Goal: Transaction & Acquisition: Purchase product/service

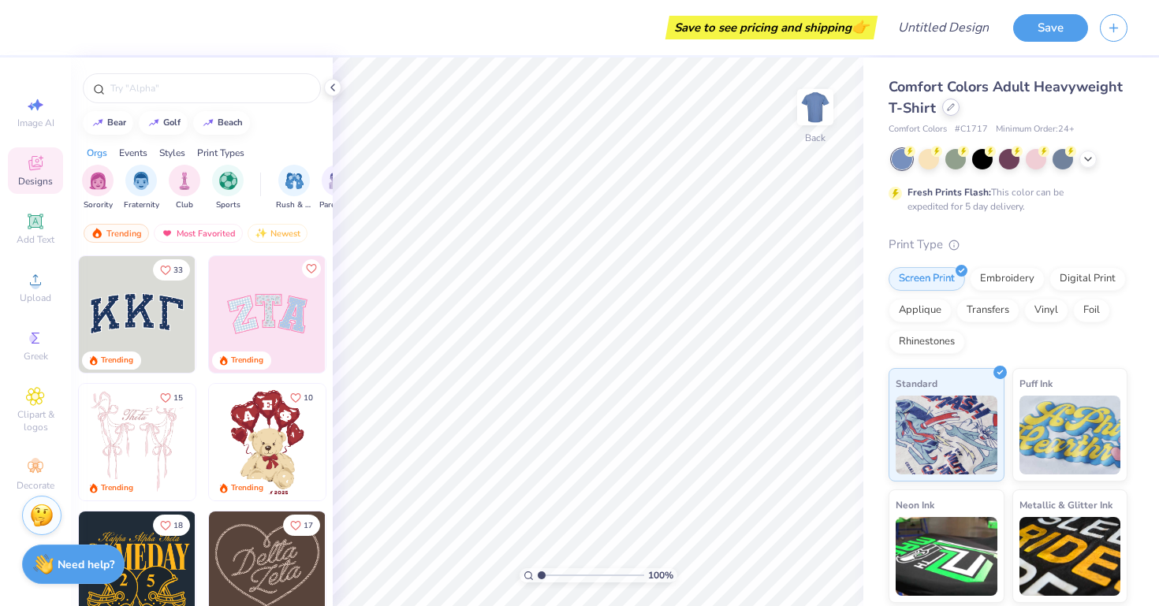
click at [953, 107] on icon at bounding box center [951, 107] width 8 height 8
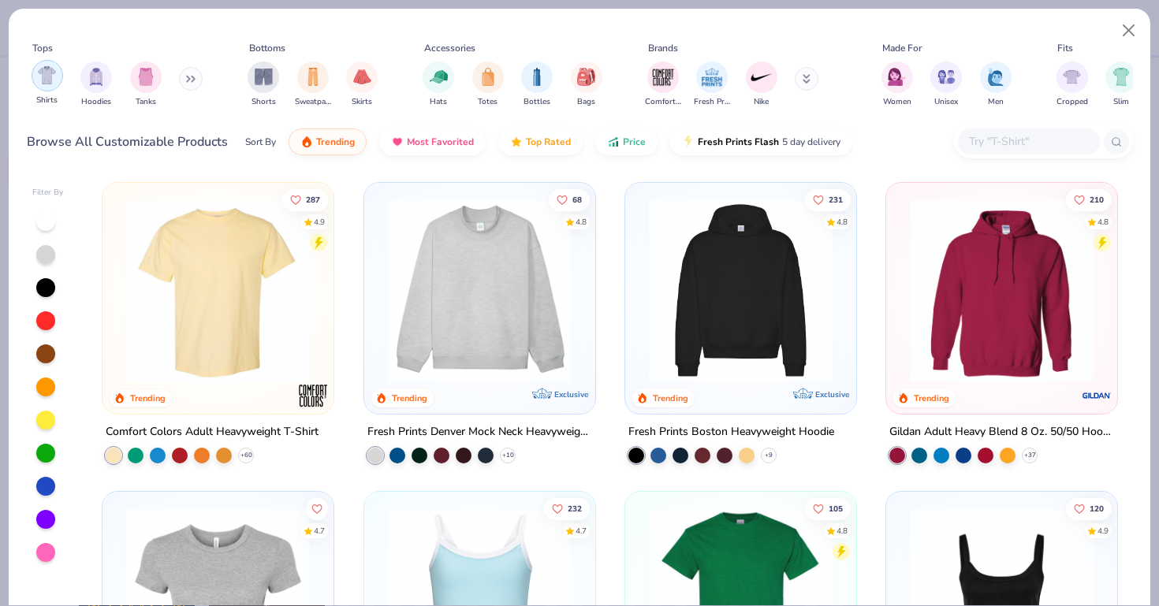
click at [43, 79] on img "filter for Shirts" at bounding box center [47, 75] width 18 height 18
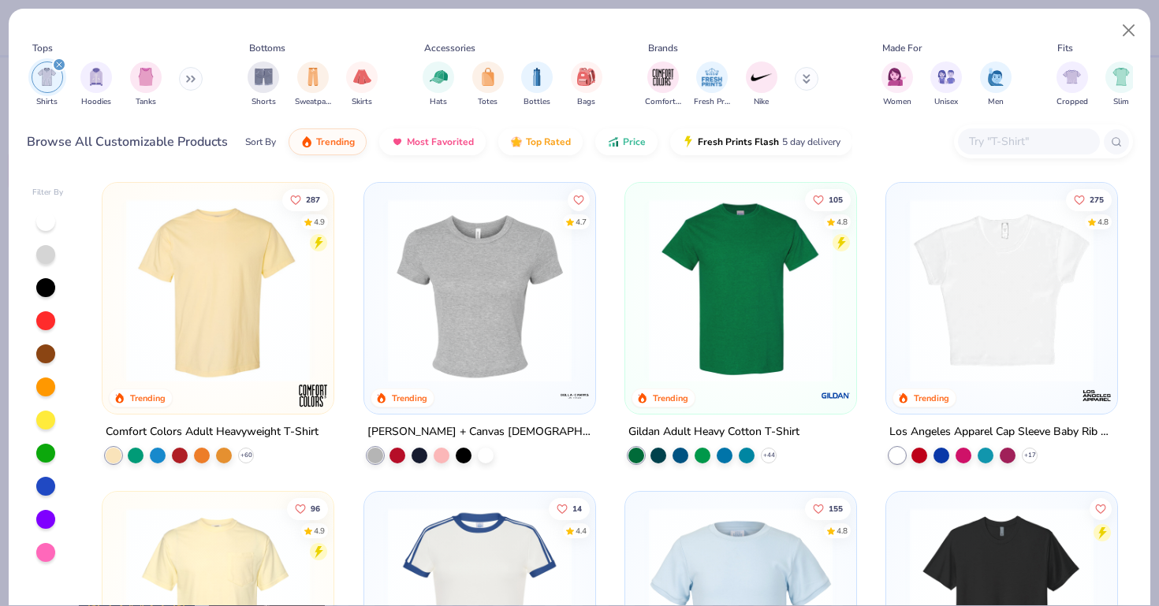
click at [197, 247] on img at bounding box center [217, 291] width 199 height 184
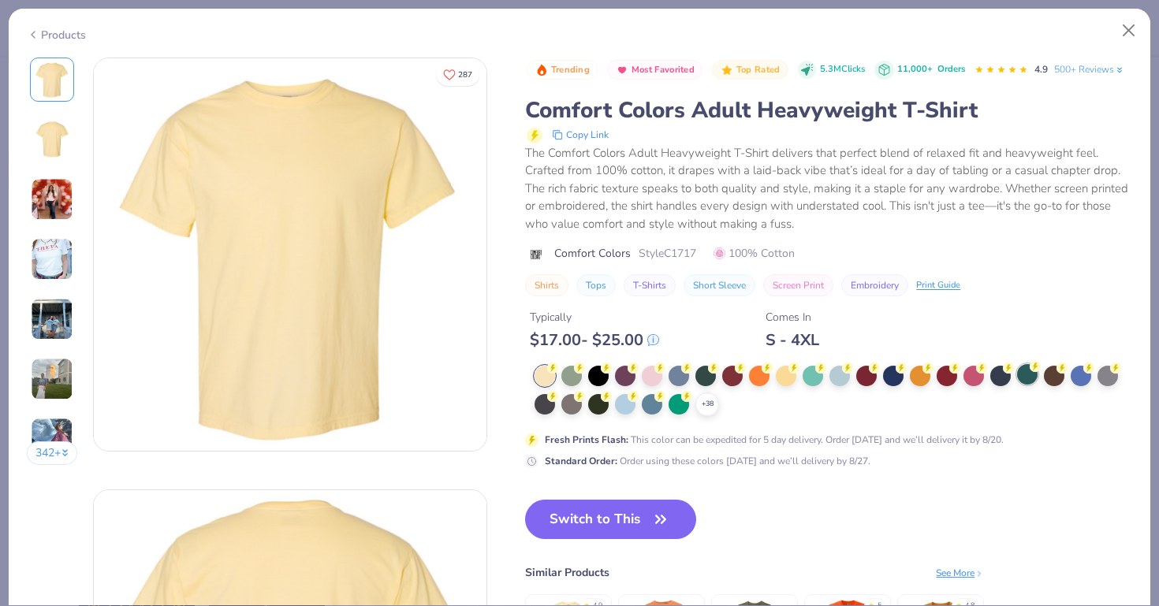
click at [1027, 381] on div at bounding box center [1027, 374] width 20 height 20
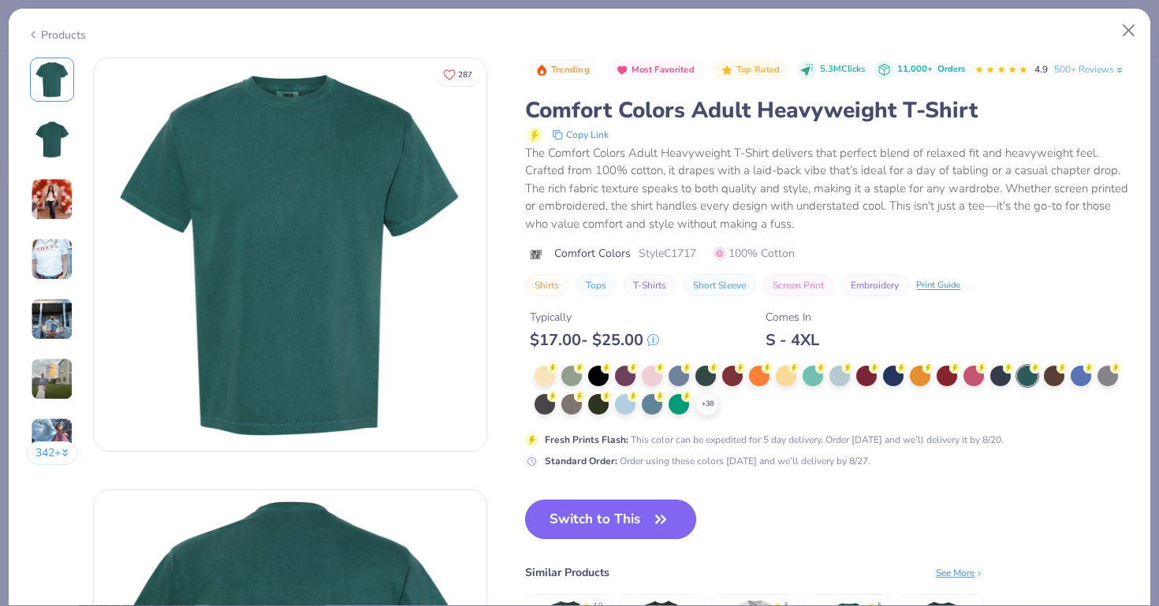
click at [615, 511] on button "Switch to This" at bounding box center [610, 519] width 171 height 39
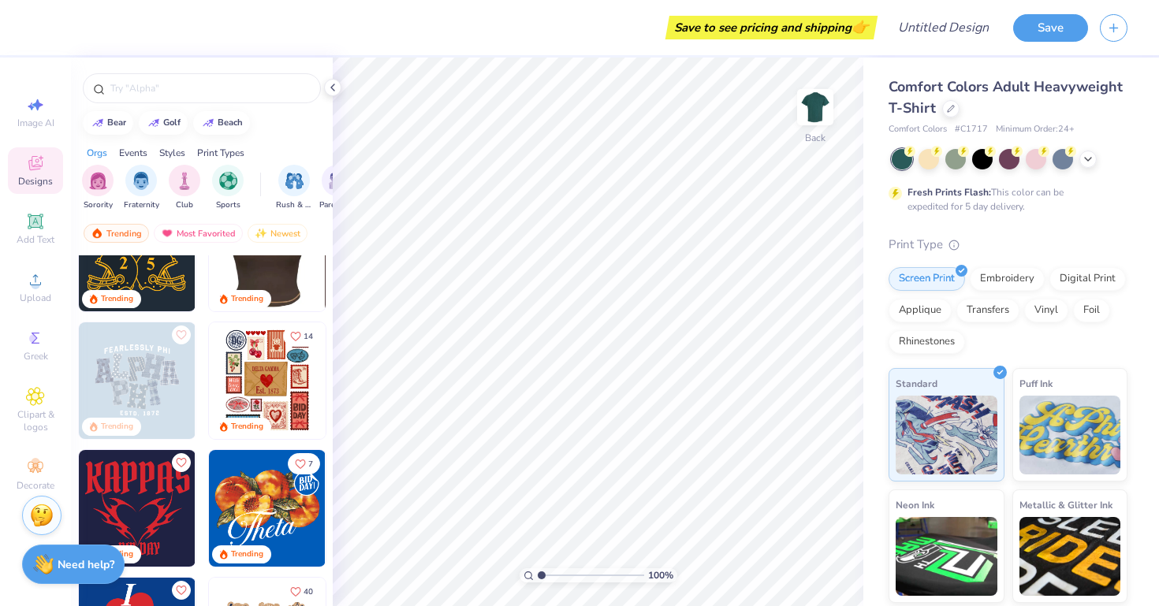
scroll to position [320, 0]
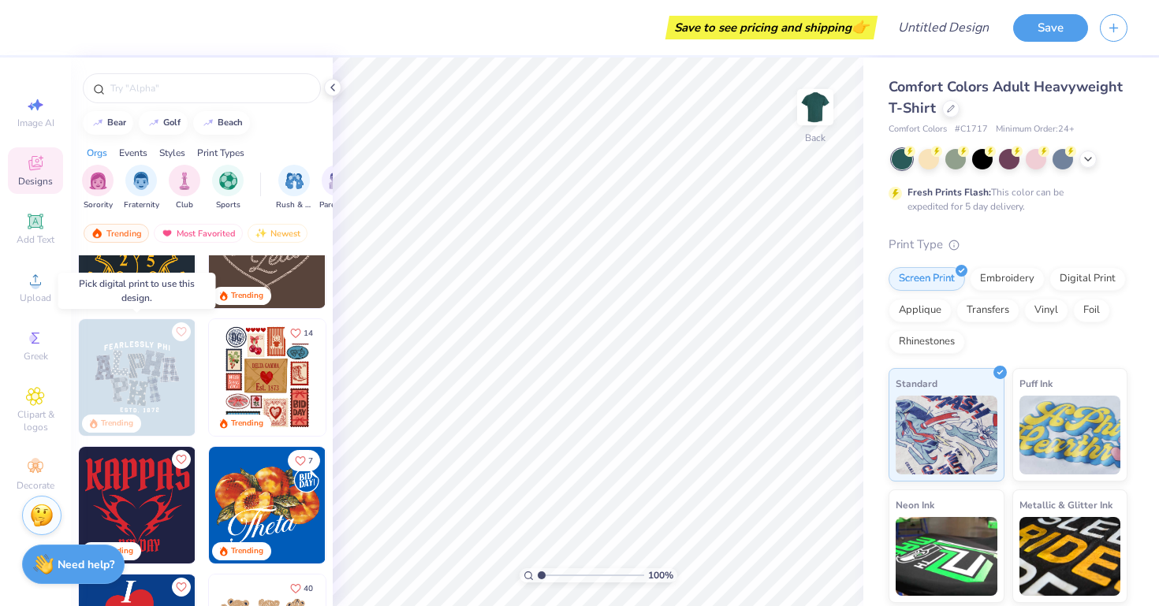
click at [138, 388] on img at bounding box center [137, 377] width 117 height 117
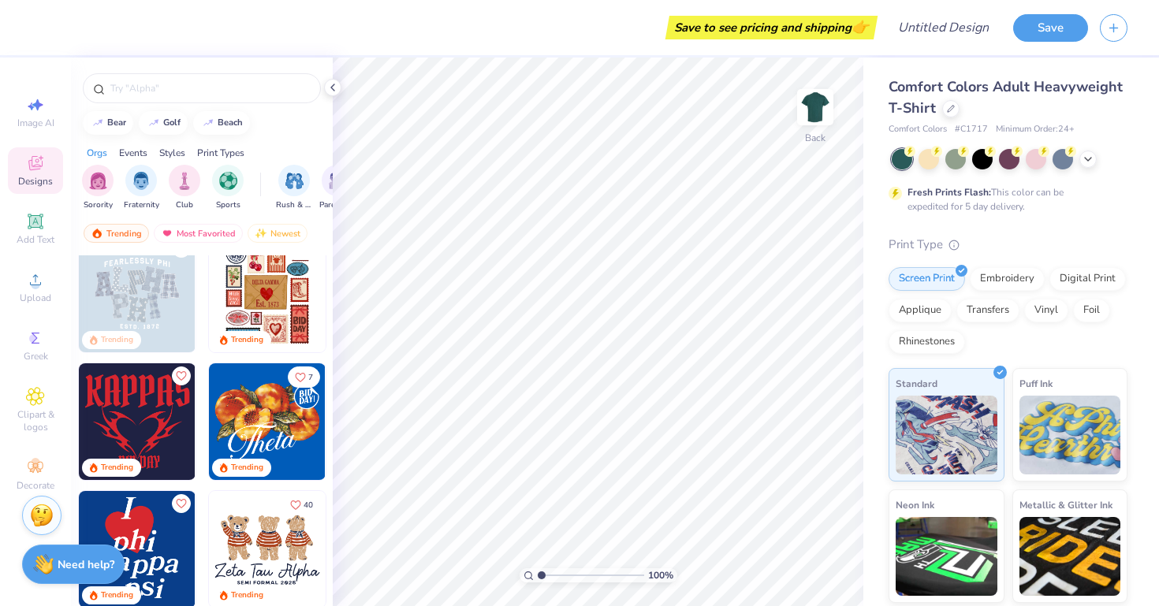
scroll to position [387, 0]
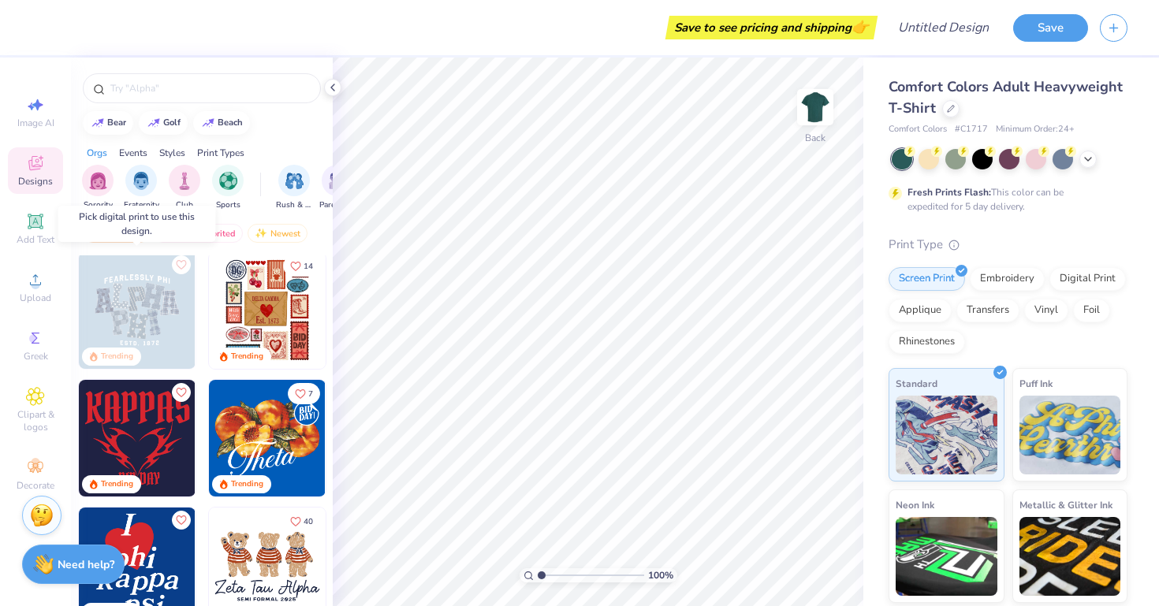
click at [143, 313] on img at bounding box center [137, 310] width 117 height 117
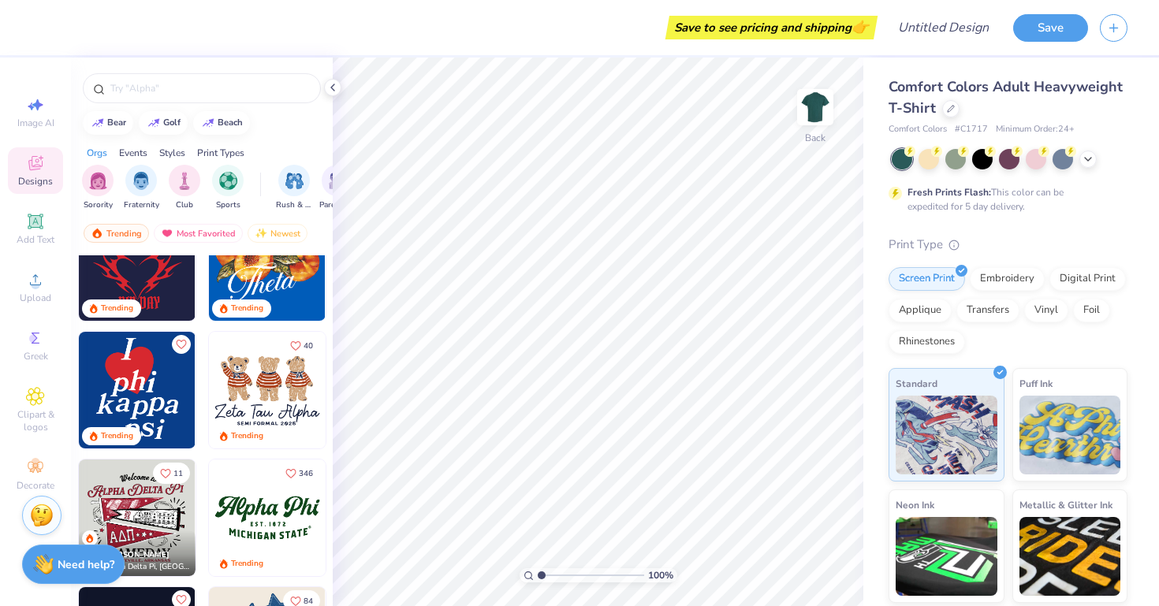
scroll to position [568, 0]
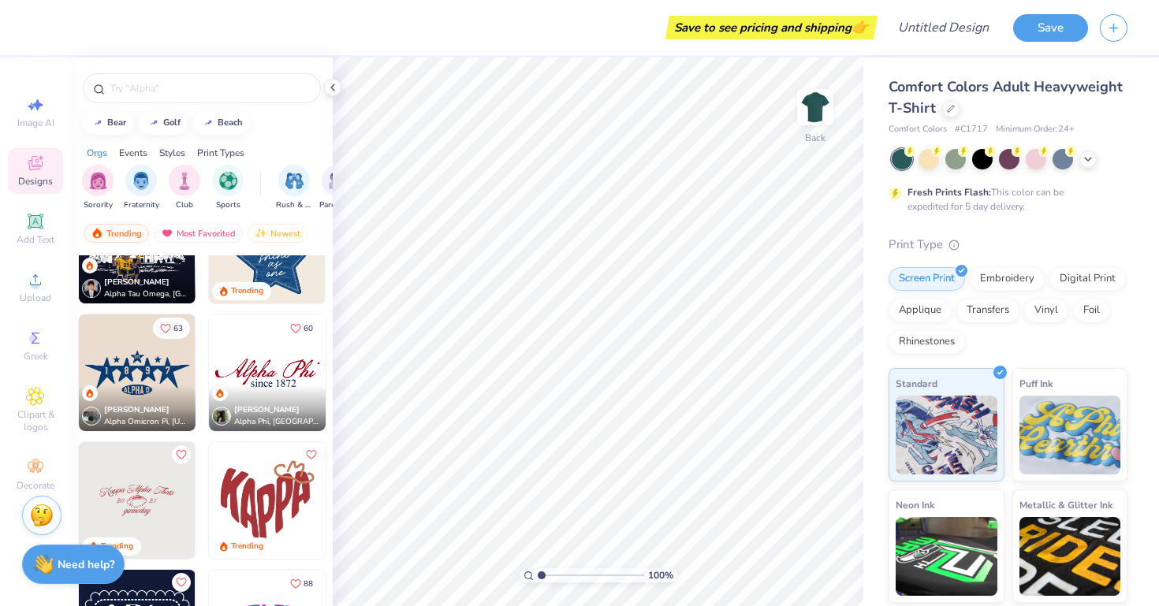
scroll to position [1010, 0]
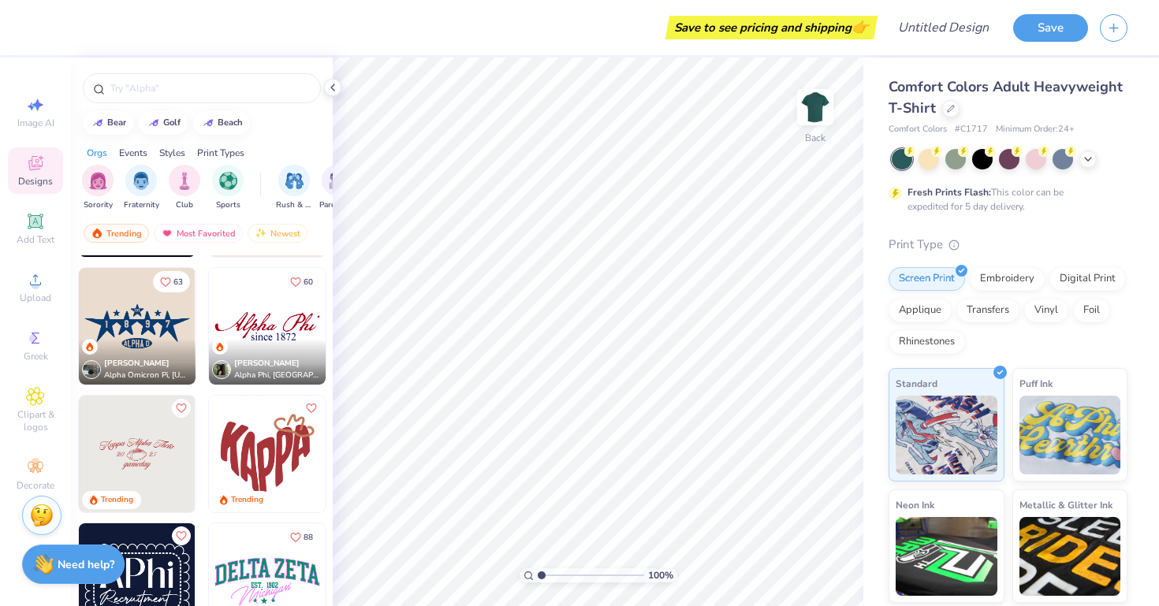
click at [281, 328] on img at bounding box center [267, 326] width 117 height 117
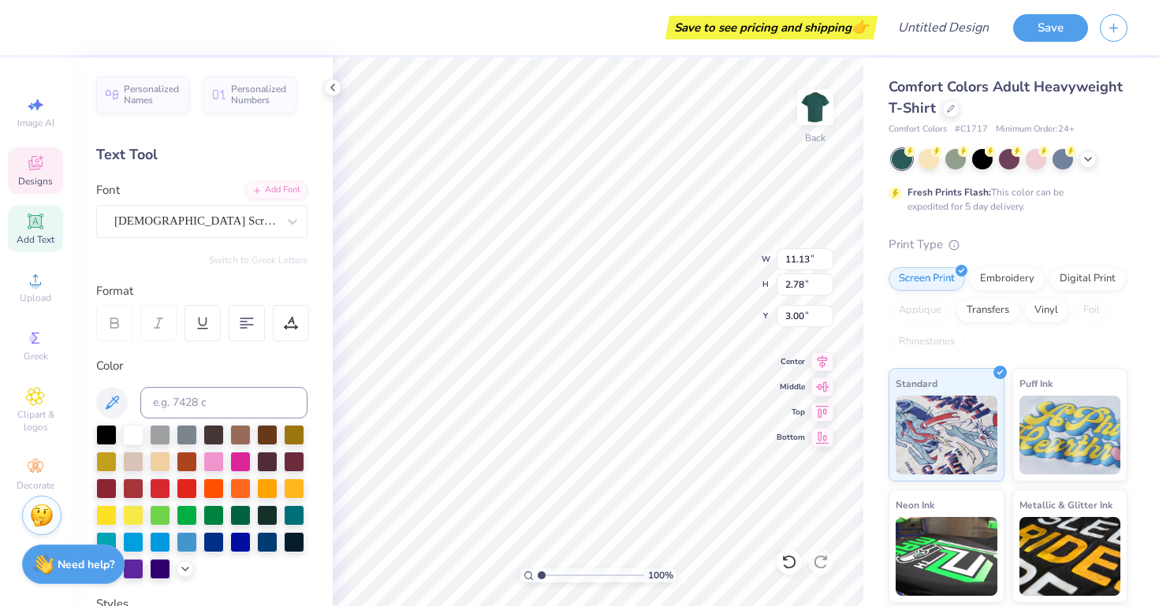
scroll to position [0, 0]
type textarea "Gamma Phi Beta"
type input "12.56"
type input "2.78"
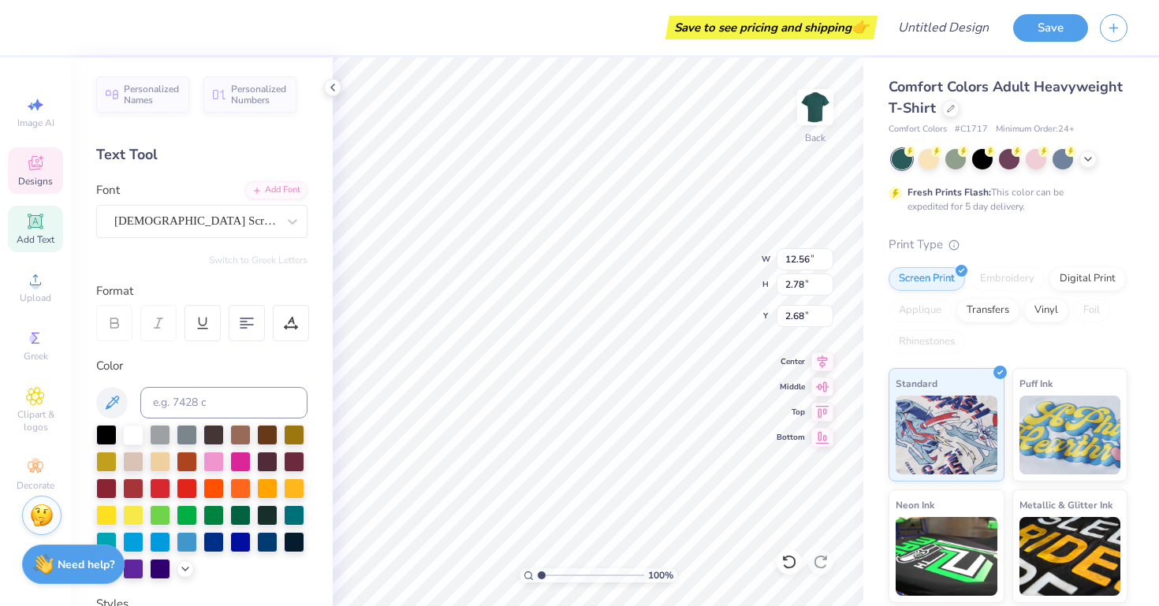
type input "3.00"
type input "5.37"
type textarea "since [DATE]"
click at [130, 432] on div at bounding box center [133, 433] width 20 height 20
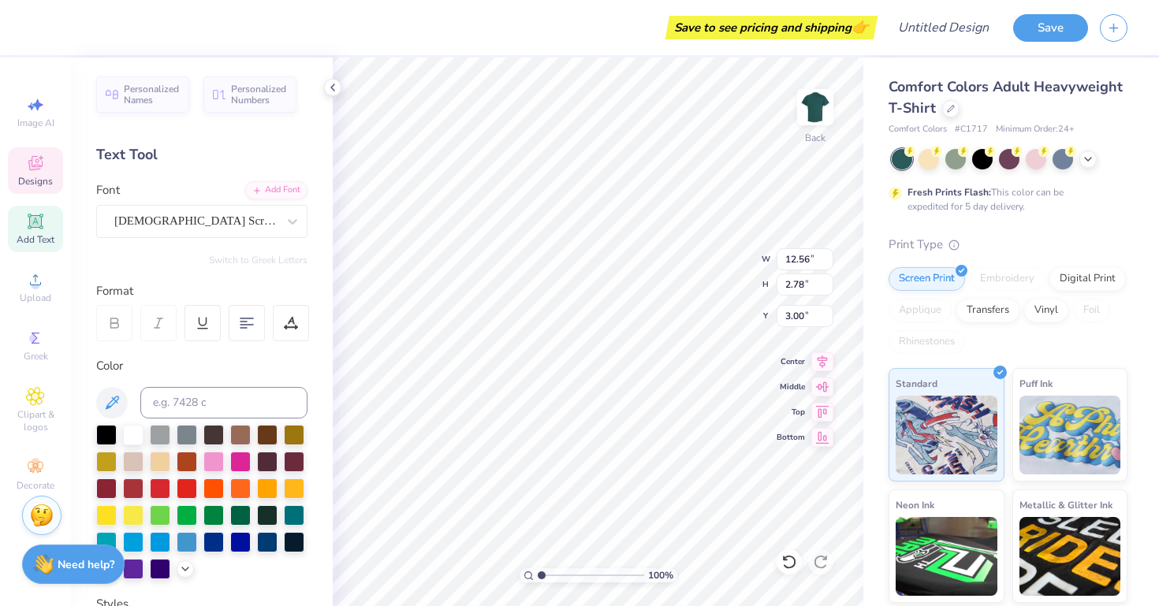
click at [325, 337] on div "Personalized Names Personalized Numbers Text Tool Add Font Font American Scribe…" at bounding box center [202, 332] width 262 height 549
type input "6.65"
type input "12.56"
type input "2.78"
type input "5.02"
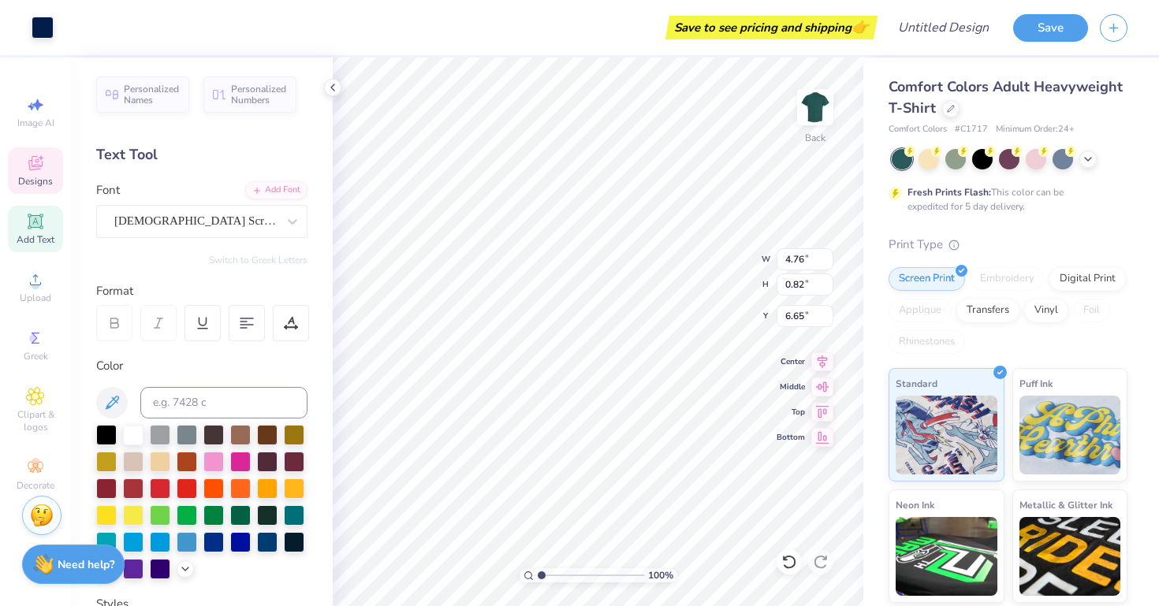
type input "6.66"
type input "12.56"
type input "2.78"
type input "4.69"
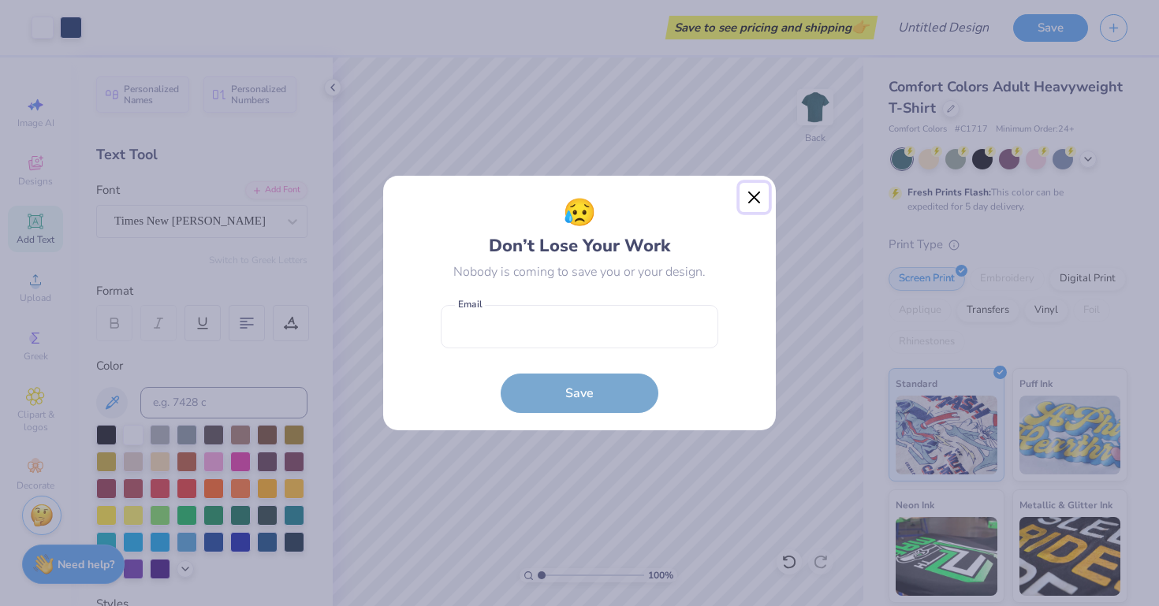
click at [753, 192] on button "Close" at bounding box center [754, 198] width 30 height 30
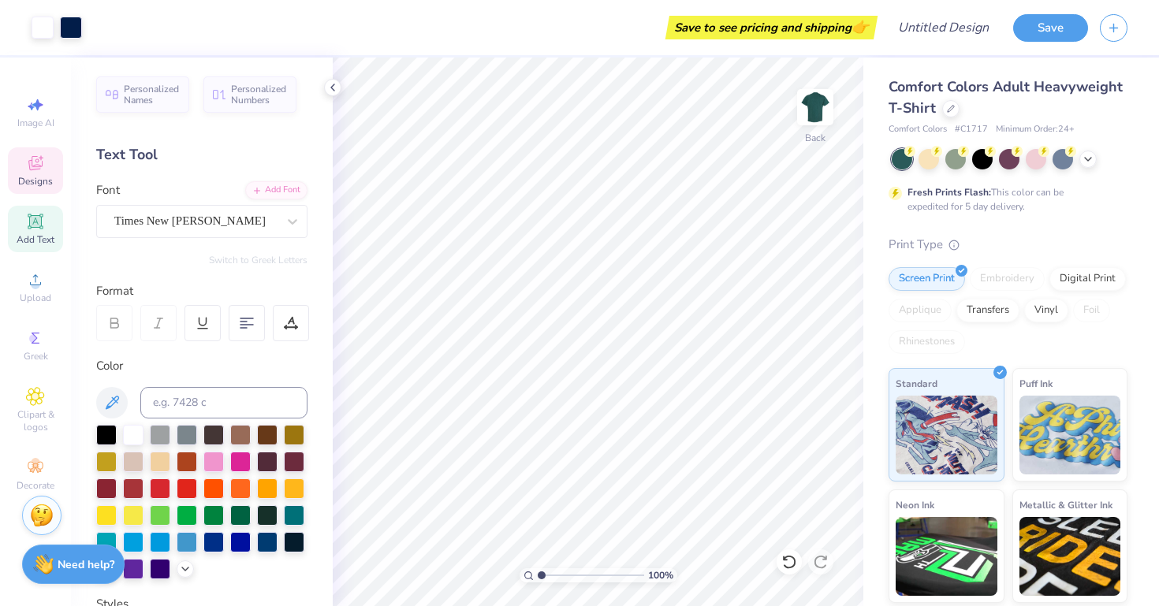
click at [34, 154] on icon at bounding box center [35, 163] width 19 height 19
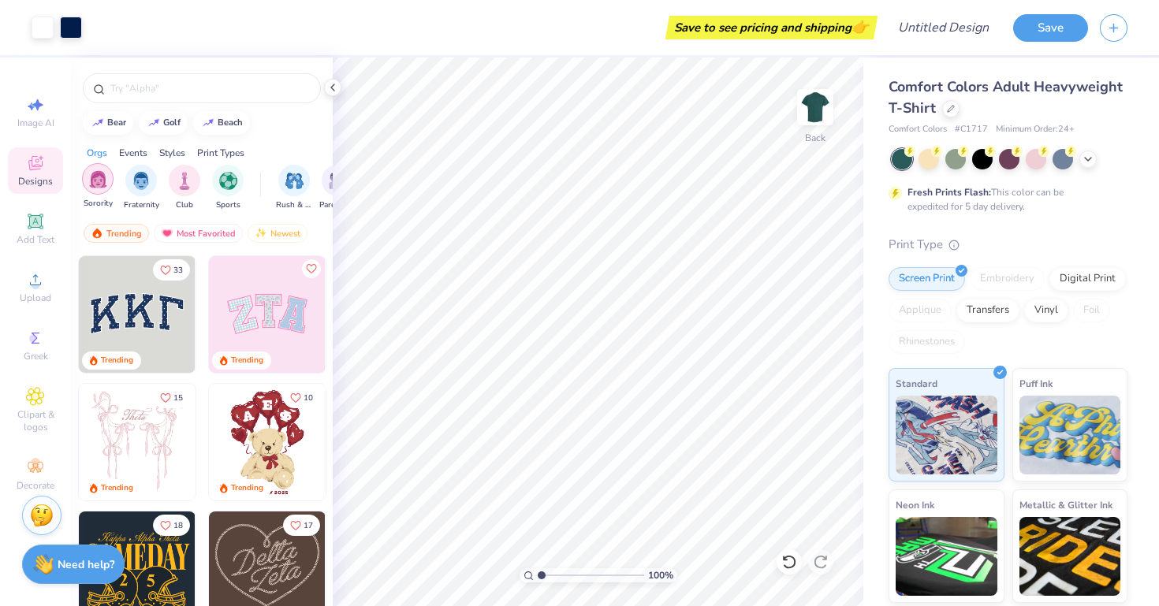
click at [105, 189] on div "filter for Sorority" at bounding box center [98, 179] width 32 height 32
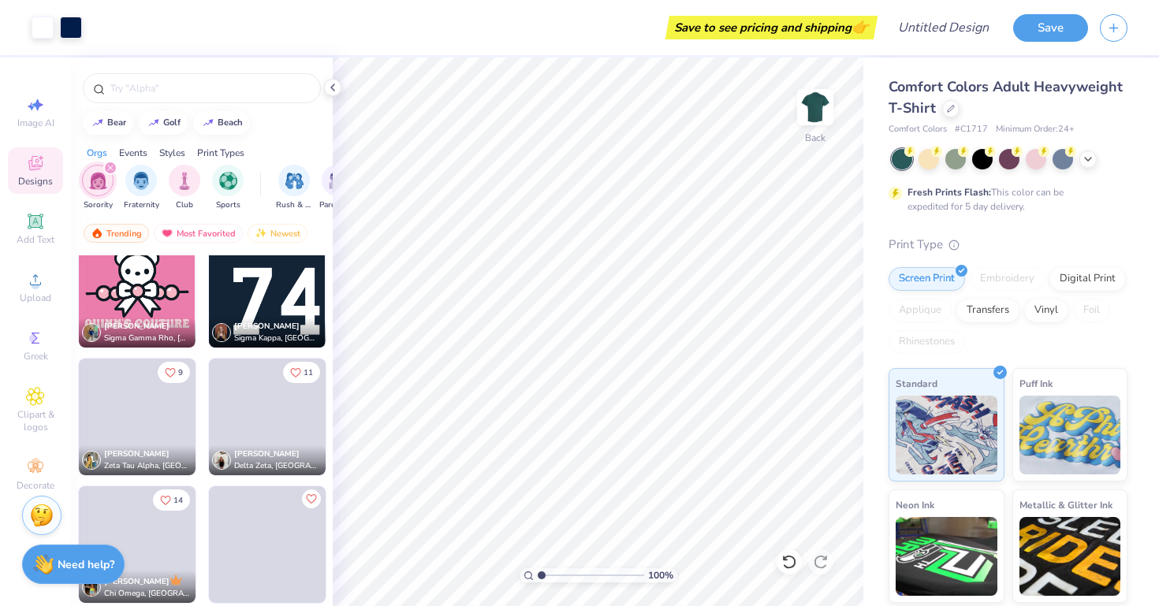
scroll to position [6031, 0]
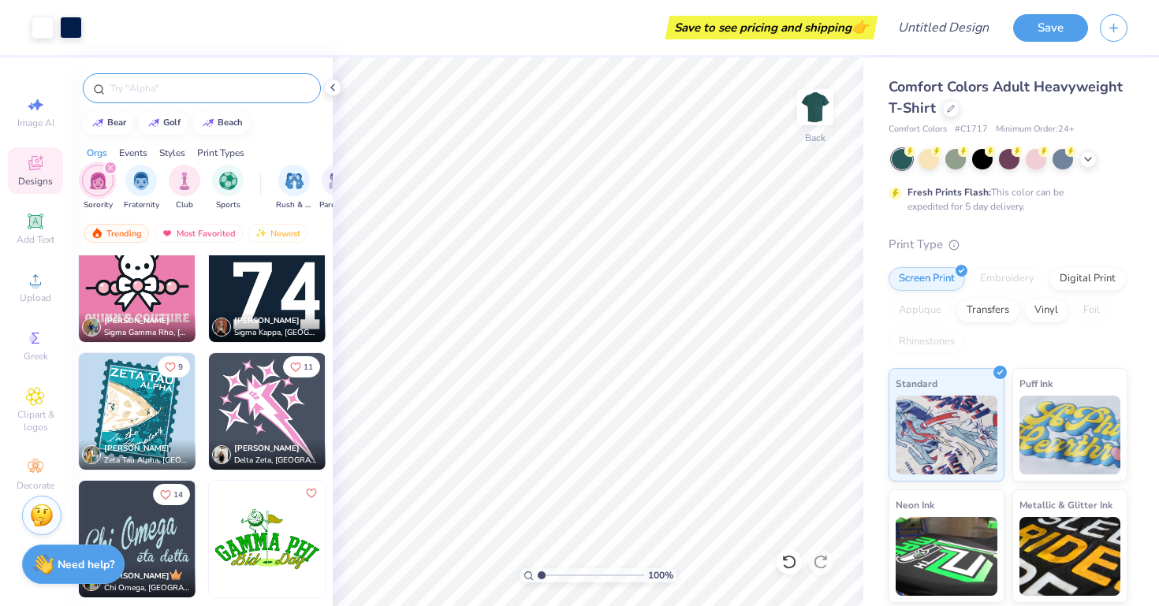
click at [247, 90] on input "text" at bounding box center [210, 88] width 202 height 16
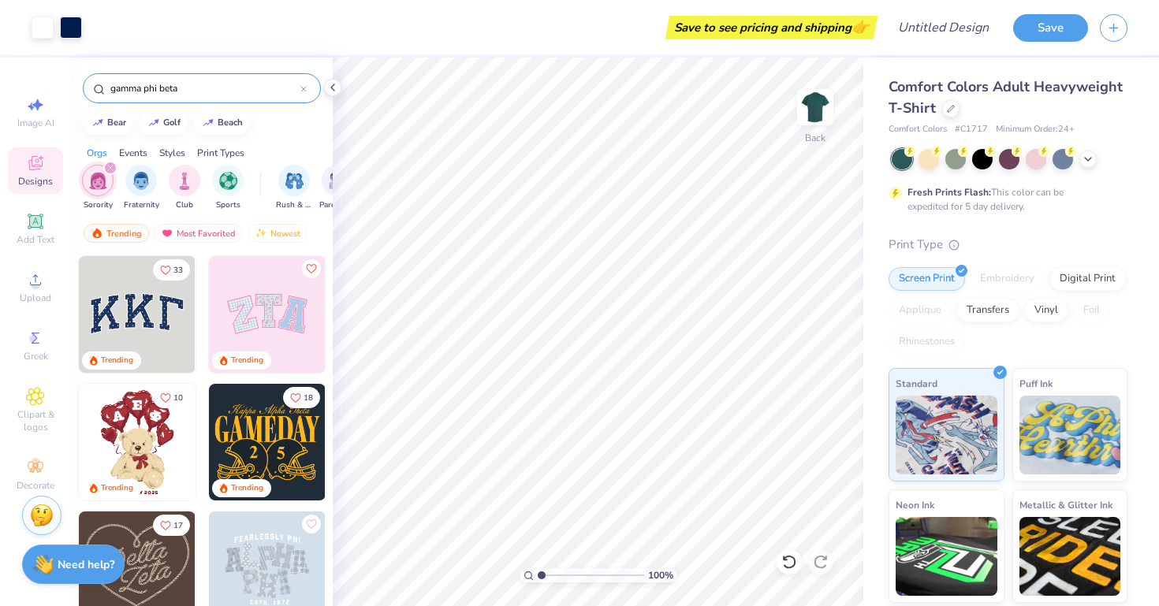
type input "gamma phi beta"
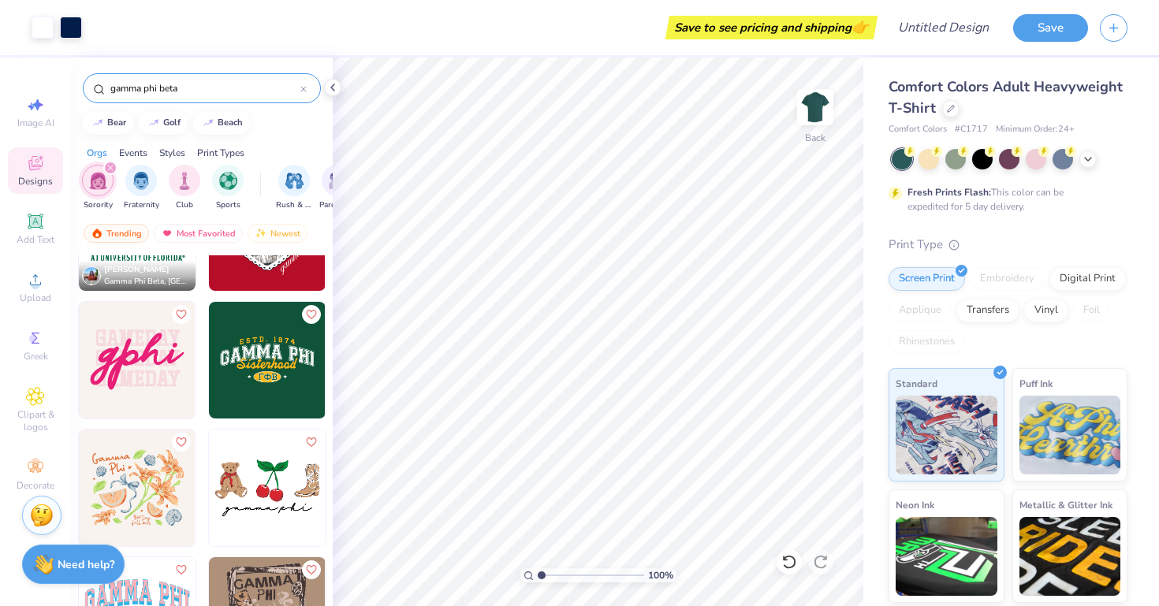
scroll to position [1999, 0]
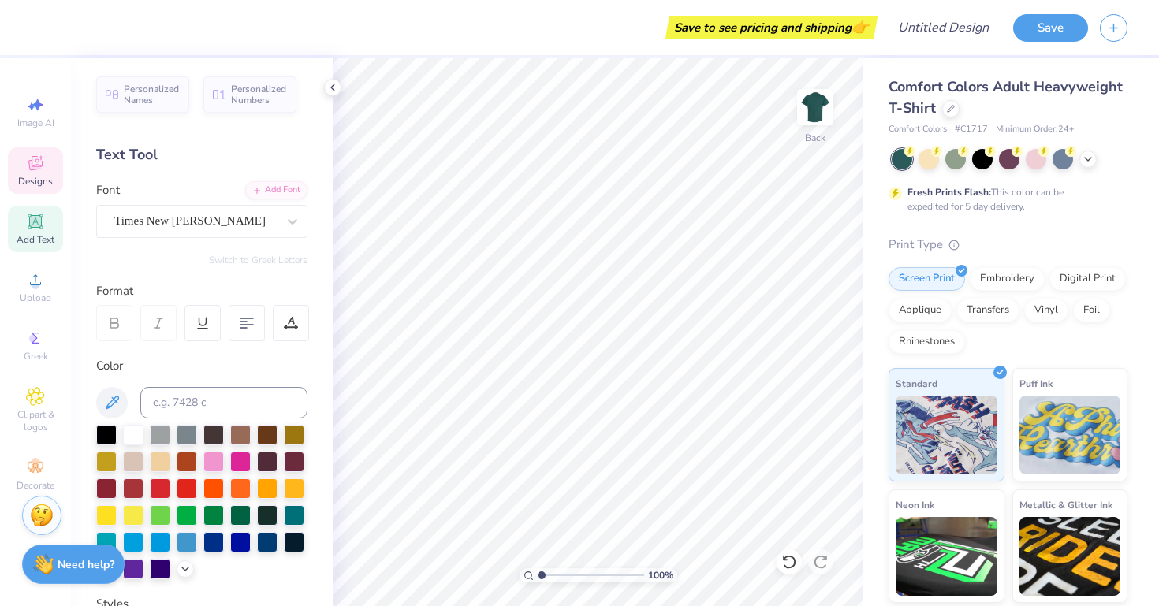
click at [40, 157] on icon at bounding box center [35, 163] width 19 height 19
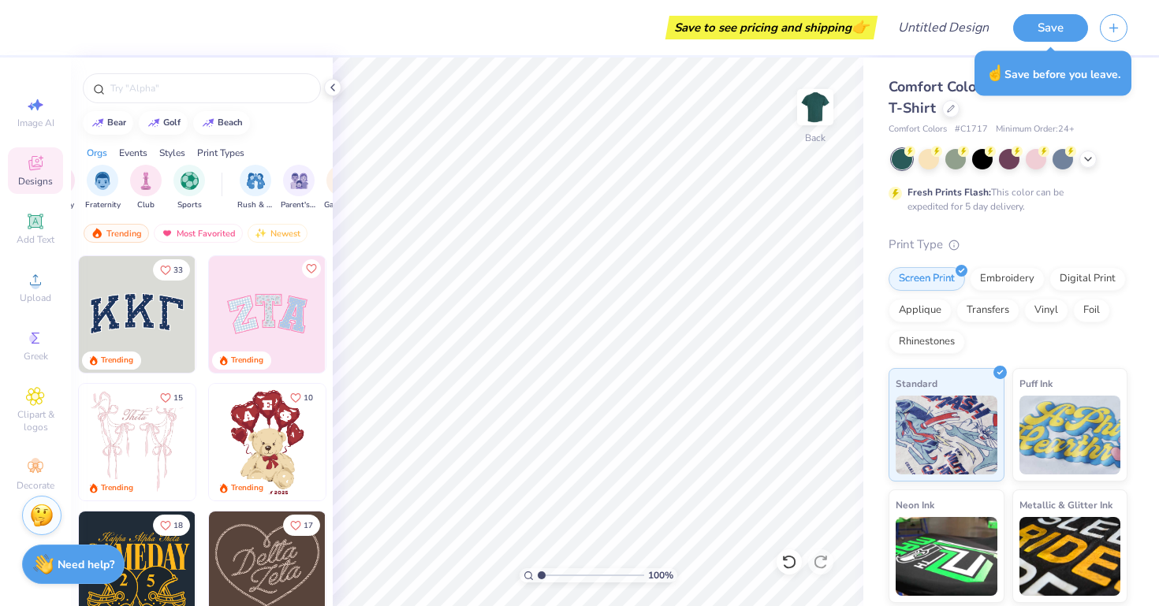
scroll to position [0, 52]
click at [234, 185] on img "filter for Rush & Bid" at bounding box center [242, 179] width 18 height 18
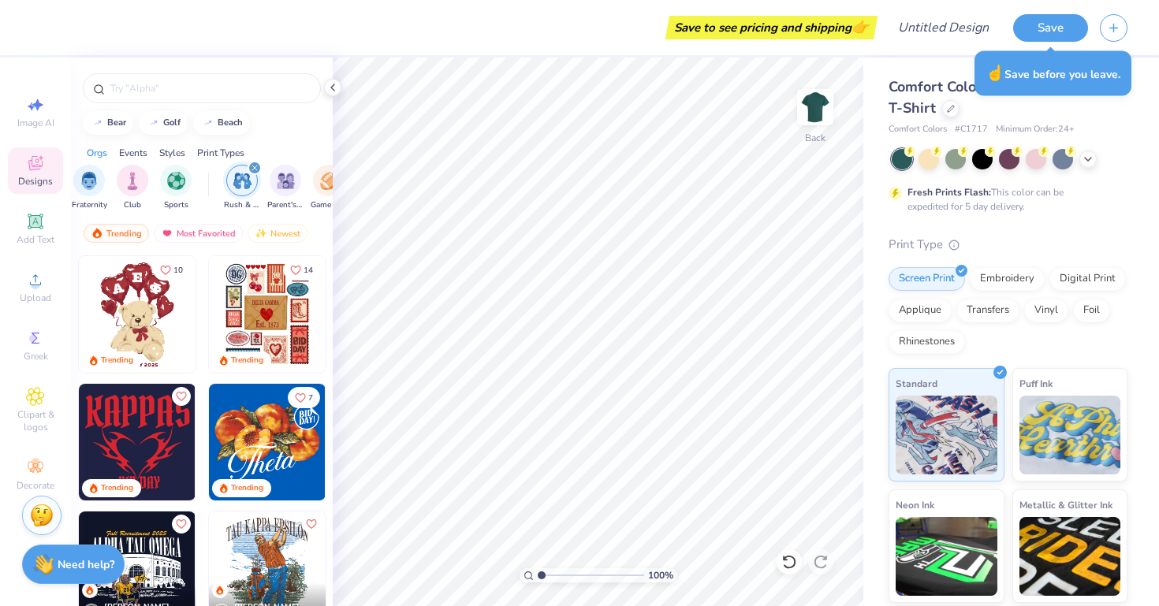
click at [253, 169] on icon "filter for Rush & Bid" at bounding box center [254, 168] width 6 height 6
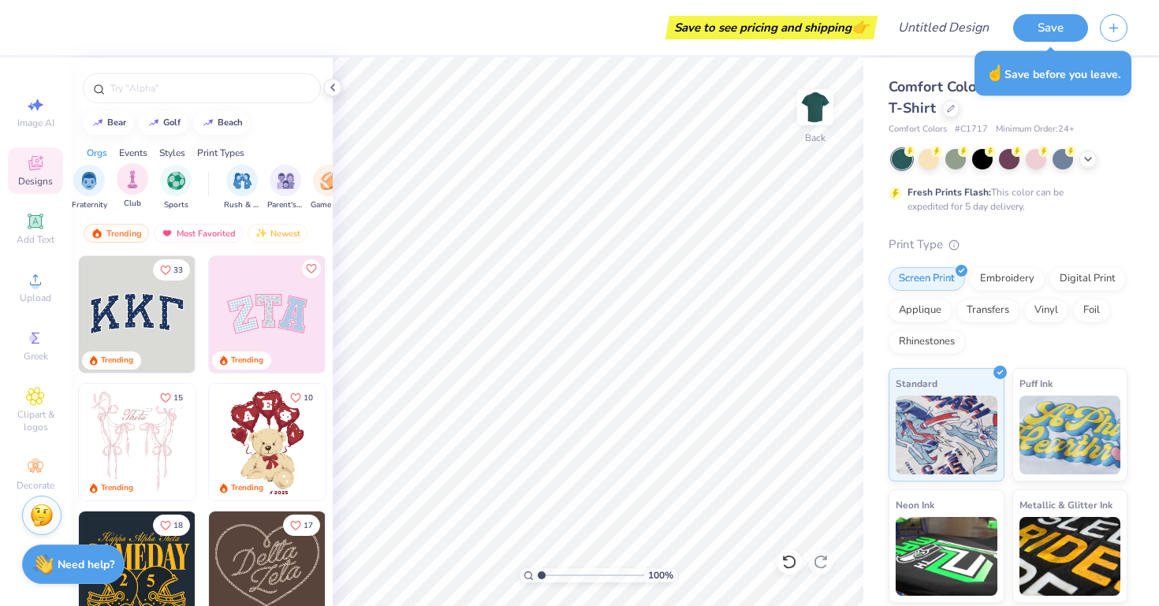
scroll to position [0, 0]
click at [91, 184] on img "filter for Sorority" at bounding box center [98, 179] width 18 height 18
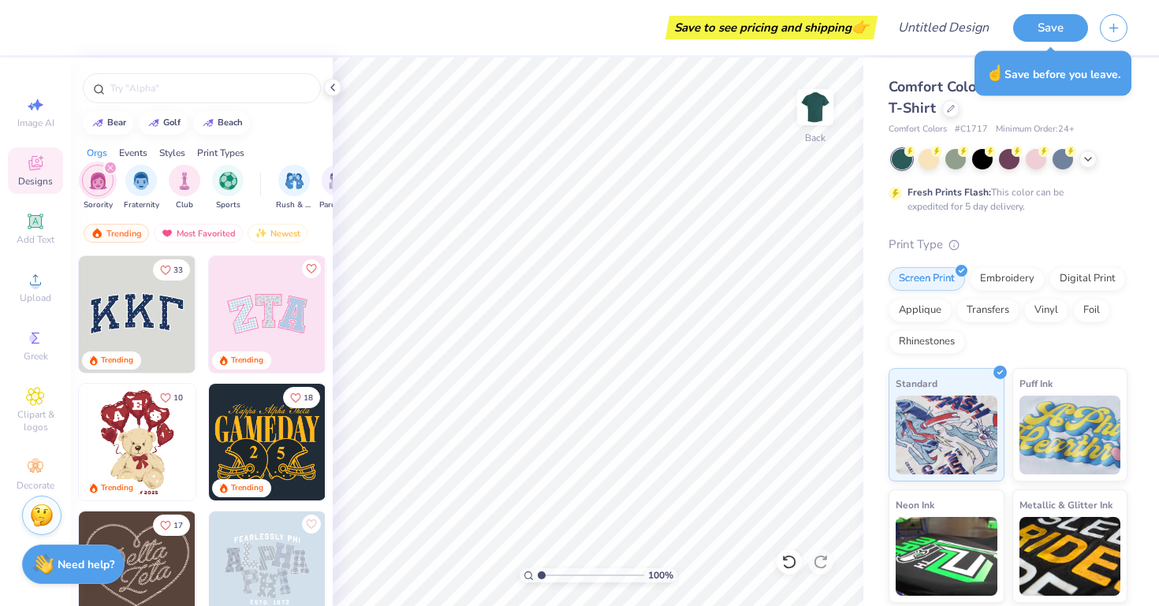
click at [173, 153] on div "Styles" at bounding box center [172, 153] width 26 height 14
click at [184, 188] on img "filter for Minimalist" at bounding box center [184, 179] width 17 height 18
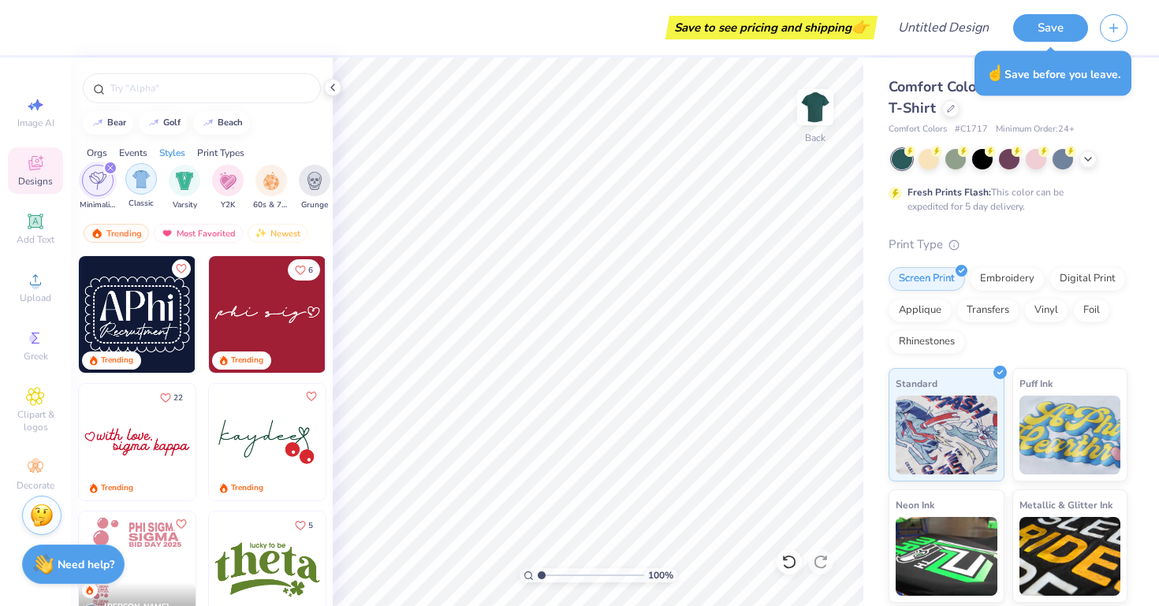
click at [139, 174] on img "filter for Classic" at bounding box center [141, 179] width 18 height 18
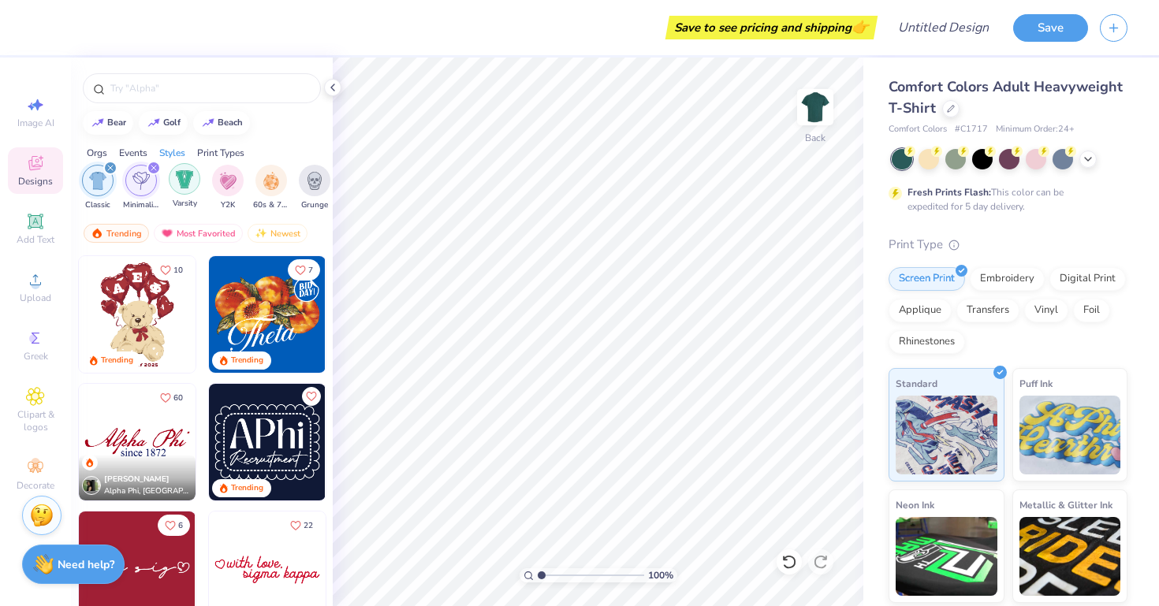
click at [177, 179] on img "filter for Varsity" at bounding box center [185, 179] width 18 height 18
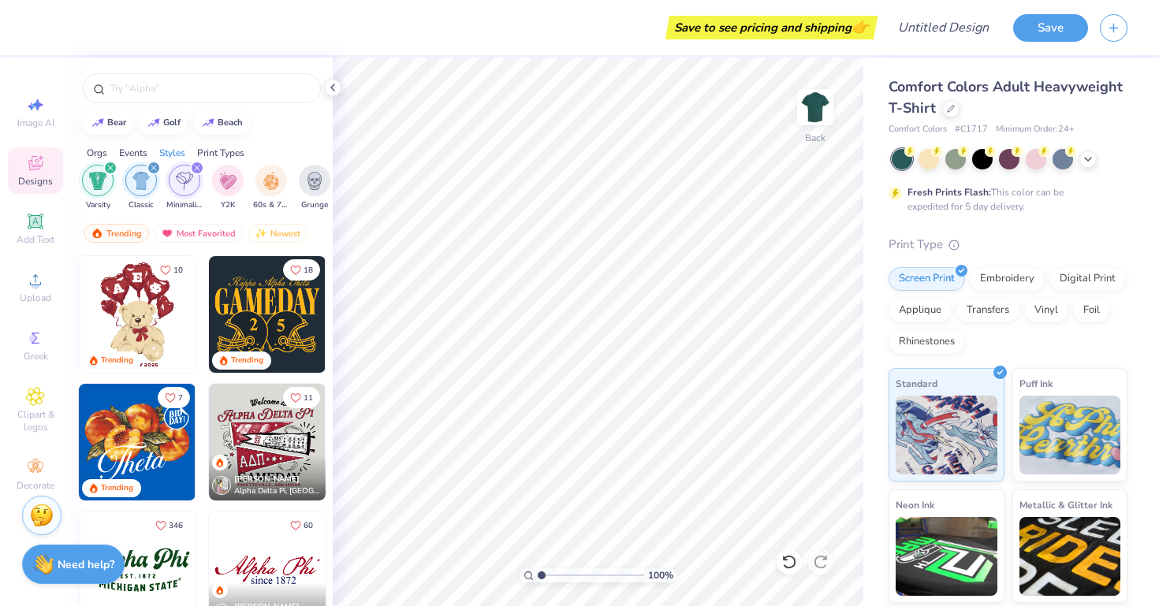
click at [155, 170] on icon "filter for Classic" at bounding box center [153, 168] width 5 height 5
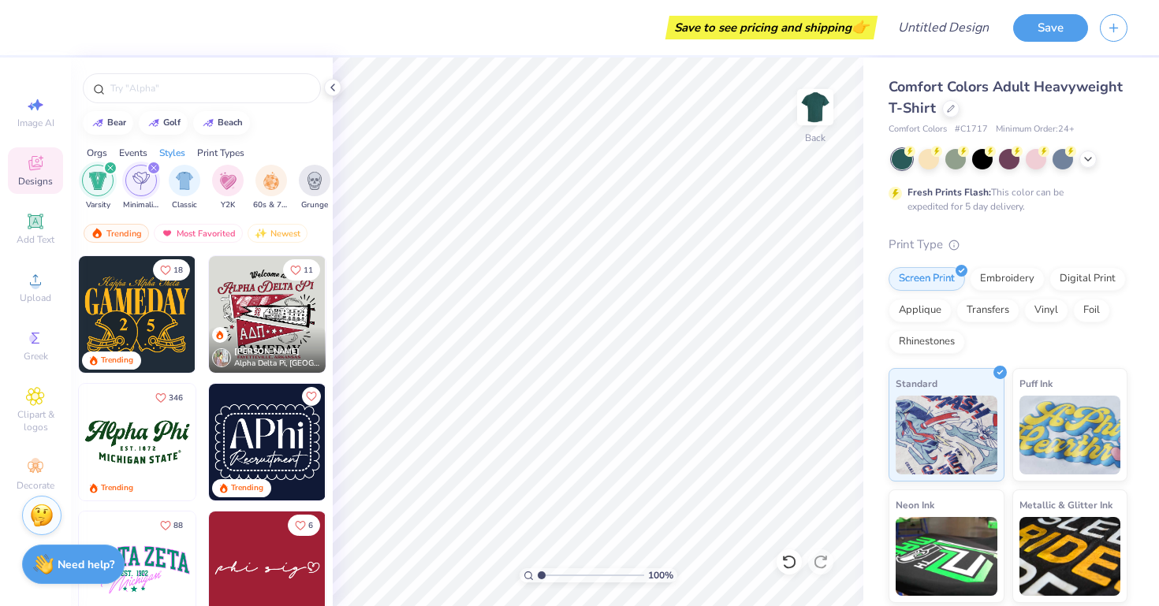
click at [109, 167] on icon "filter for Varsity" at bounding box center [110, 168] width 6 height 6
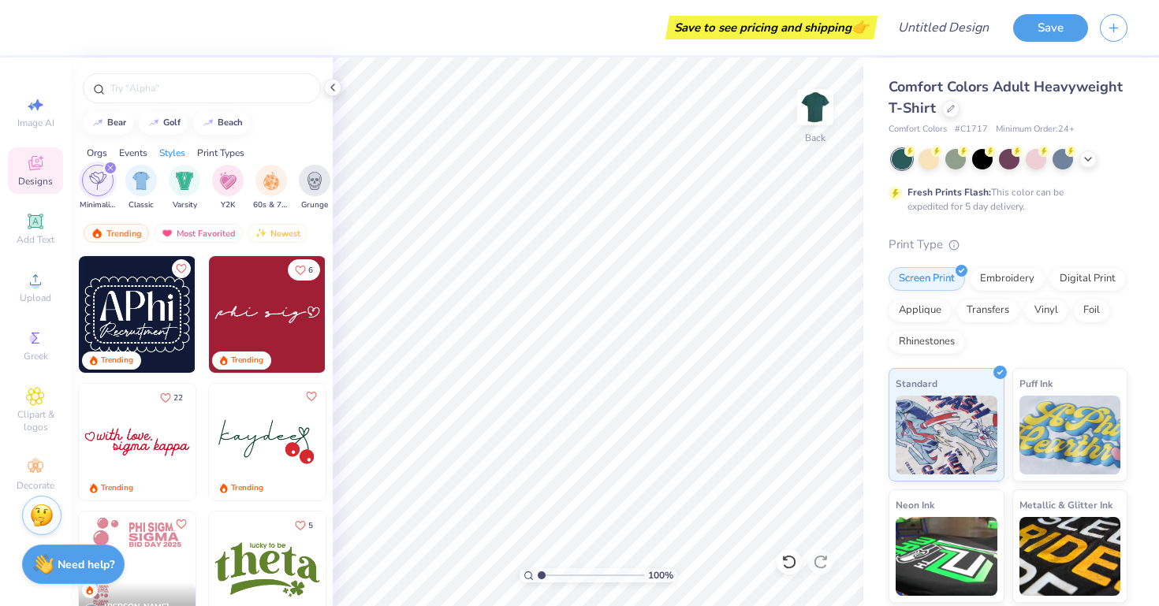
click at [109, 167] on icon "filter for Minimalist" at bounding box center [110, 168] width 6 height 6
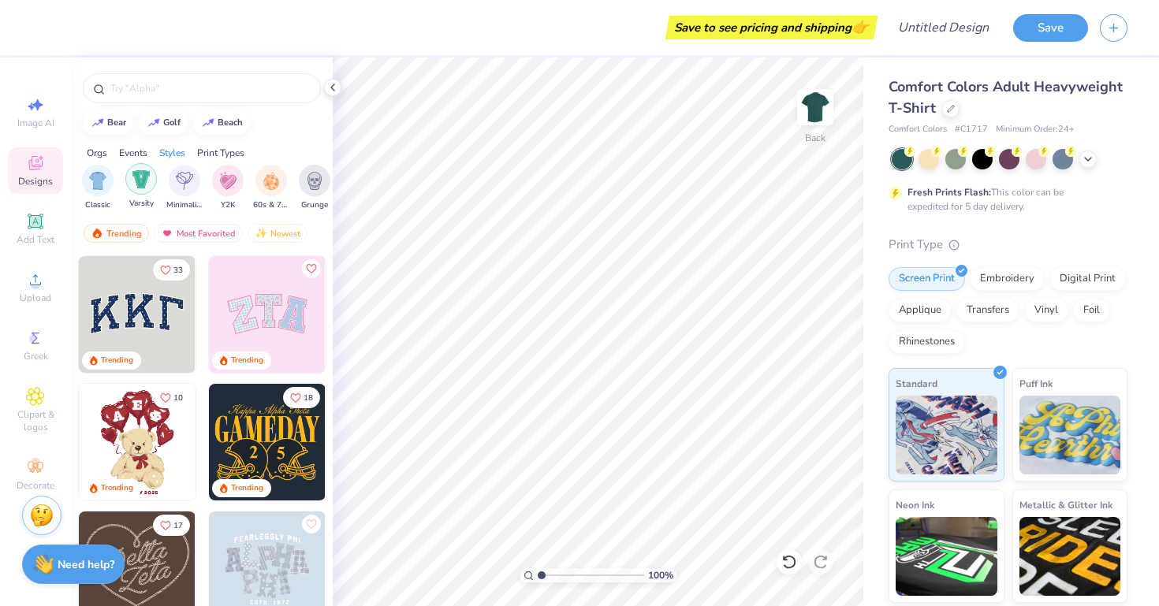
click at [151, 176] on div "filter for Varsity" at bounding box center [141, 179] width 32 height 32
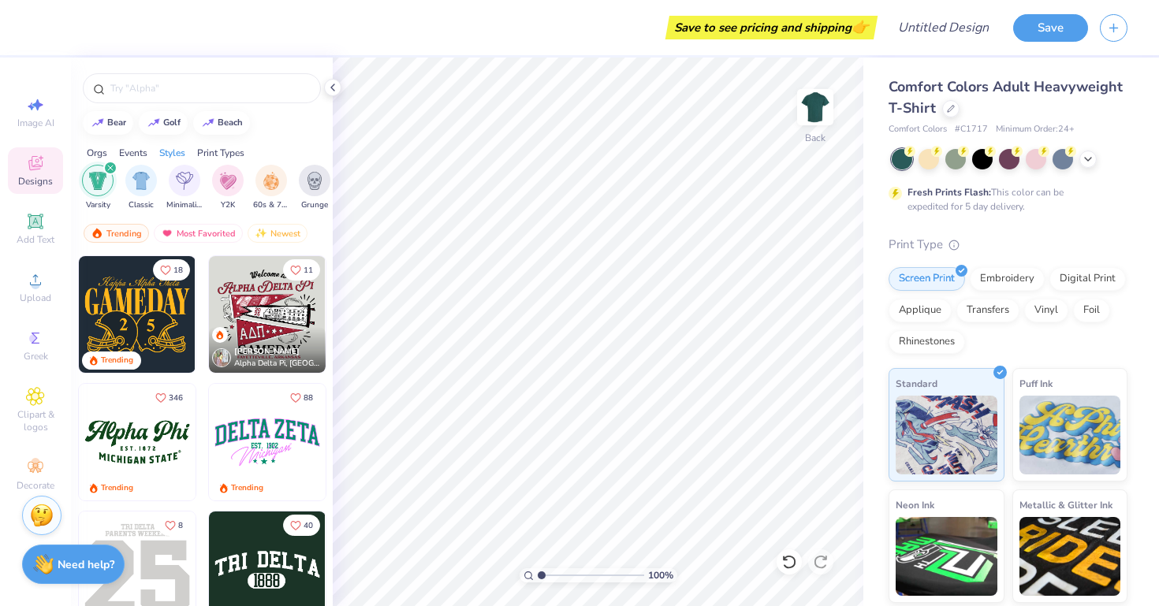
click at [107, 165] on div "filter for Varsity" at bounding box center [110, 168] width 14 height 14
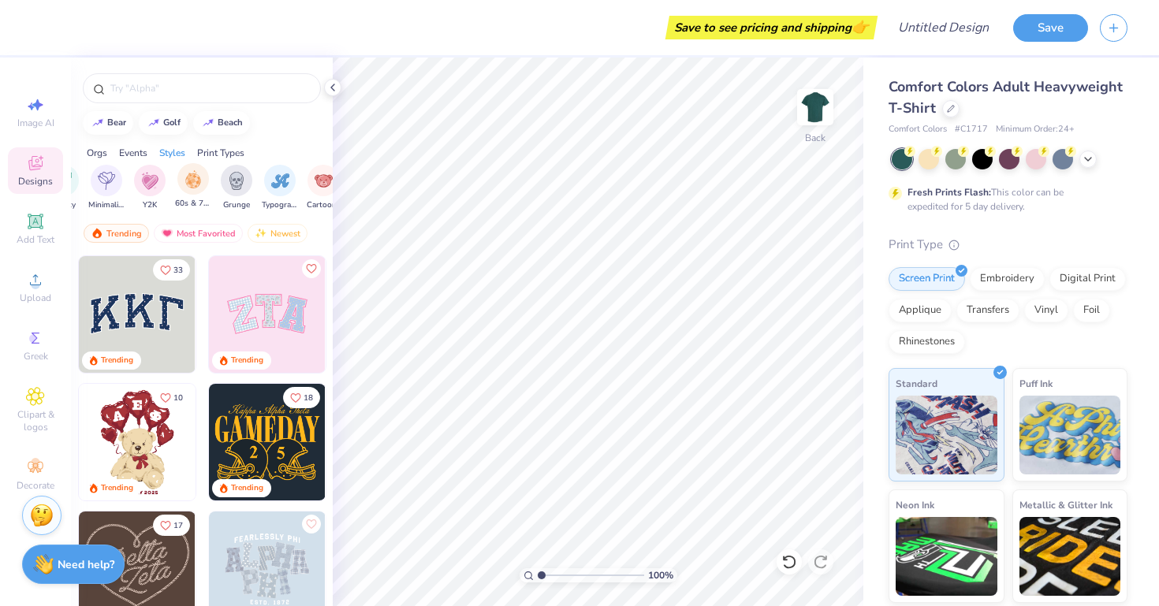
scroll to position [0, 950]
click at [222, 172] on div "filter for Typography" at bounding box center [234, 179] width 32 height 32
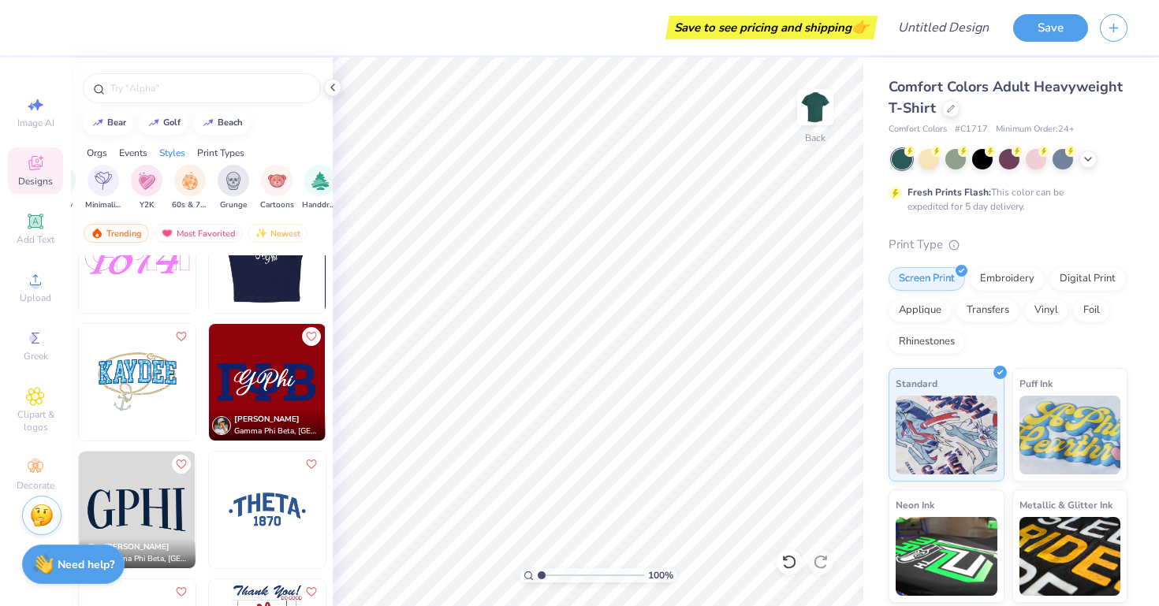
scroll to position [1210, 0]
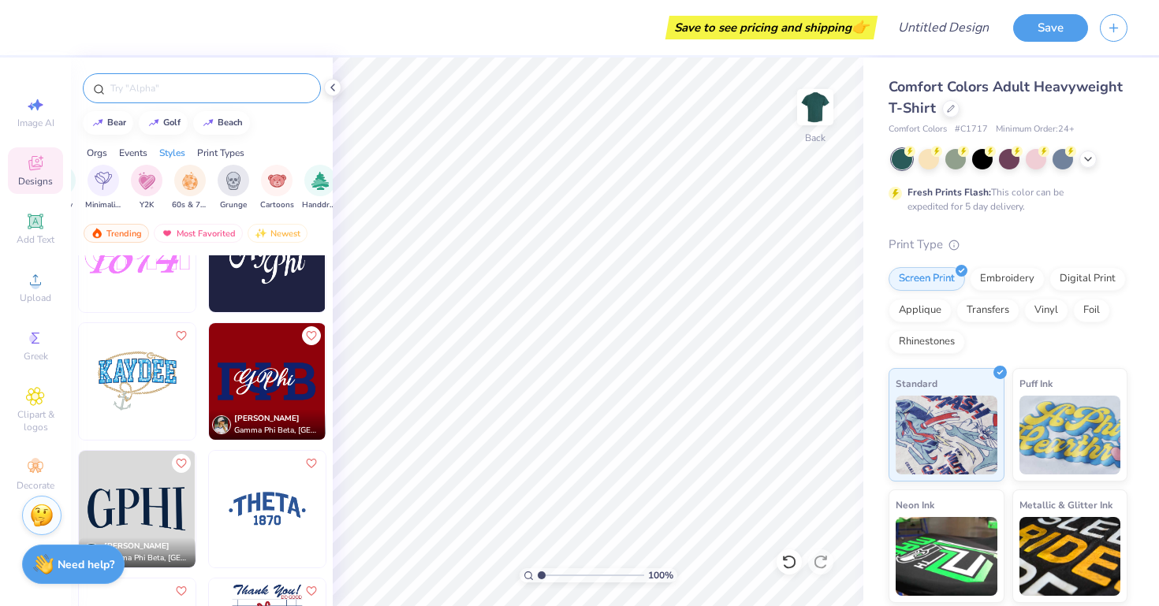
click at [255, 84] on input "text" at bounding box center [210, 88] width 202 height 16
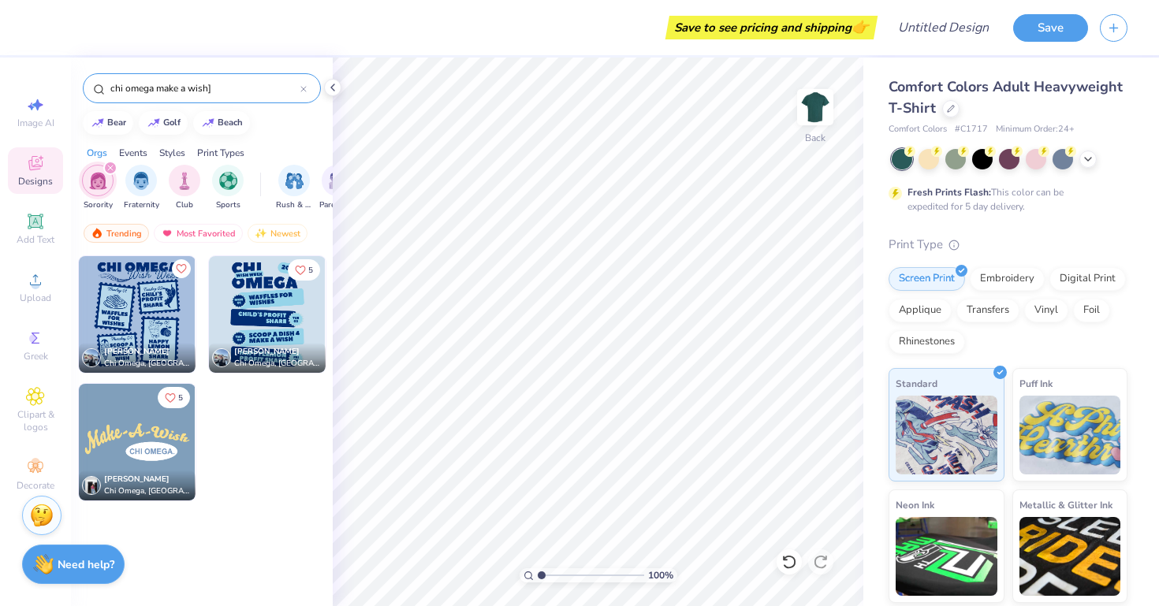
type input "chi omega make a wish"
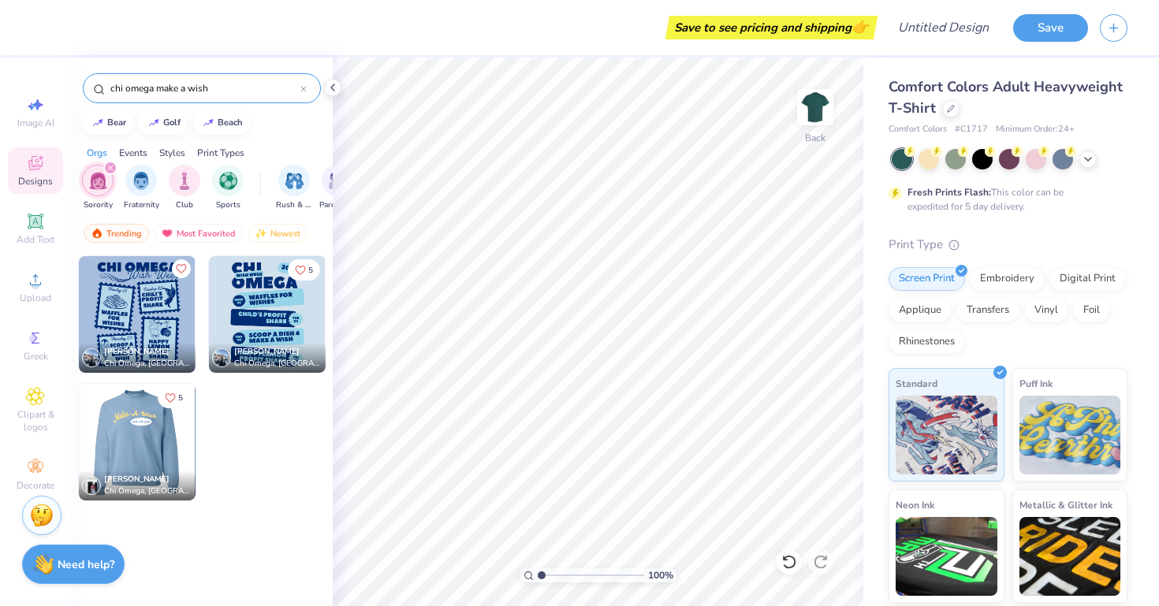
click at [136, 446] on img at bounding box center [136, 442] width 117 height 117
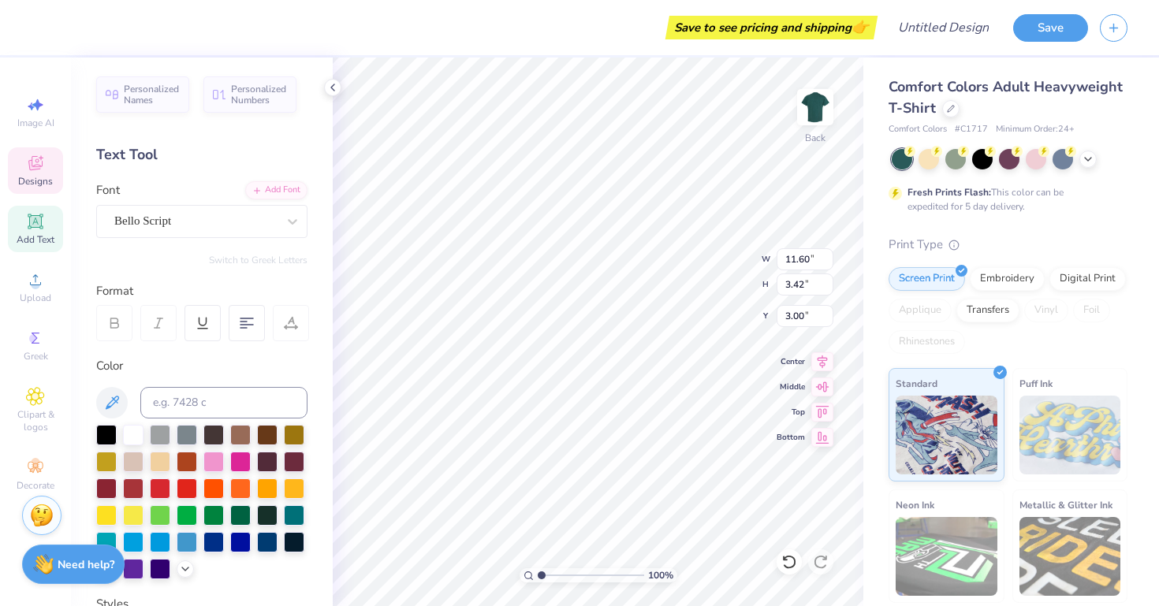
type textarea "Gamma Phi Beta"
type textarea "Founded 1874"
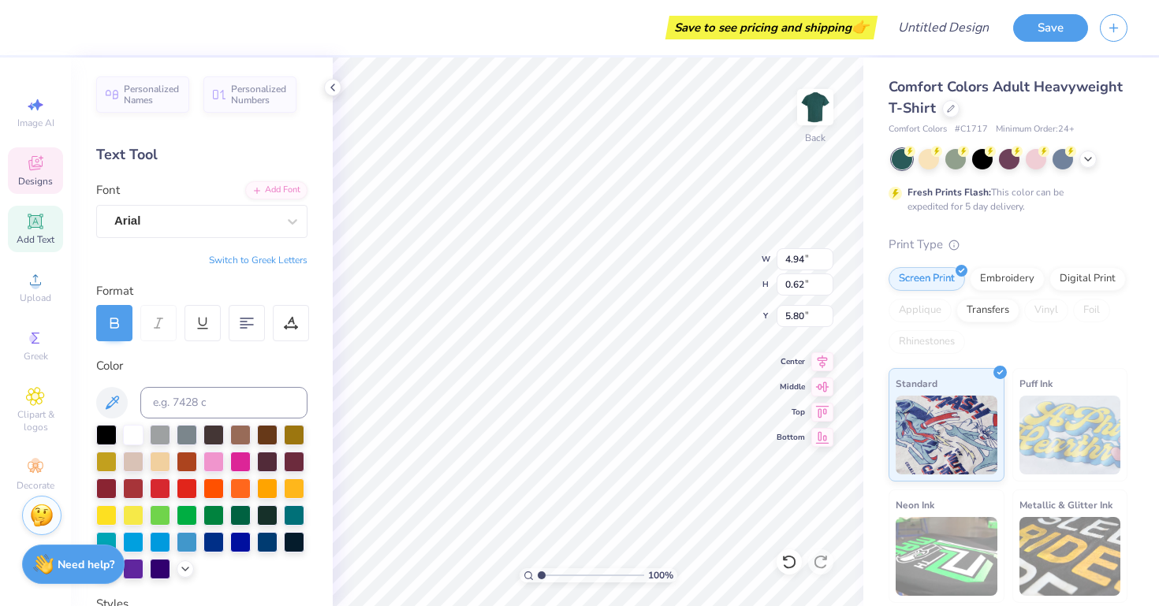
scroll to position [0, 3]
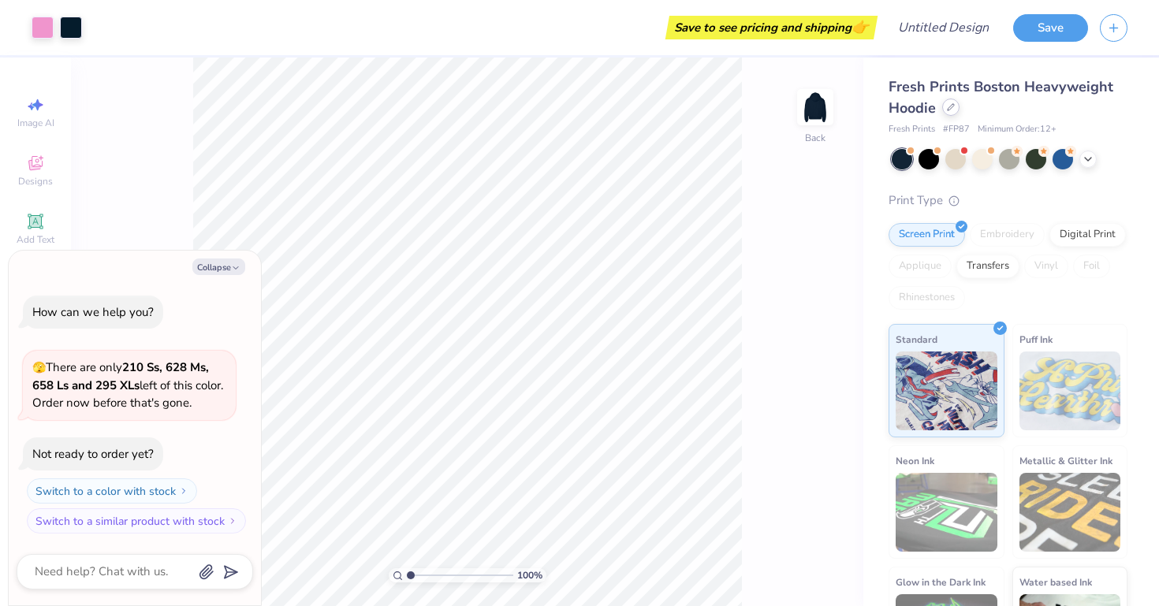
click at [950, 110] on icon at bounding box center [951, 107] width 8 height 8
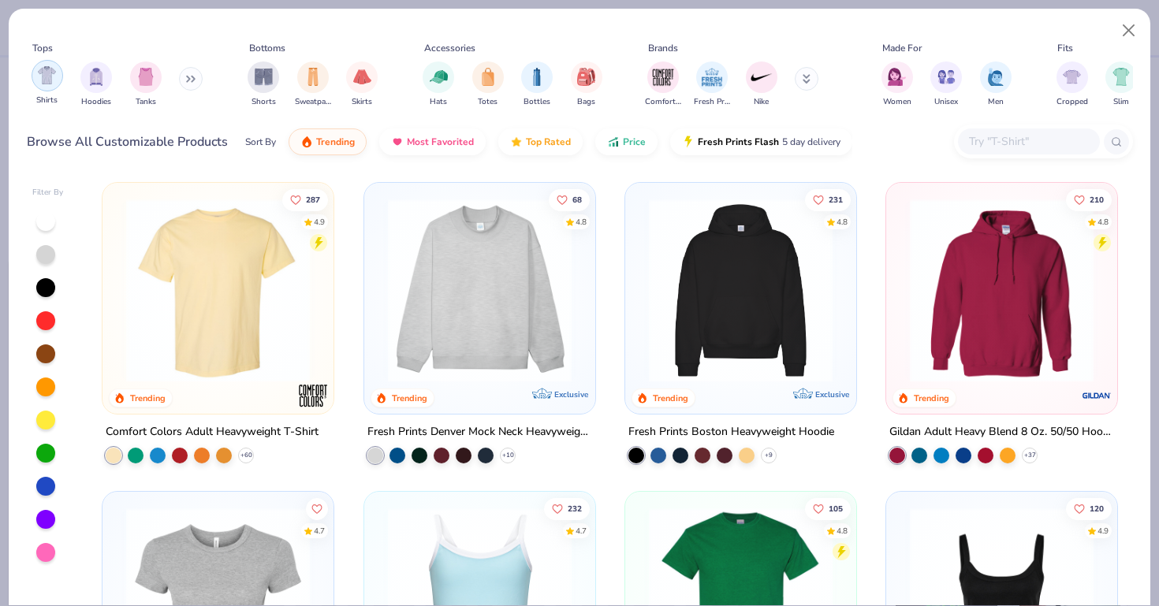
click at [51, 86] on div "filter for Shirts" at bounding box center [48, 76] width 32 height 32
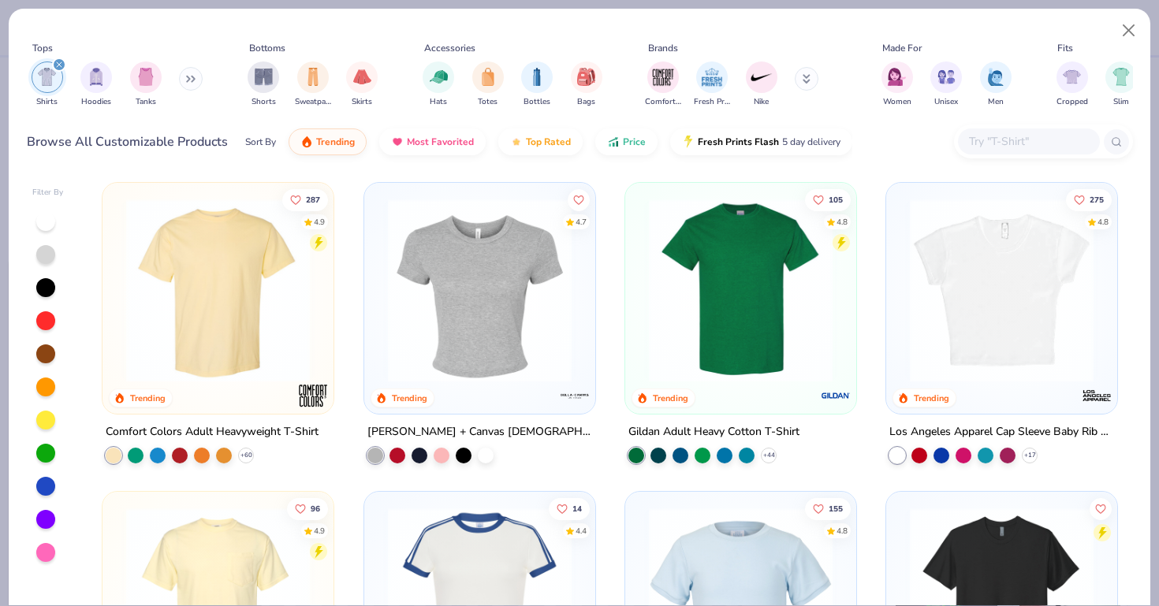
click at [253, 288] on img at bounding box center [217, 291] width 199 height 184
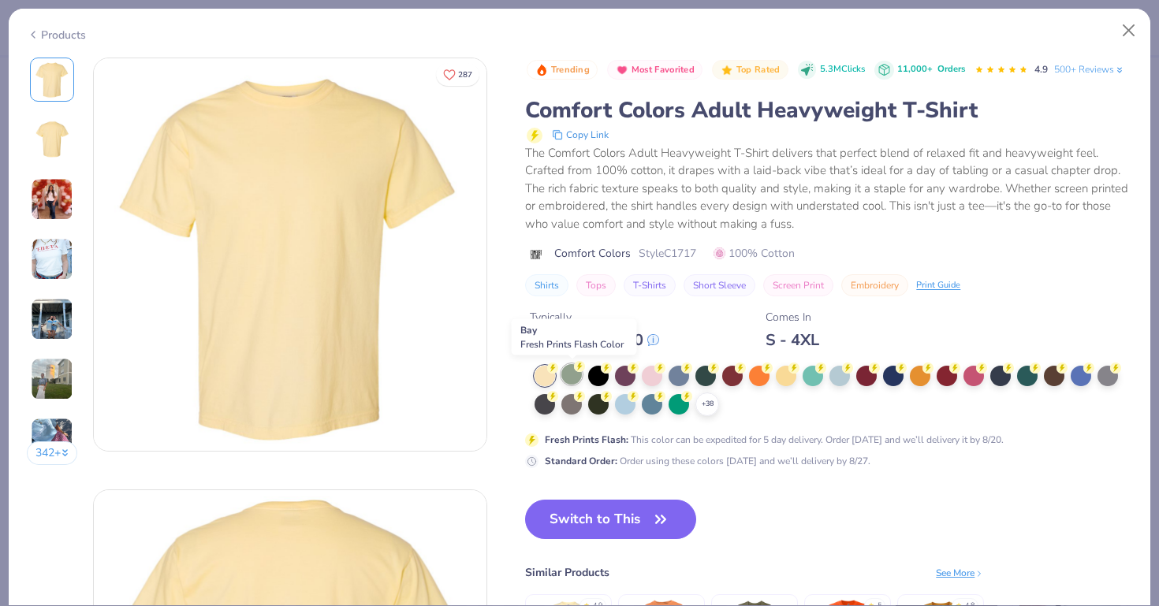
click at [572, 378] on div at bounding box center [571, 374] width 20 height 20
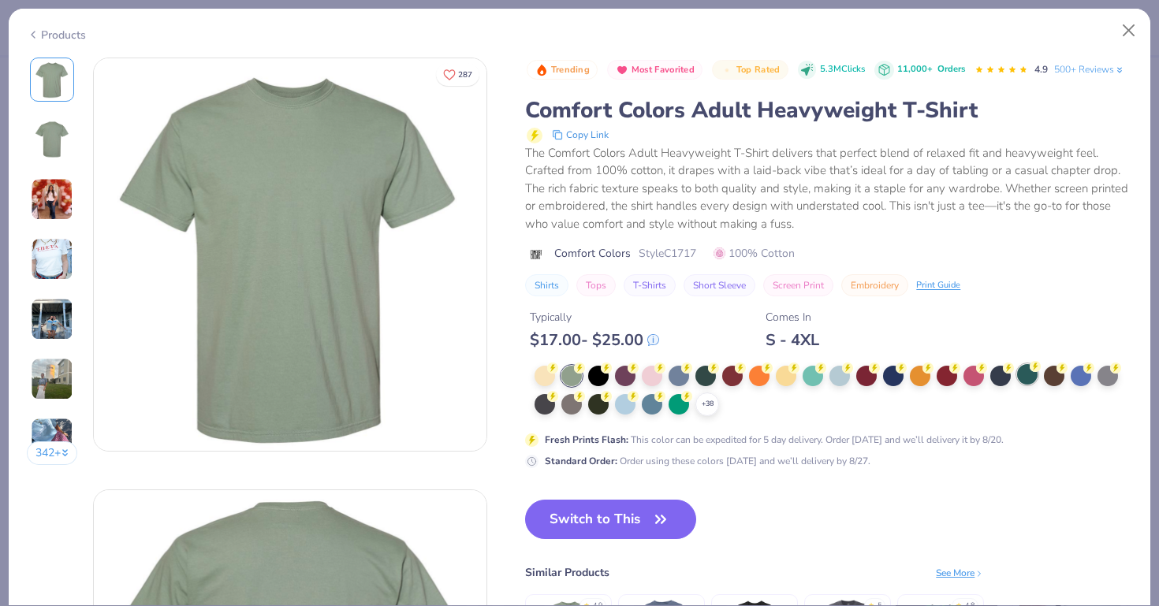
click at [1032, 375] on div at bounding box center [1027, 374] width 20 height 20
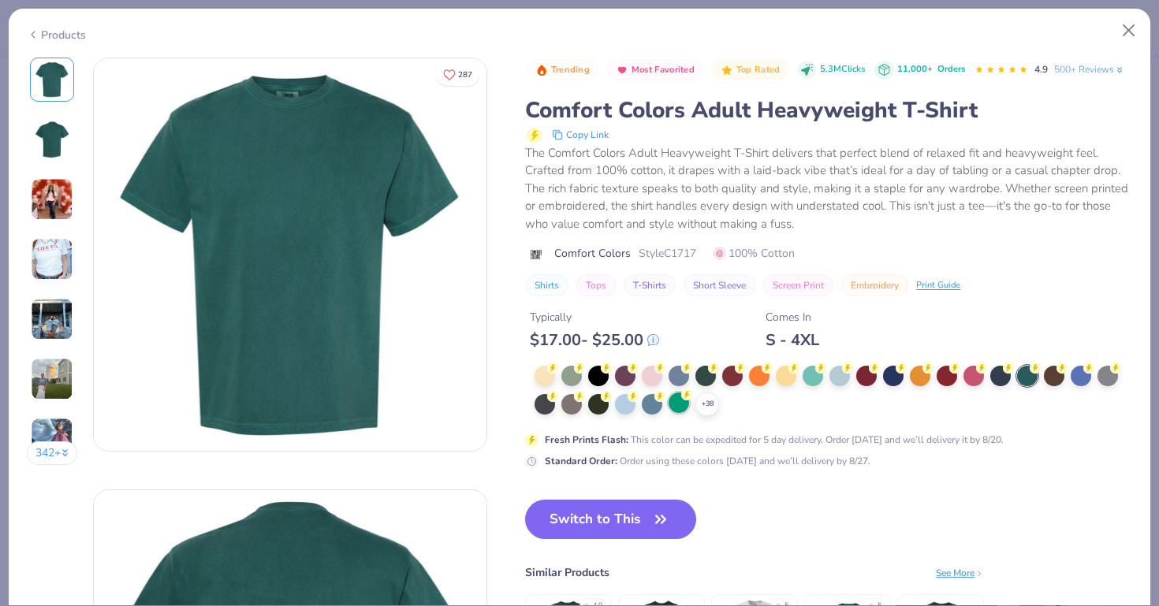
click at [677, 407] on div at bounding box center [678, 402] width 20 height 20
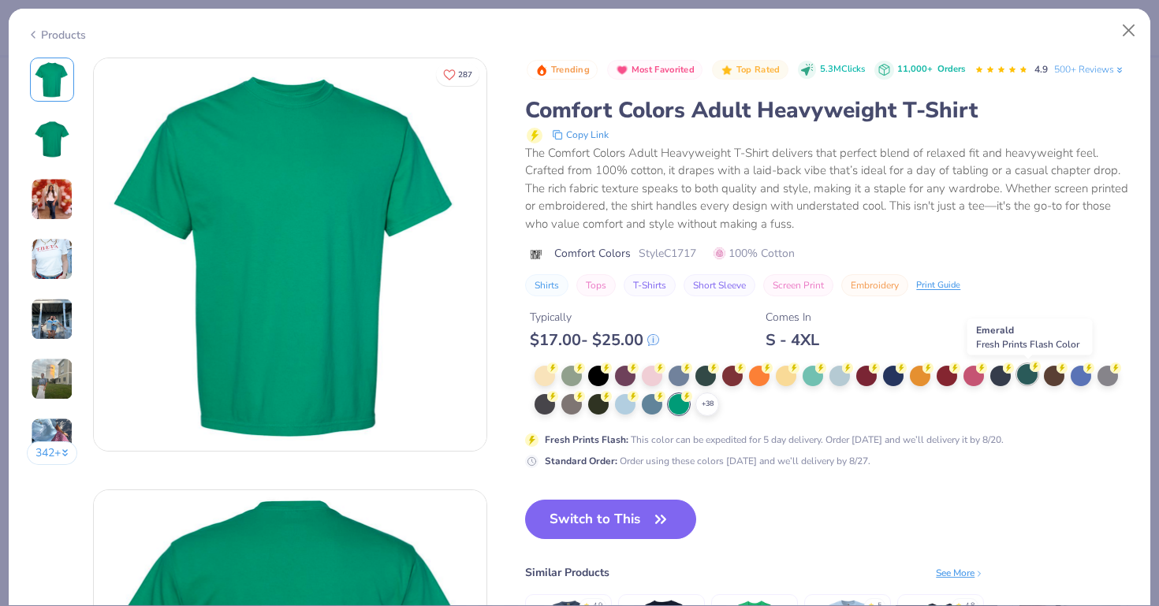
click at [1022, 381] on div at bounding box center [1027, 374] width 20 height 20
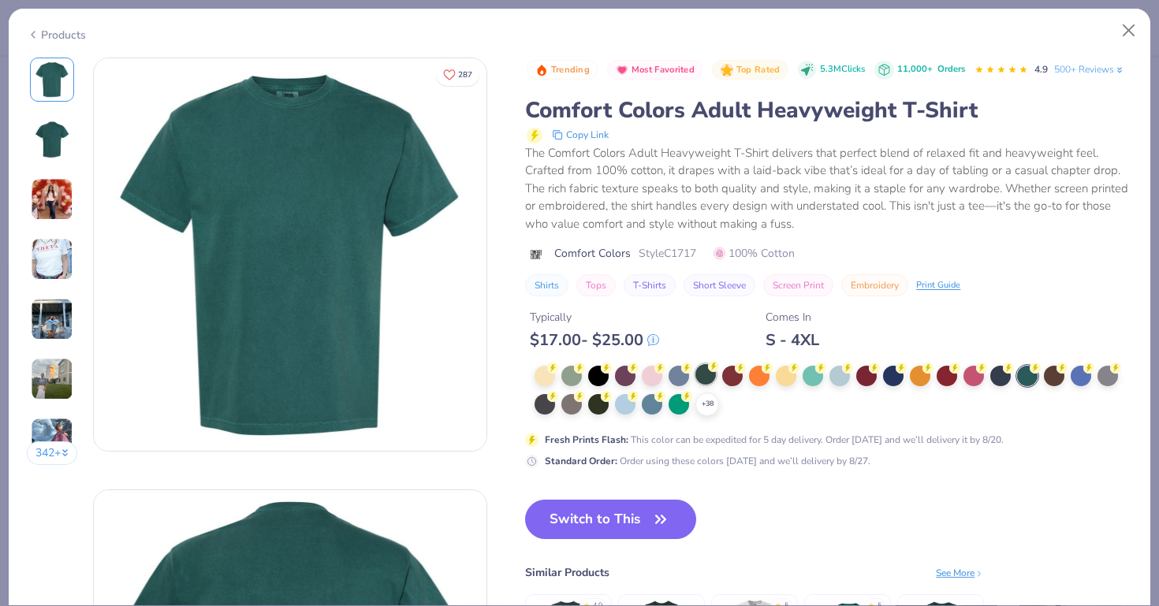
click at [706, 373] on div at bounding box center [705, 374] width 20 height 20
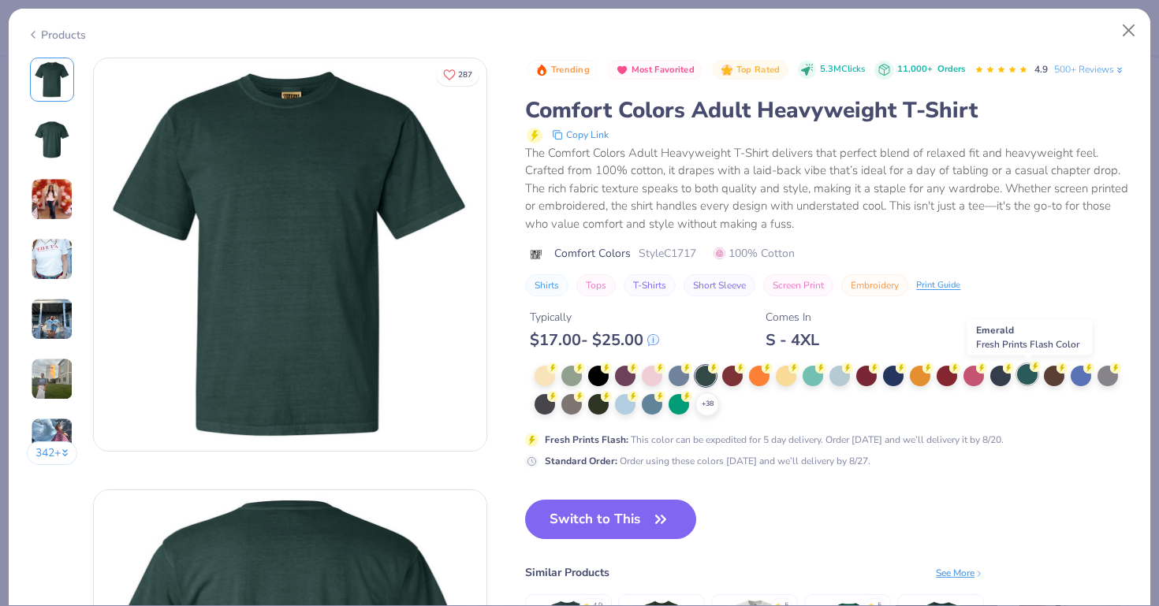
click at [1036, 373] on div at bounding box center [1027, 374] width 20 height 20
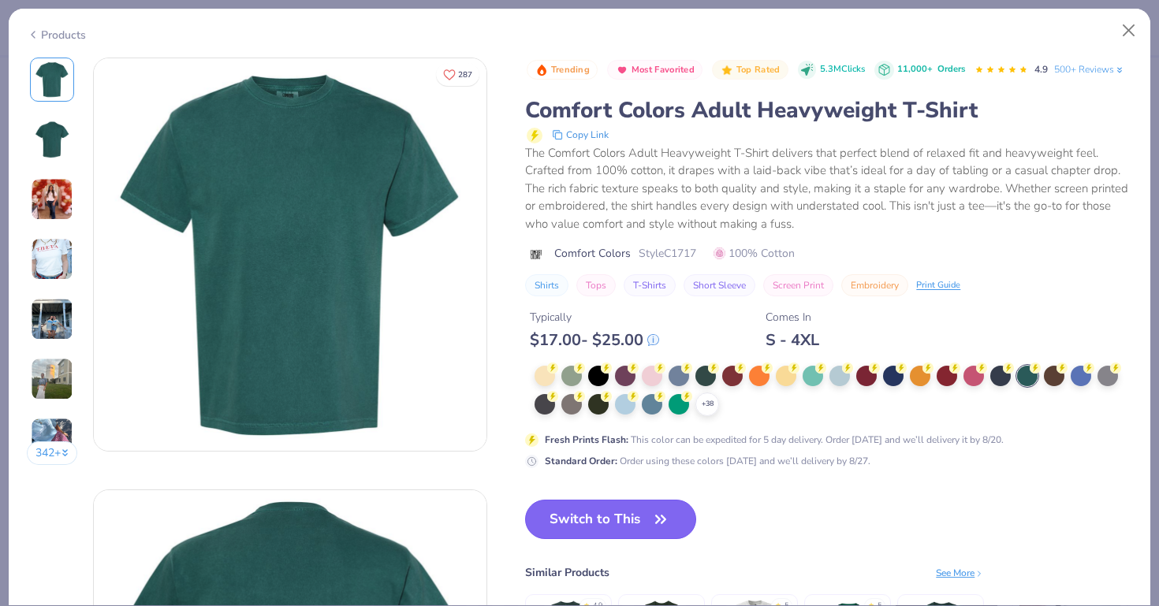
click at [577, 515] on button "Switch to This" at bounding box center [610, 519] width 171 height 39
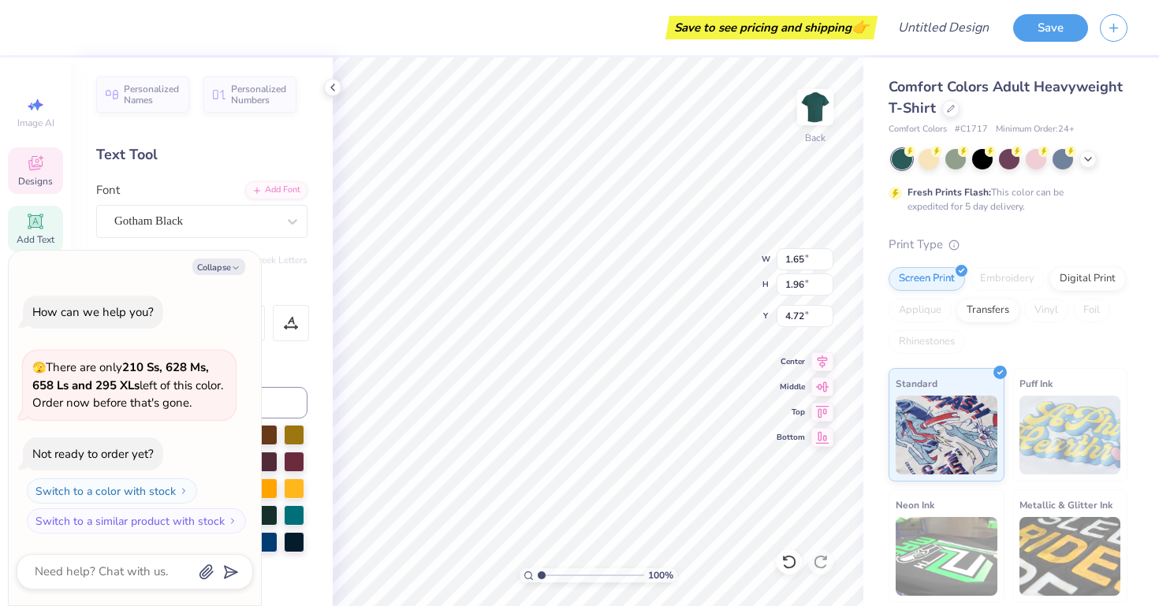
type textarea "x"
type textarea "G"
type textarea "x"
type textarea "P"
type textarea "x"
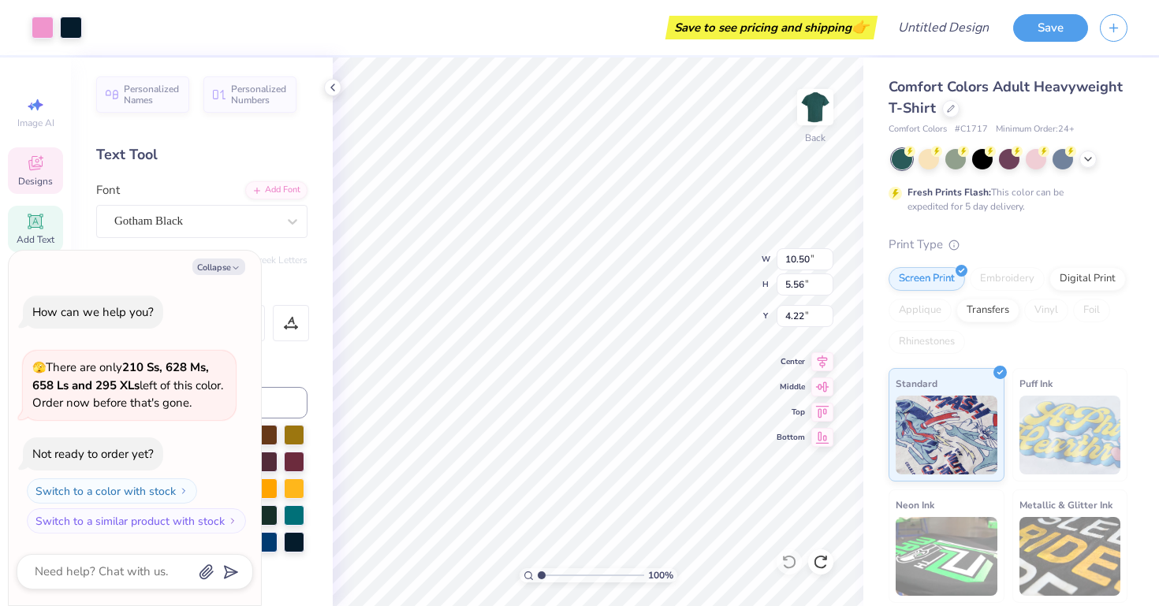
type input "1.59"
type input "1.96"
type input "4.72"
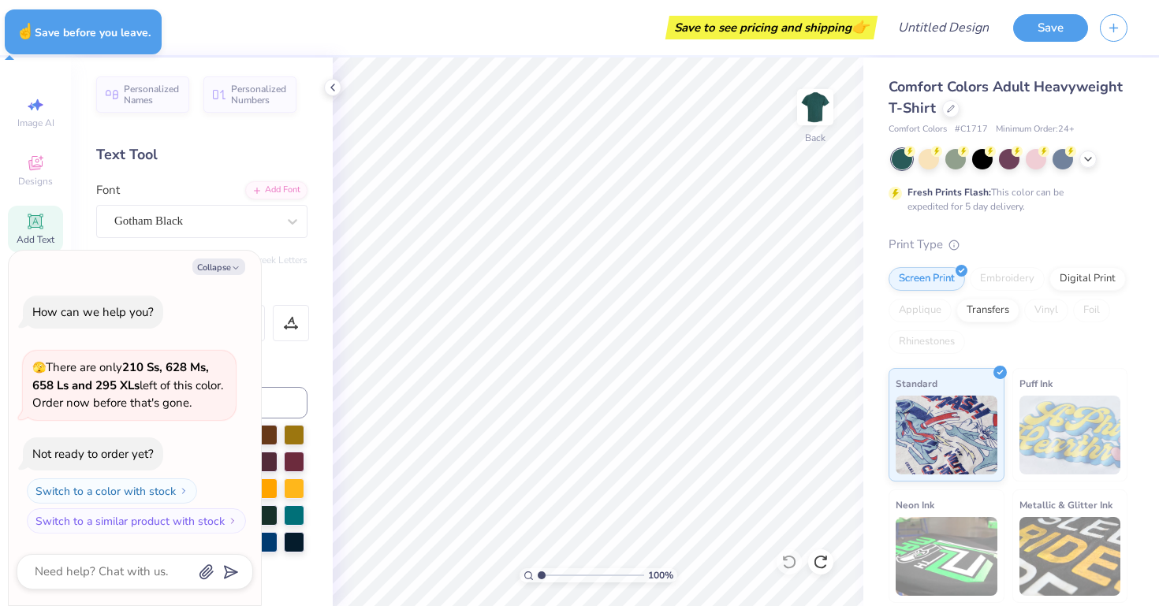
type textarea "x"
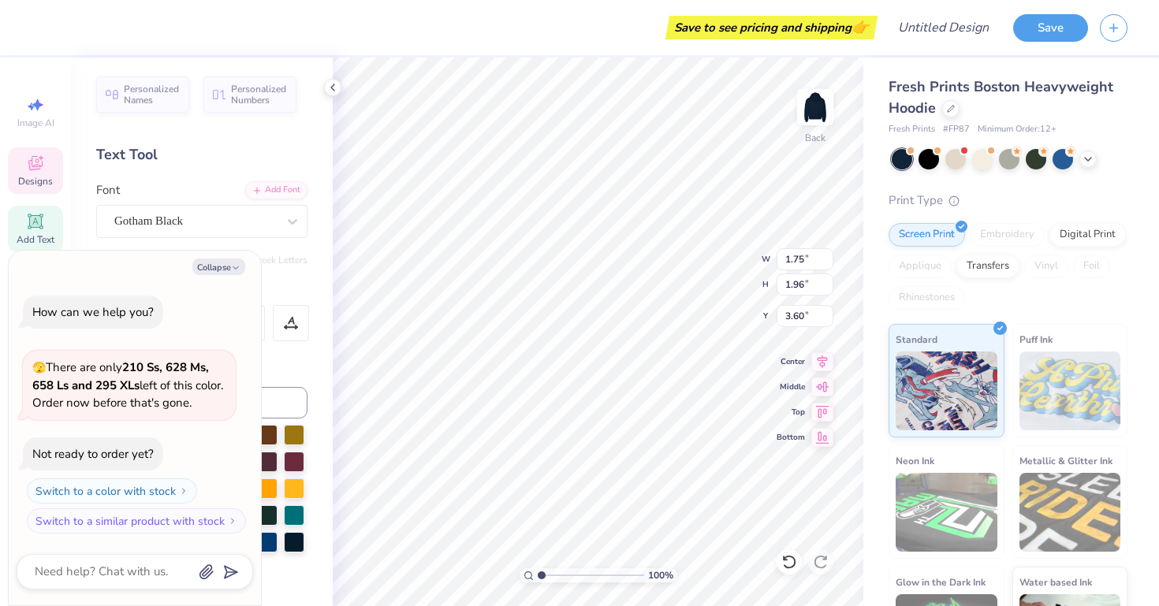
type textarea "x"
type input "8.56"
type textarea "x"
type input "1.59"
type input "3.50"
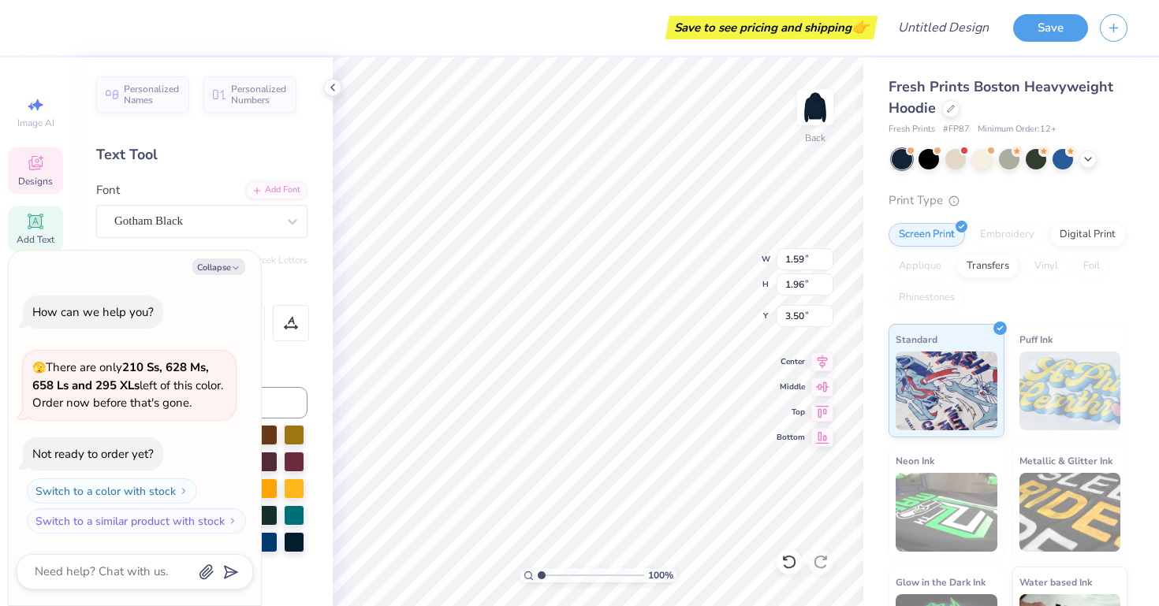
type textarea "x"
type input "8.56"
type textarea "x"
type input "1.72"
type input "3.20"
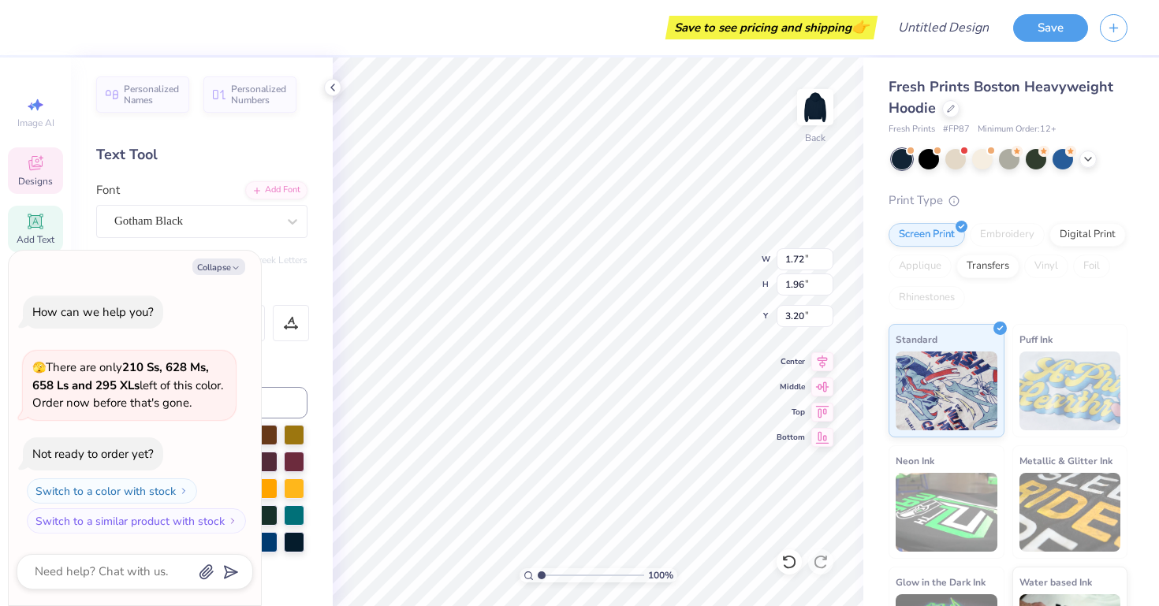
type textarea "x"
type input "7.58"
type textarea "x"
type input "2.19"
type input "1.97"
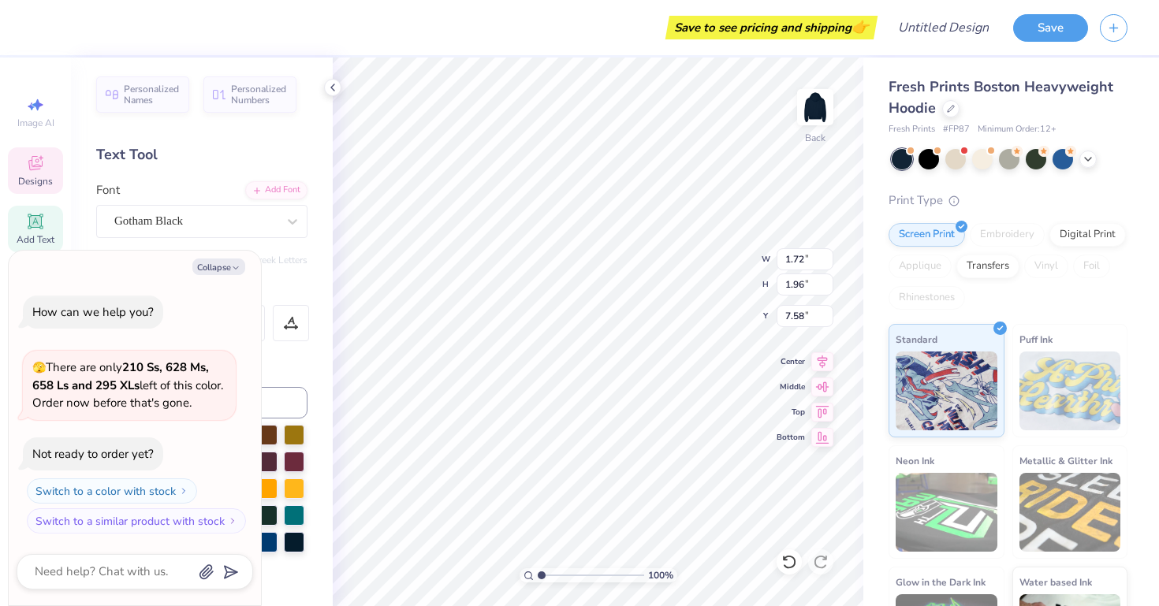
type input "3.00"
type textarea "x"
type input "8.56"
type textarea "x"
type input "4.07"
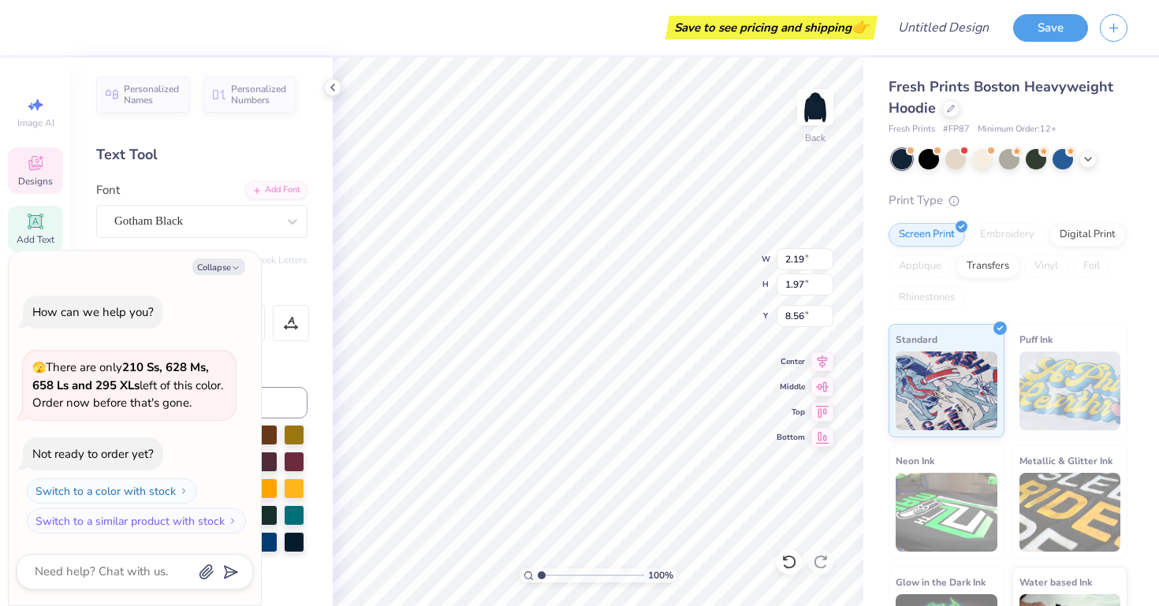
type input "3.87"
type input "4.69"
type textarea "x"
type input "3.72"
type textarea "x"
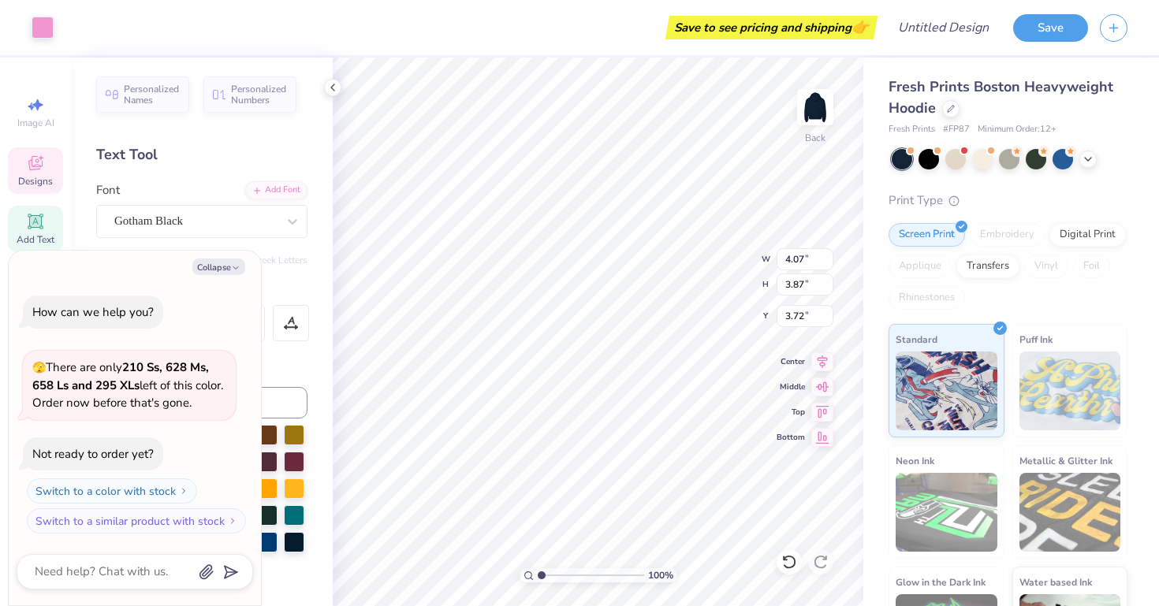
type input "1.85"
type input "0.59"
type input "6.56"
type textarea "x"
type input "5.63"
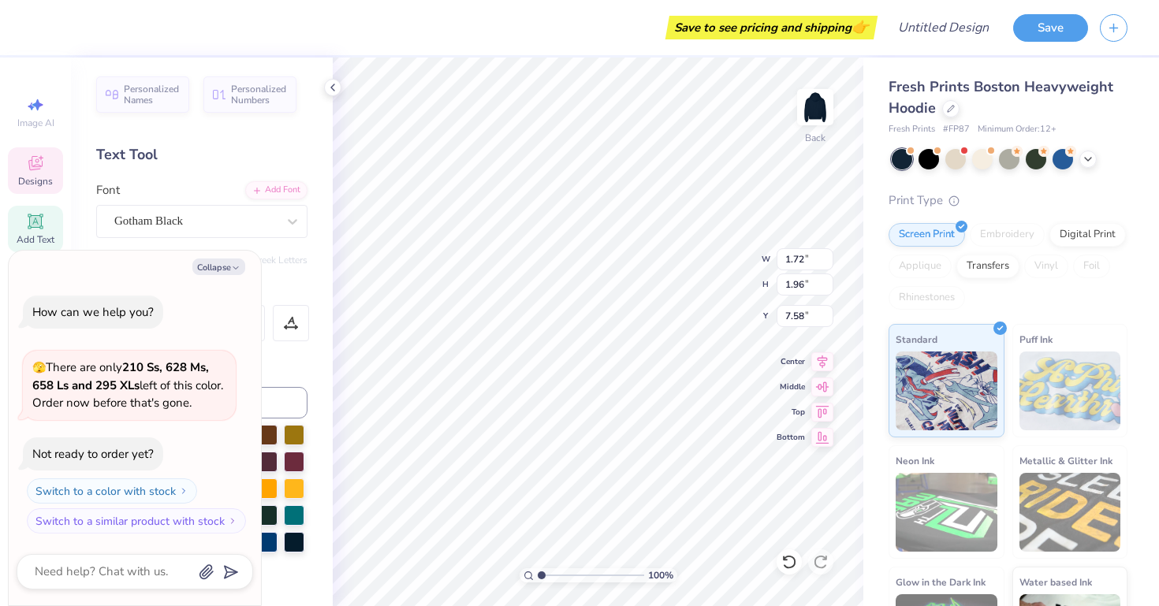
type textarea "x"
type input "8.18"
type textarea "x"
type input "2.19"
type input "1.97"
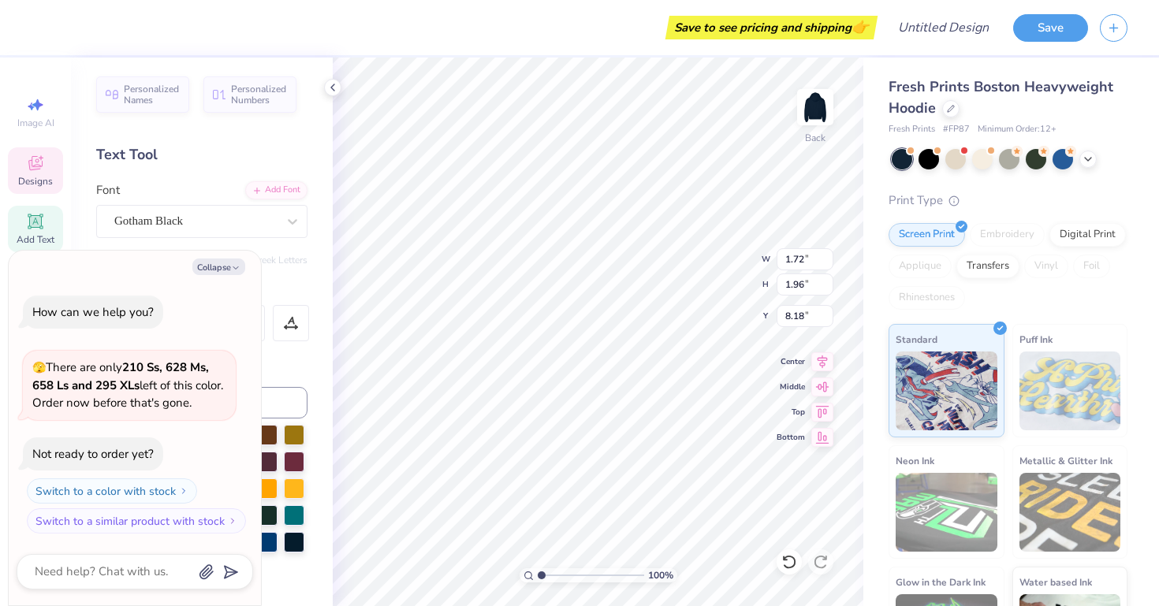
type input "8.56"
type textarea "x"
type input "1.72"
type input "1.96"
type input "8.18"
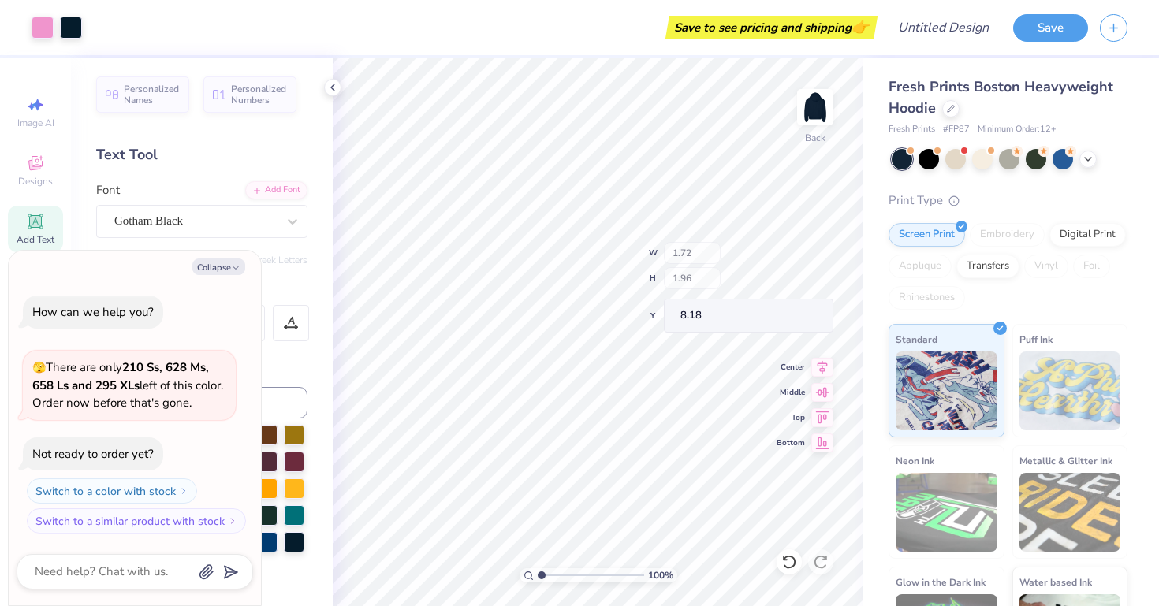
click at [727, 250] on div "100 % Back W 1.72 H 1.96 Y 8.18 Center Middle Top Bottom" at bounding box center [598, 332] width 530 height 549
type textarea "x"
type input "9.16"
type textarea "x"
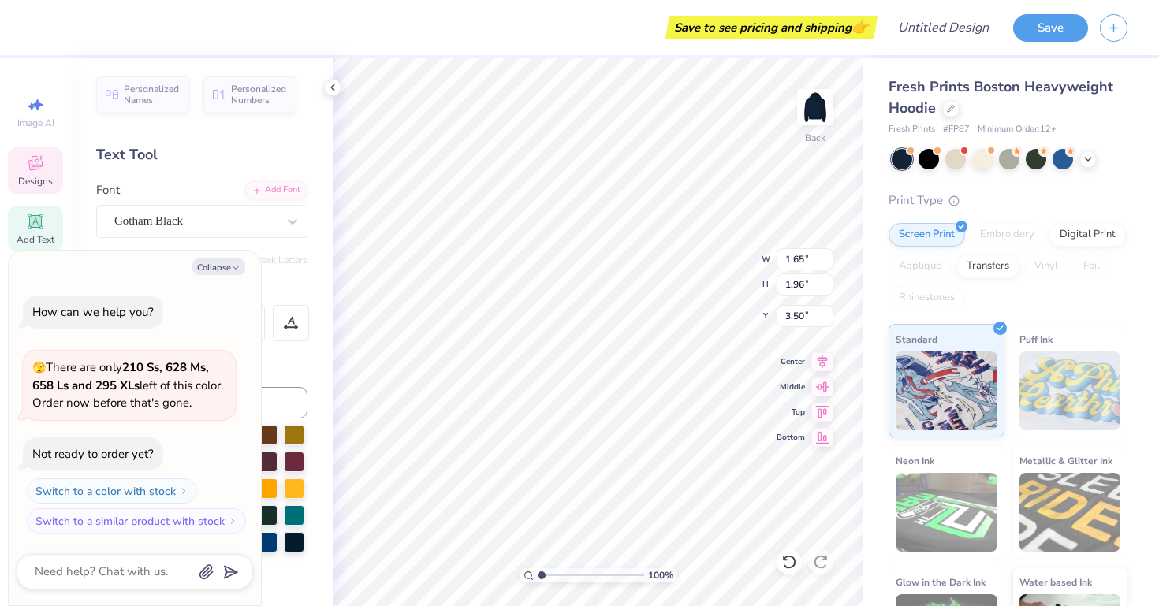
type textarea "G"
type textarea "x"
type input "3.46"
type textarea "x"
type textarea "A"
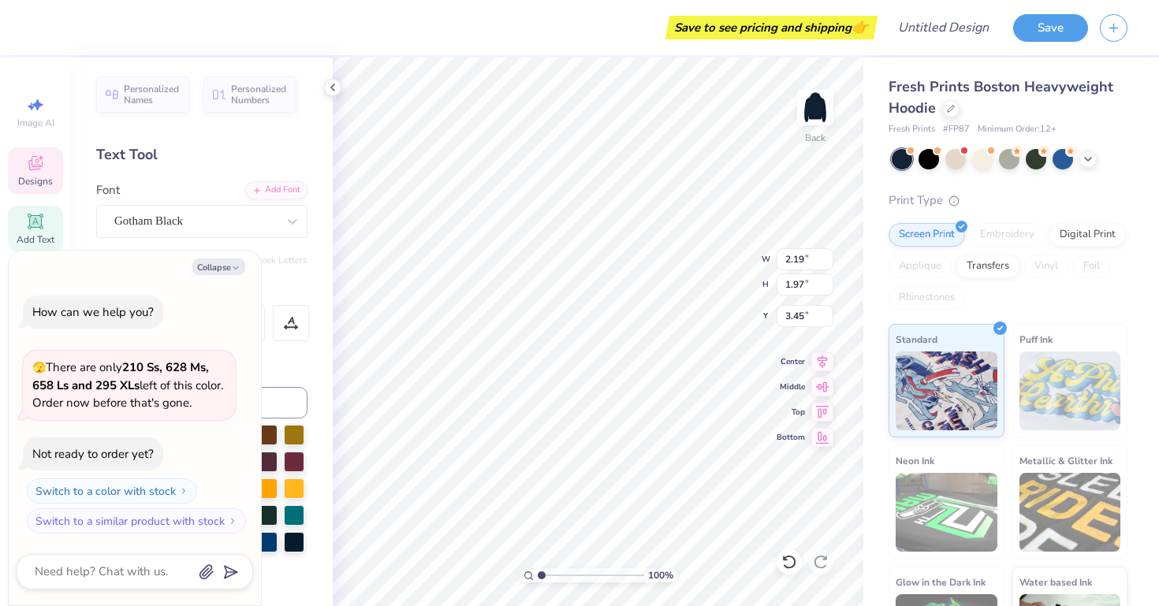
type textarea "x"
type input "3.66"
type textarea "x"
type input "3.67"
type textarea "x"
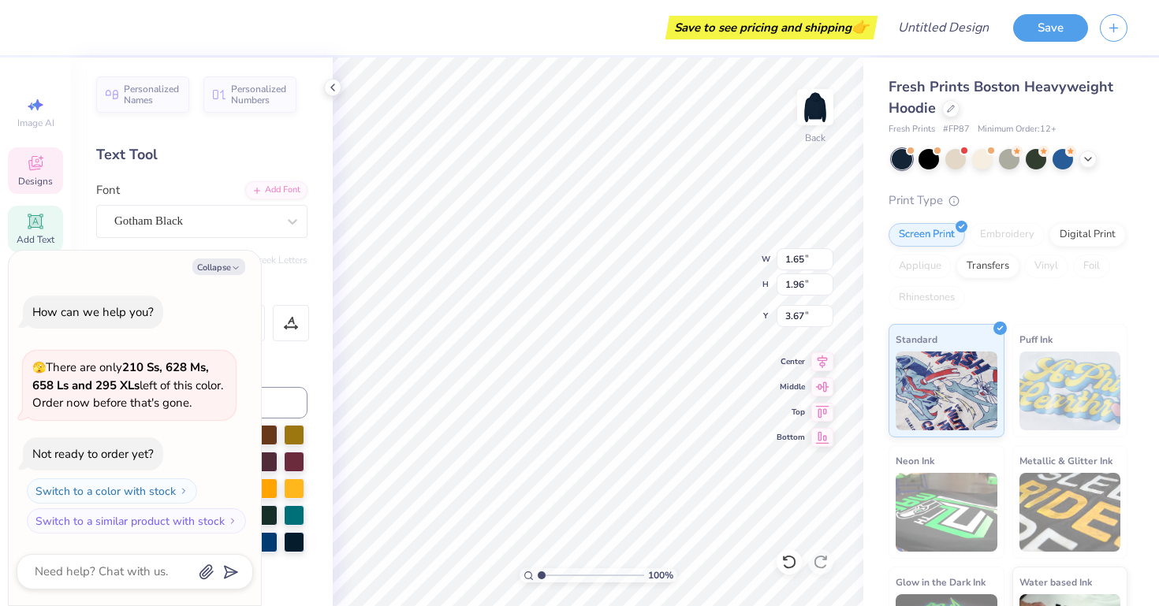
type textarea "x"
type textarea "M"
type textarea "x"
type input "3.00"
type textarea "x"
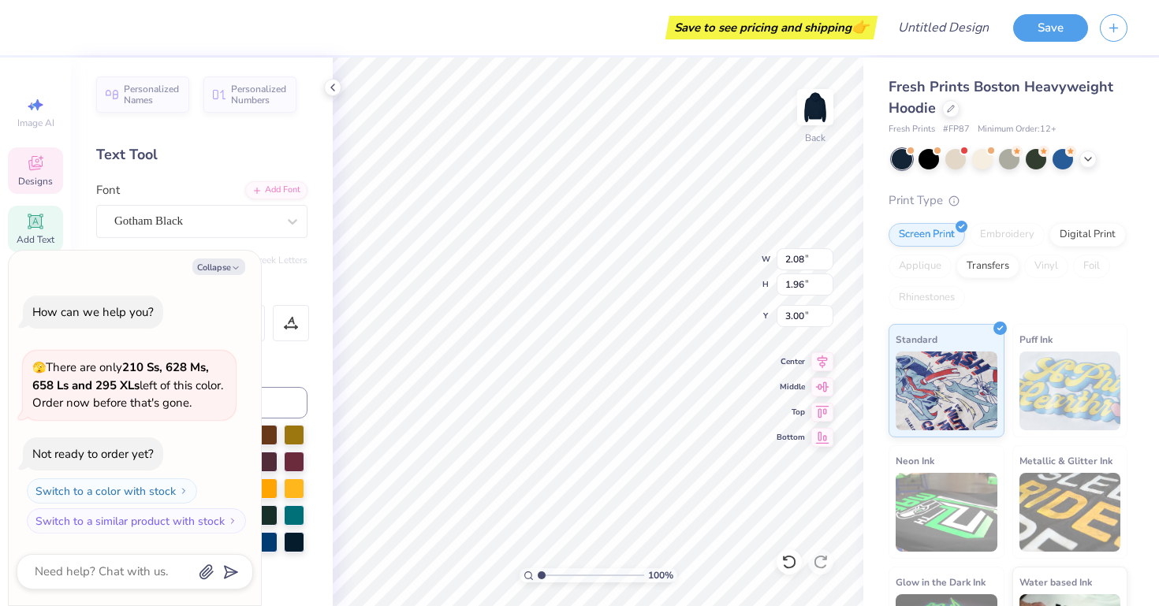
type input "2.02"
type textarea "x"
type input "2.19"
type input "1.97"
type input "8.56"
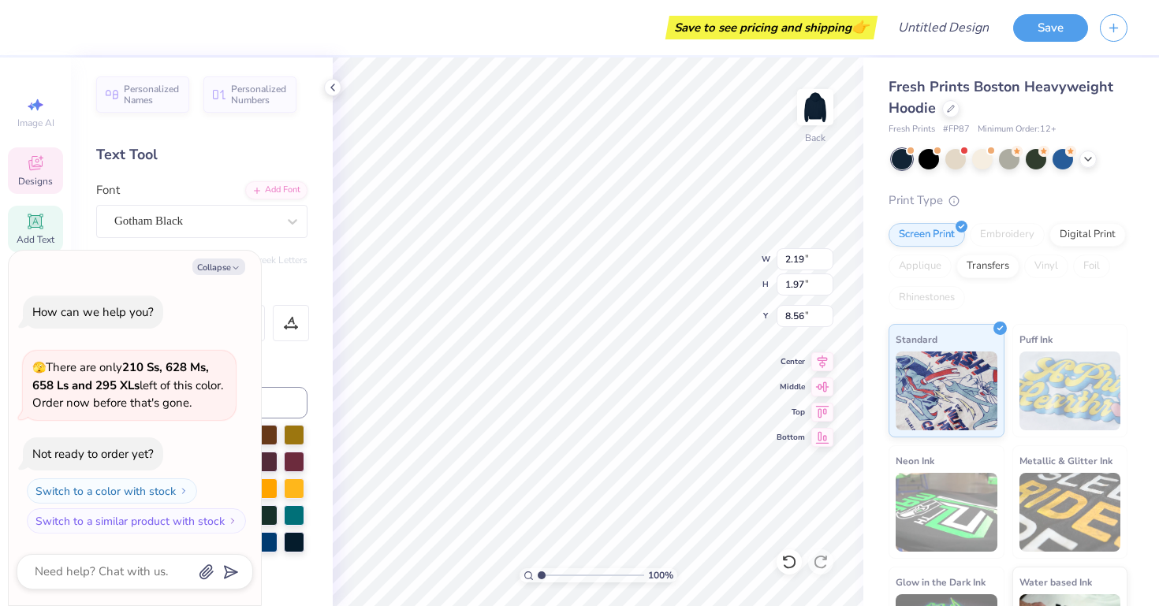
type textarea "x"
type input "2.67"
type textarea "x"
type input "2.19"
type input "1.97"
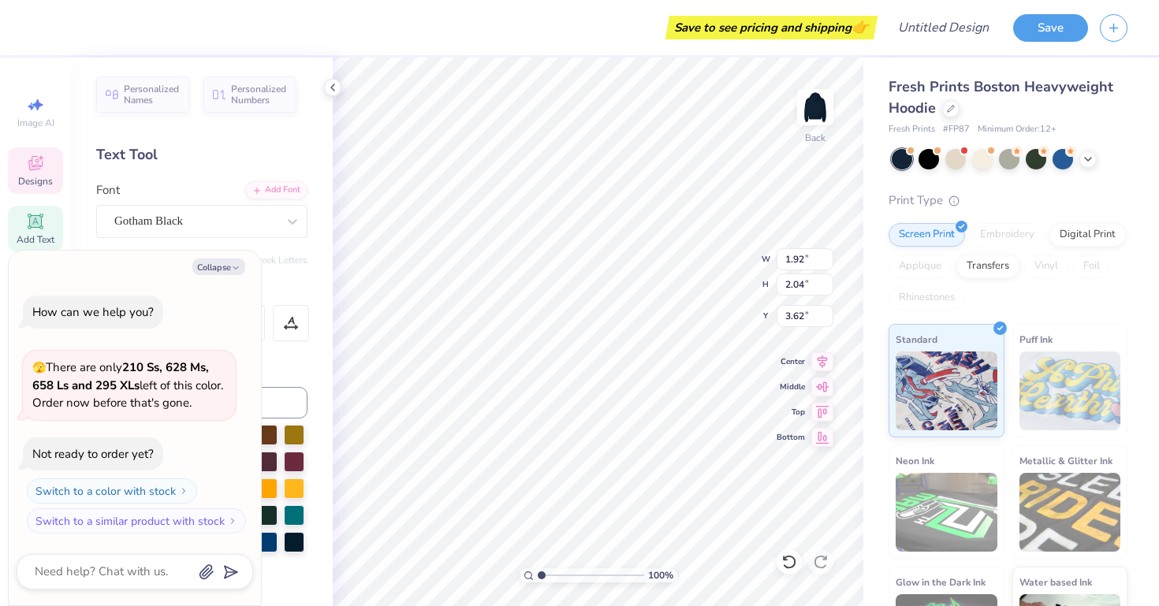
type input "3.66"
type textarea "x"
type input "3.32"
type textarea "x"
type input "2.08"
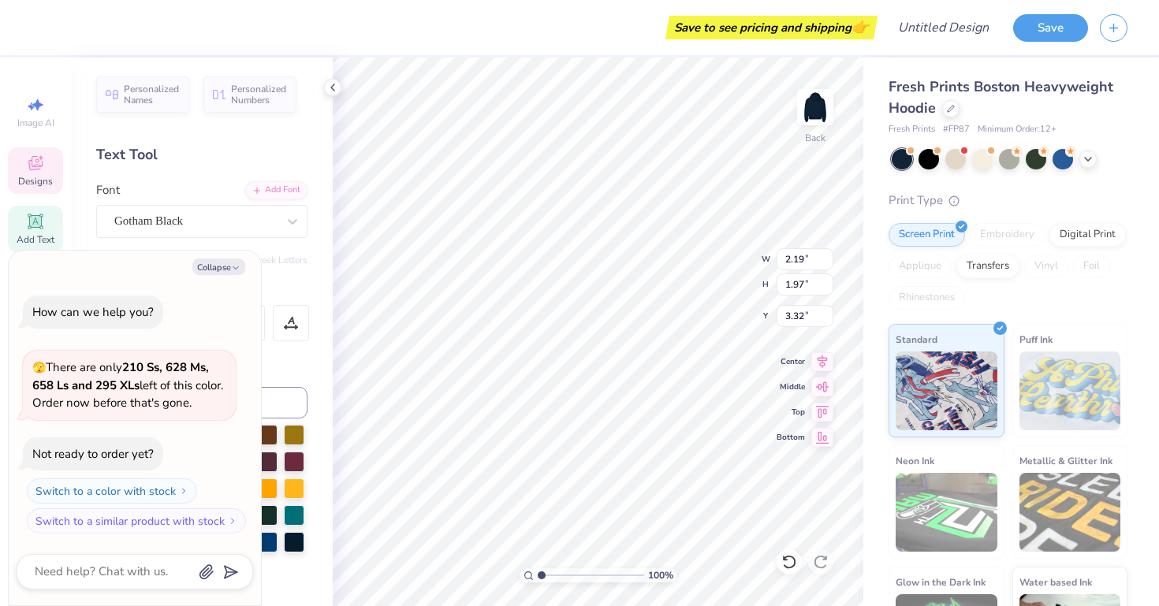
type input "1.96"
type input "3.00"
type textarea "x"
type input "3.33"
type textarea "x"
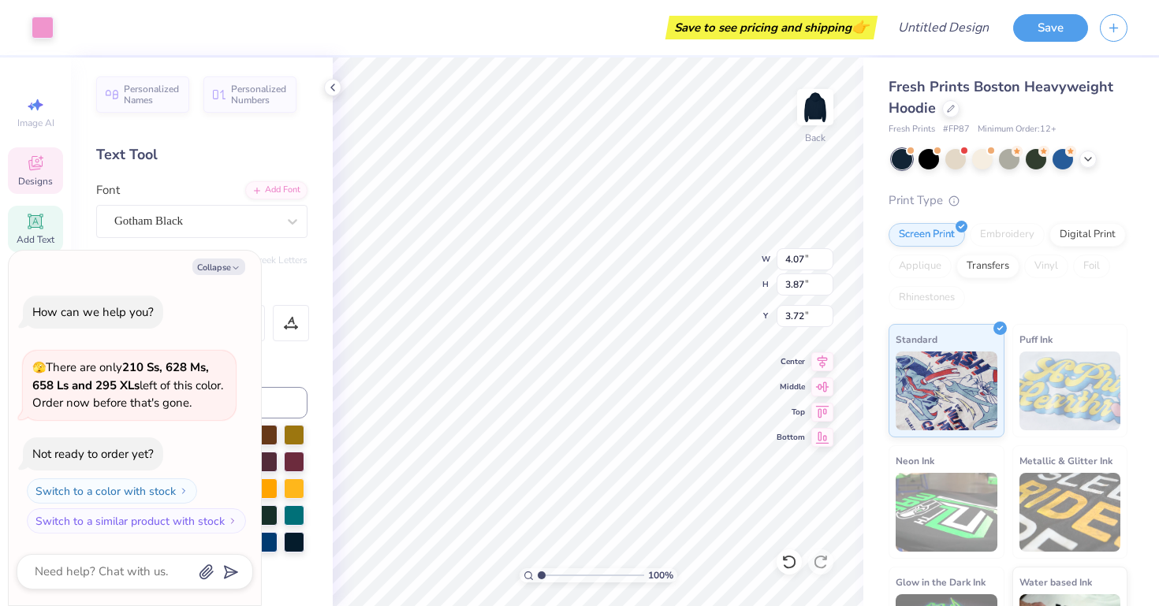
type input "3.98"
type textarea "x"
type input "1.85"
type input "0.59"
type input "5.63"
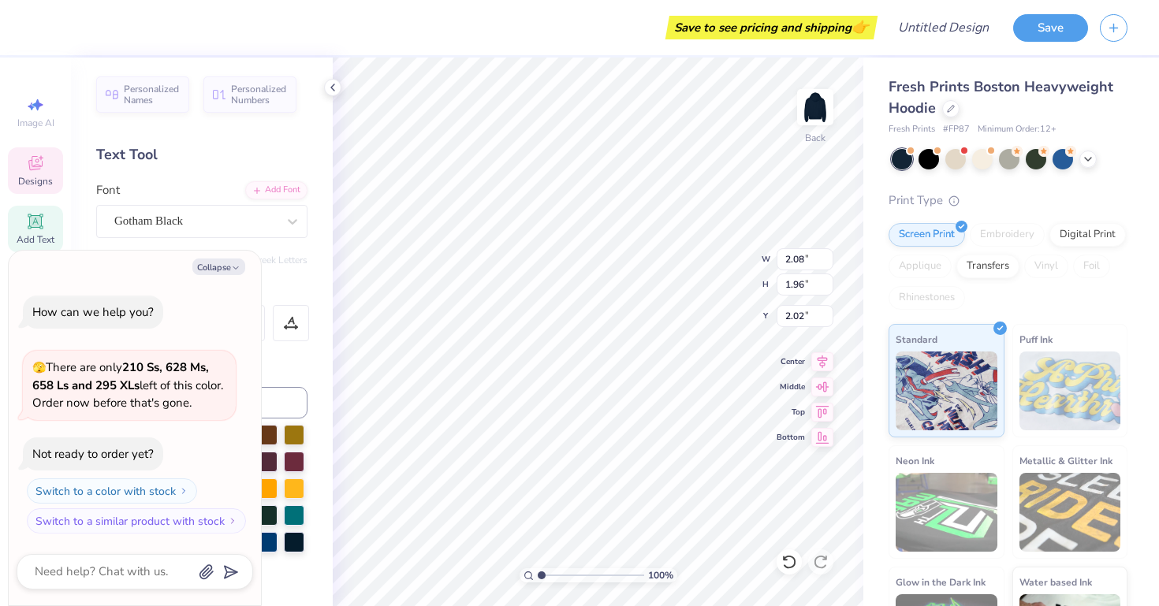
type textarea "x"
type input "3.00"
type textarea "x"
type input "2.01"
type textarea "x"
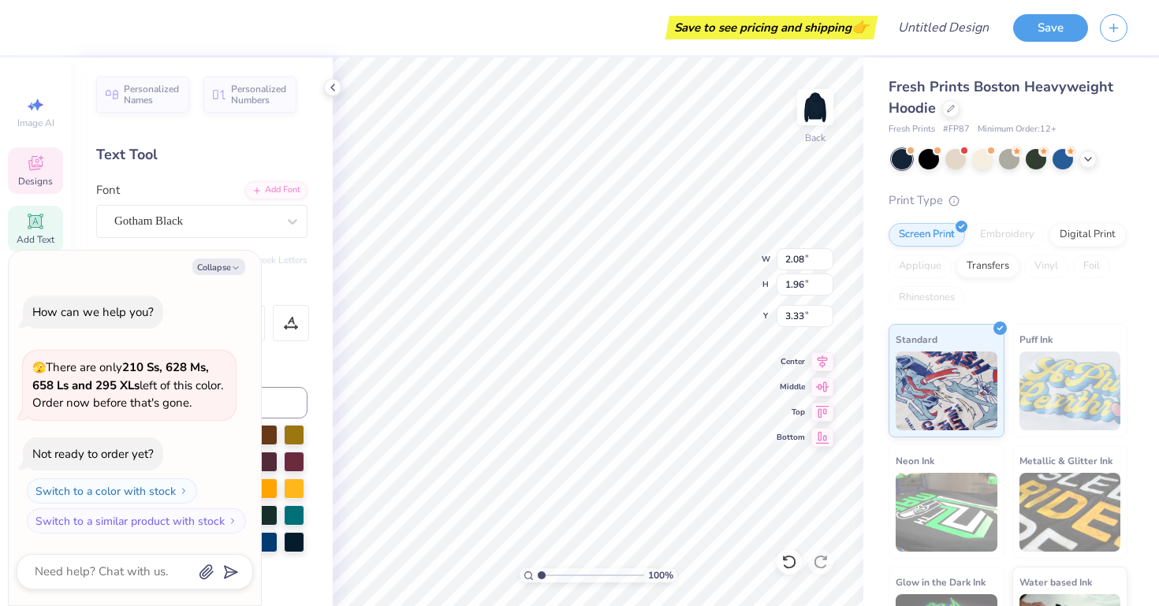
type input "3.00"
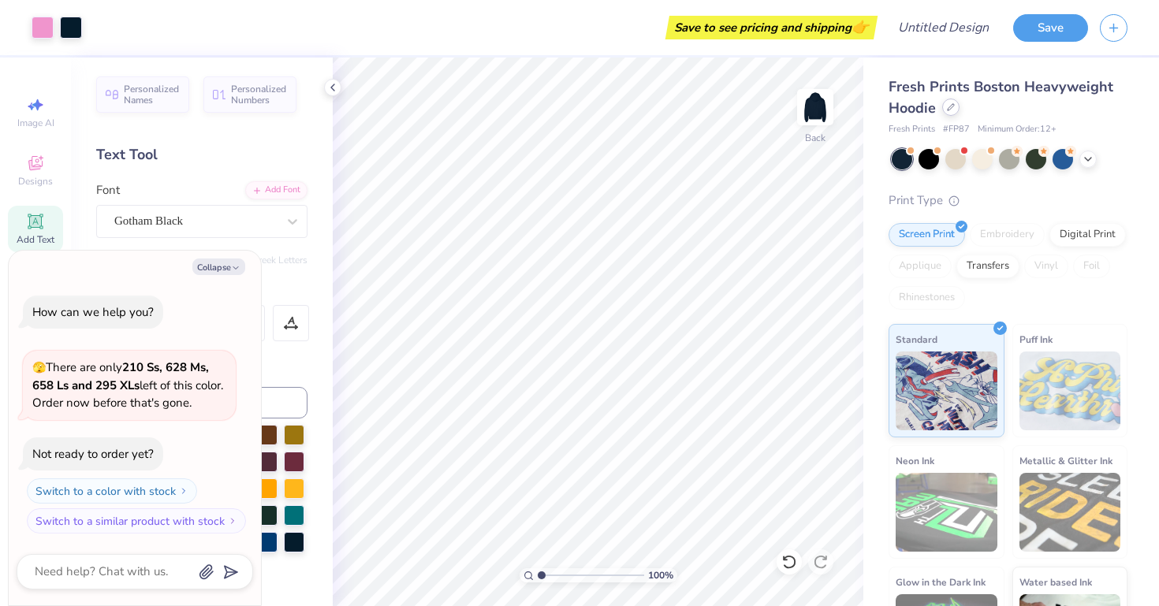
click at [950, 103] on icon at bounding box center [951, 107] width 8 height 8
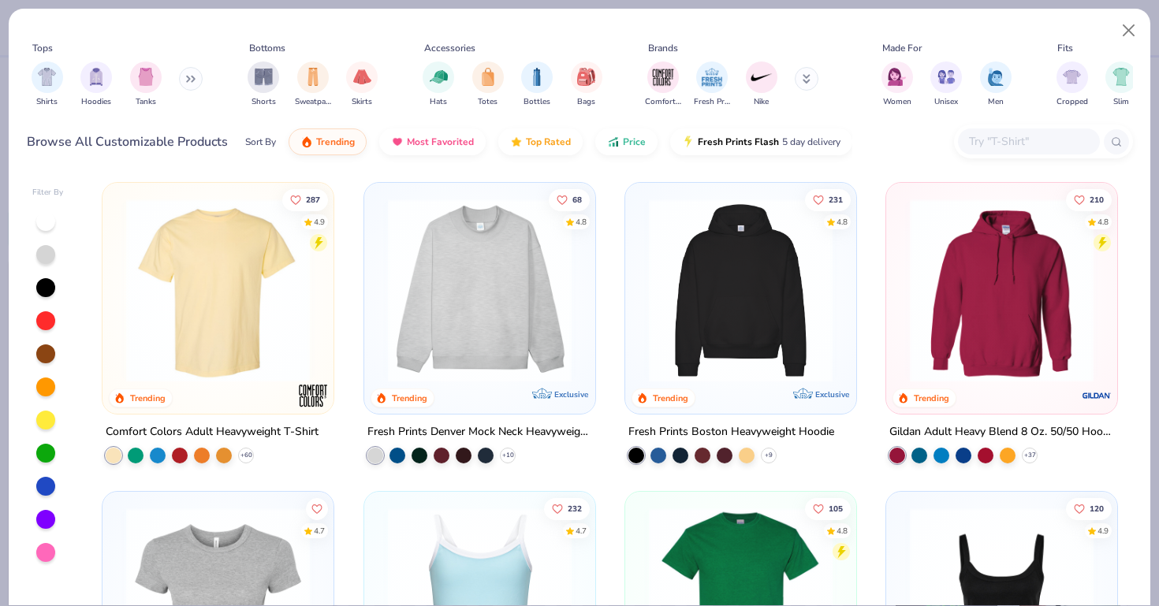
click at [217, 302] on img at bounding box center [217, 291] width 199 height 184
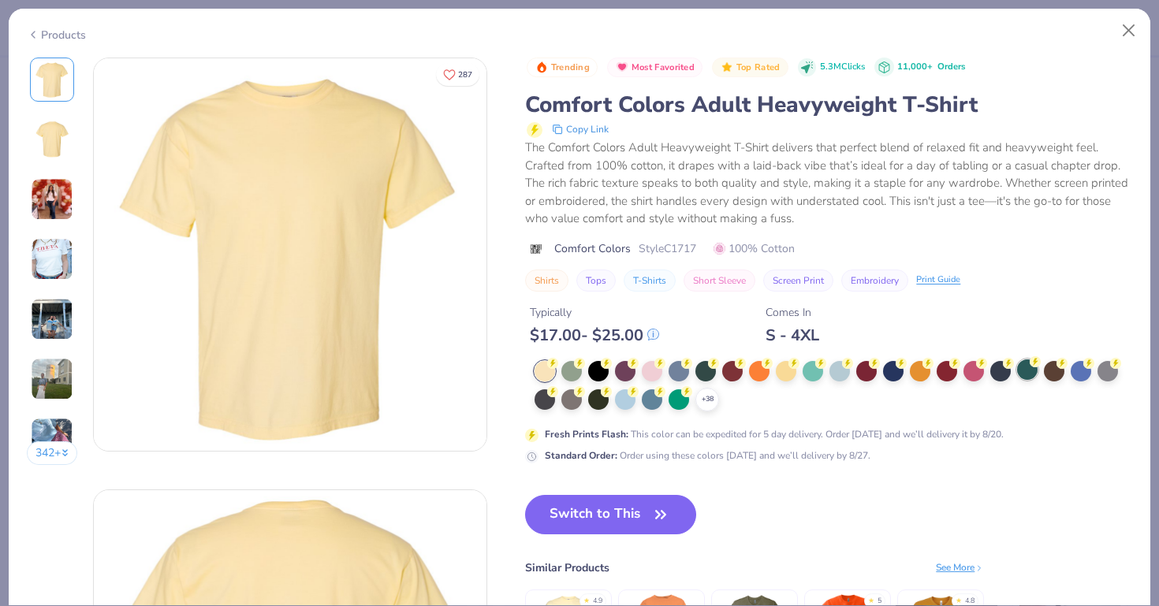
click at [1027, 364] on div at bounding box center [1027, 369] width 20 height 20
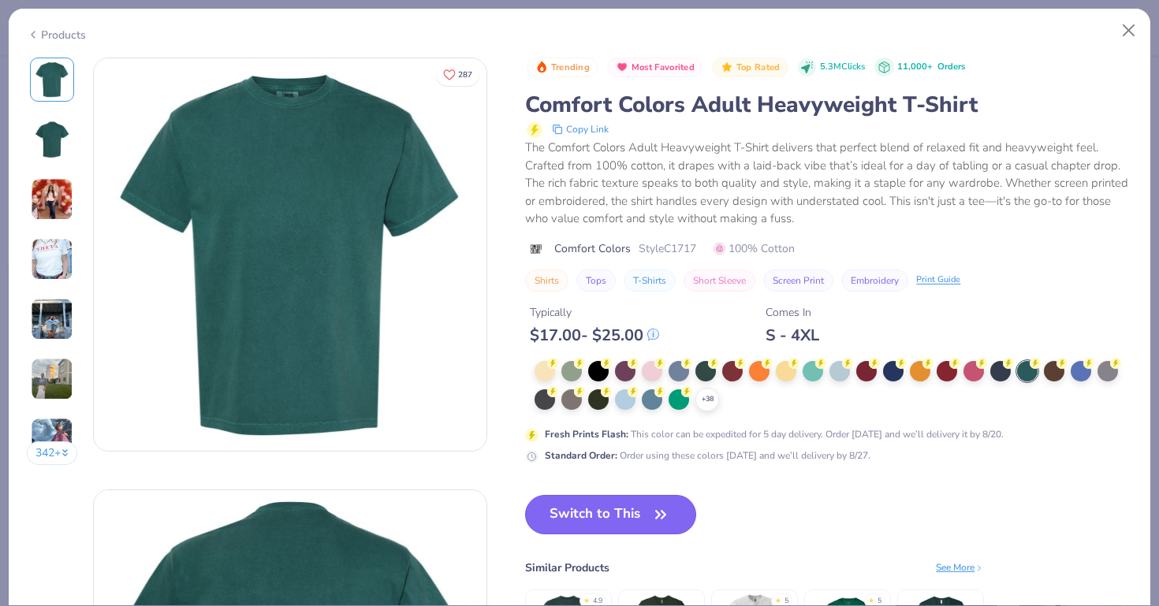
click at [619, 526] on button "Switch to This" at bounding box center [610, 514] width 171 height 39
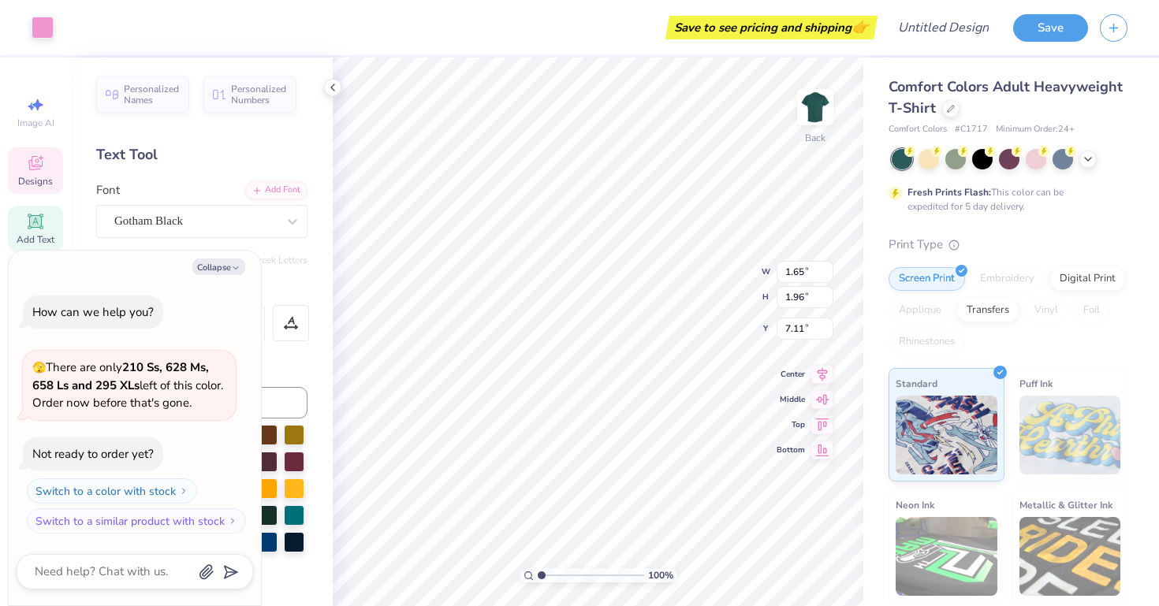
type textarea "x"
type input "7.01"
type textarea "x"
type input "1.78"
type input "7.31"
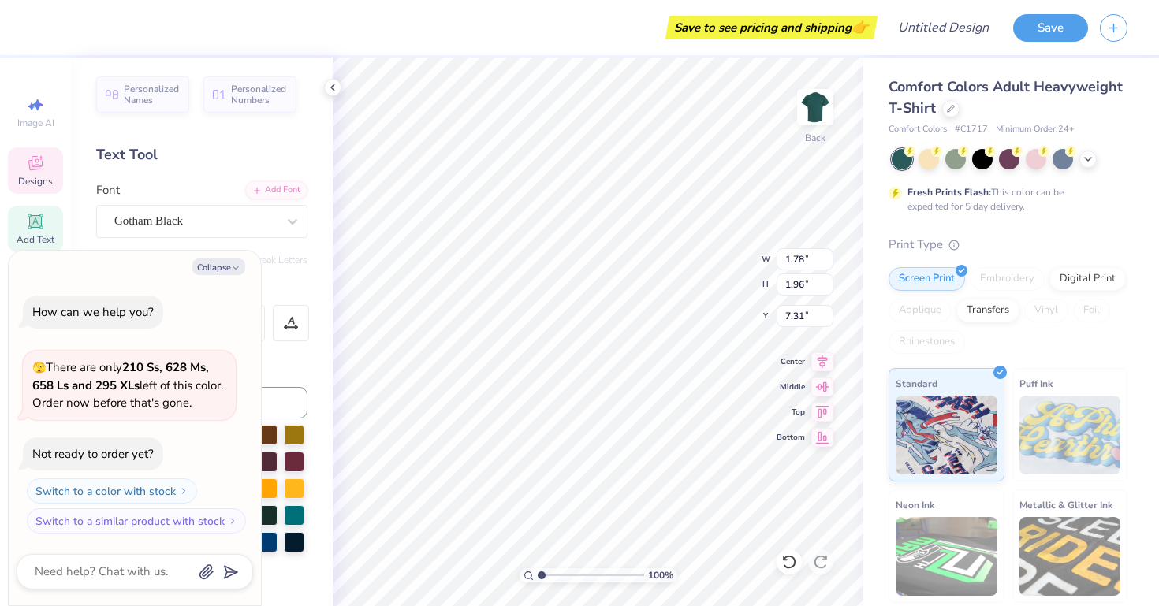
type textarea "x"
type input "0.55"
type input "6.82"
type textarea "x"
type input "1.80"
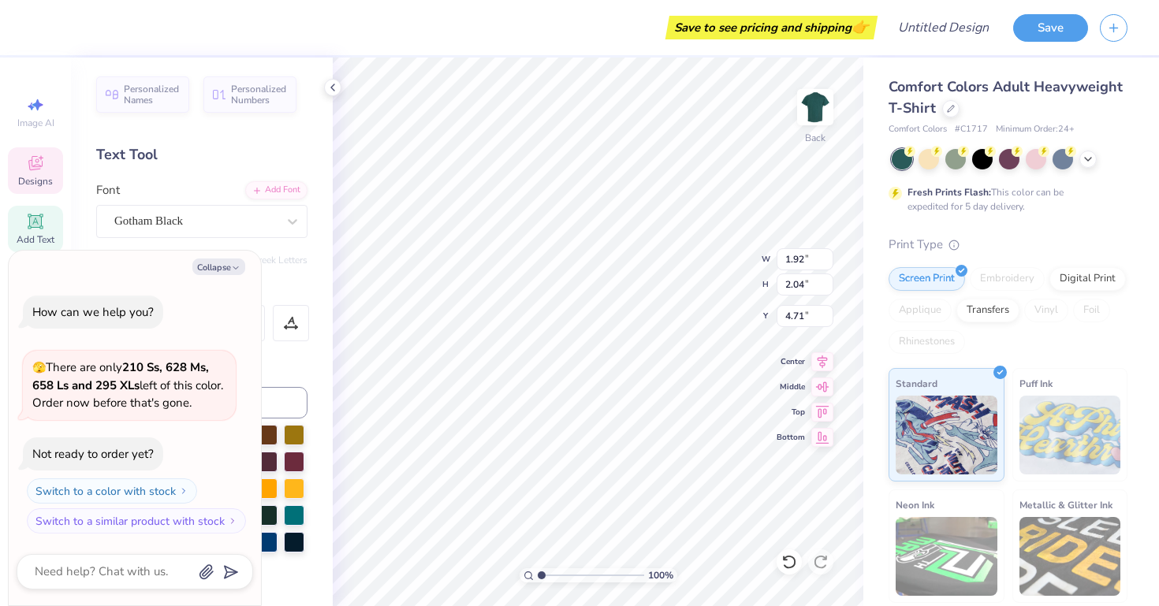
type input "1.92"
type input "4.83"
type textarea "x"
type input "2.19"
type input "1.97"
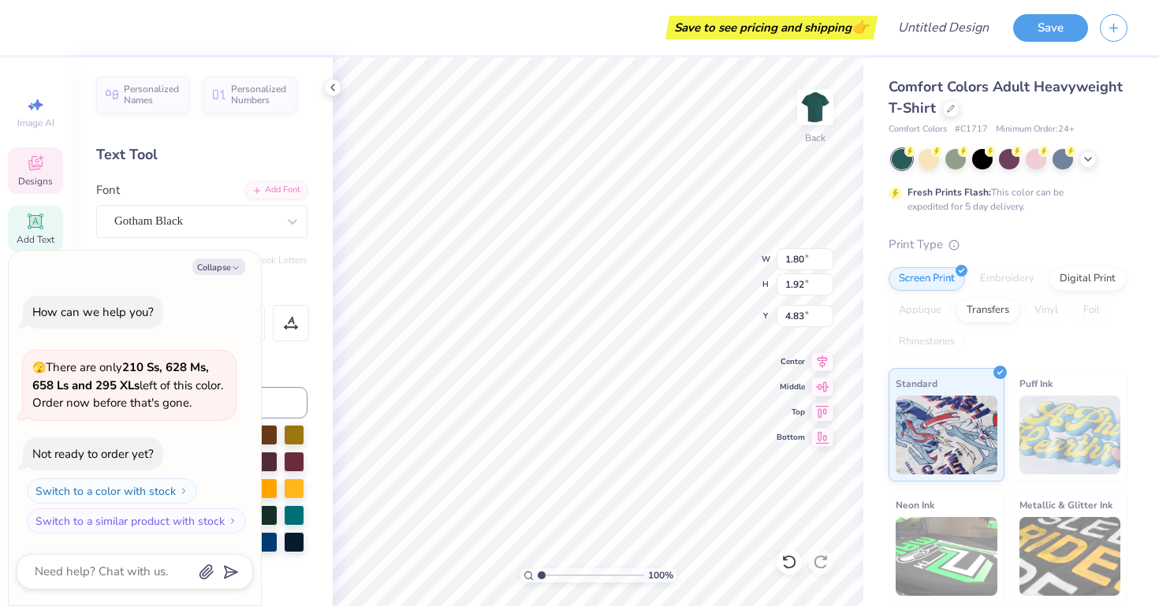
type input "4.40"
type textarea "x"
type input "4.22"
type textarea "x"
type input "1.94"
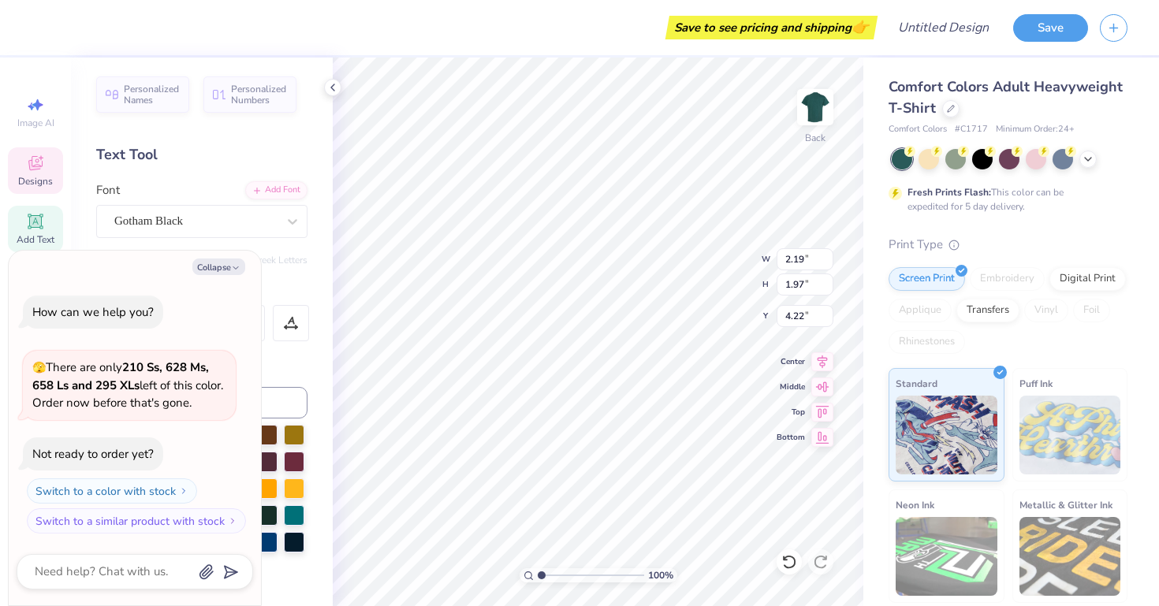
type input "1.75"
type input "4.44"
type textarea "x"
type input "4.10"
type textarea "x"
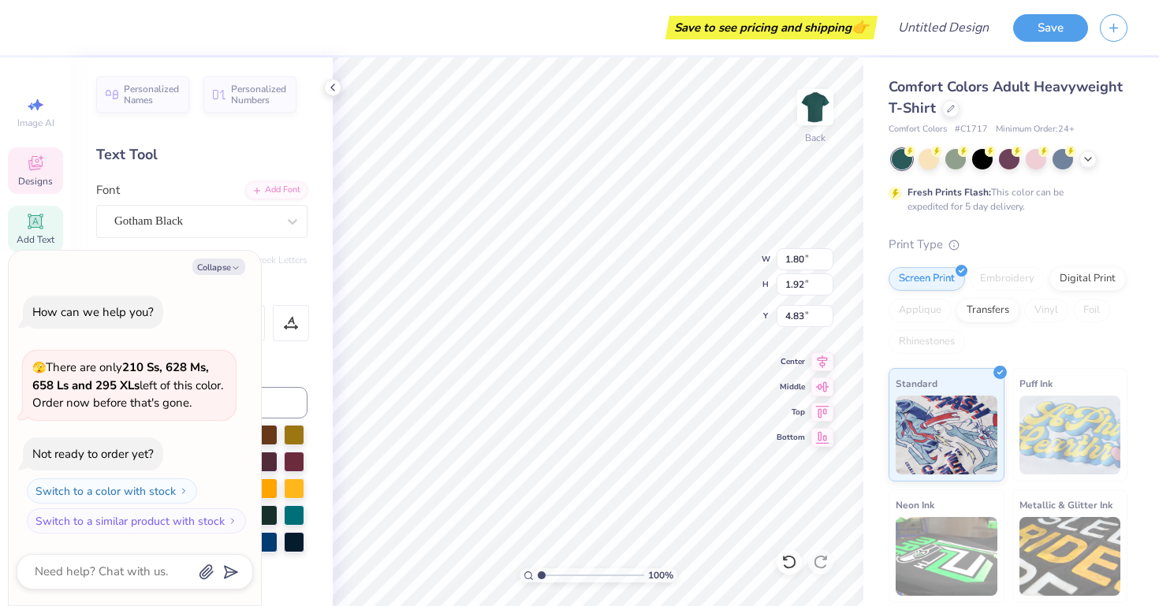
type textarea "x"
type textarea "A"
type textarea "x"
type textarea "M"
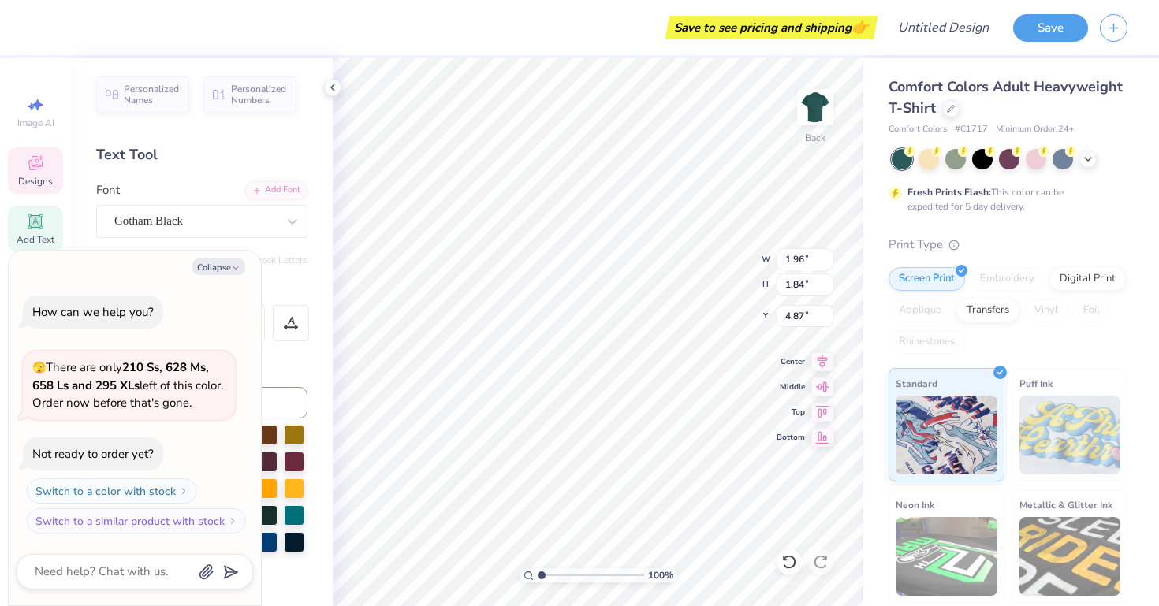
type textarea "x"
type input "4.55"
type textarea "x"
type input "1.80"
type input "1.92"
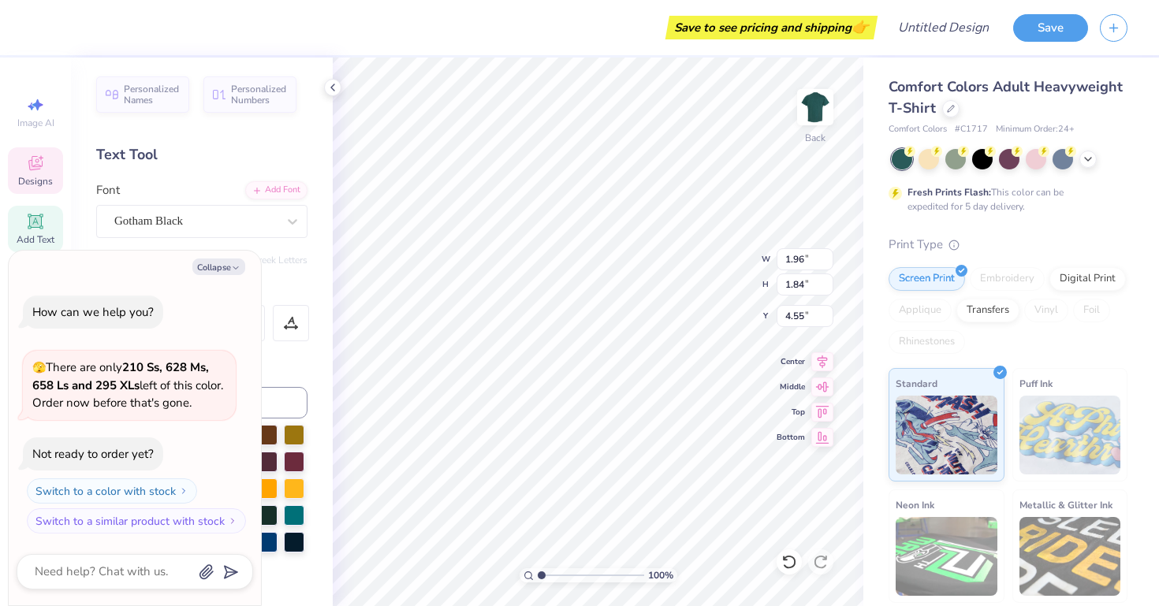
type input "4.83"
type textarea "x"
type input "4.11"
type textarea "x"
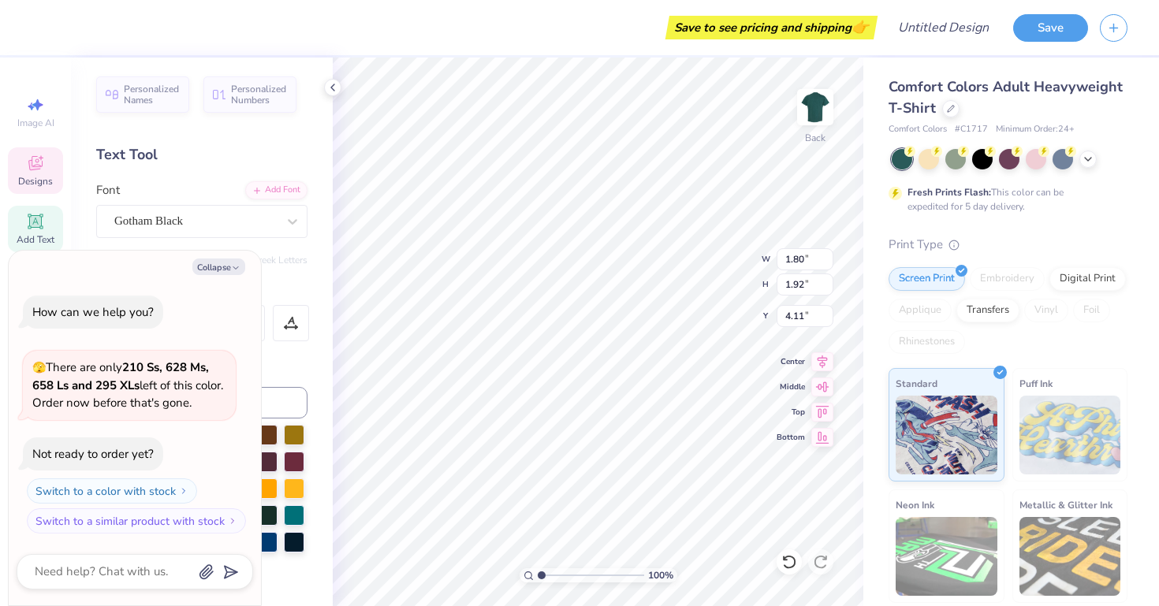
type textarea "M"
type textarea "x"
type input "4.55"
type textarea "x"
type input "1.80"
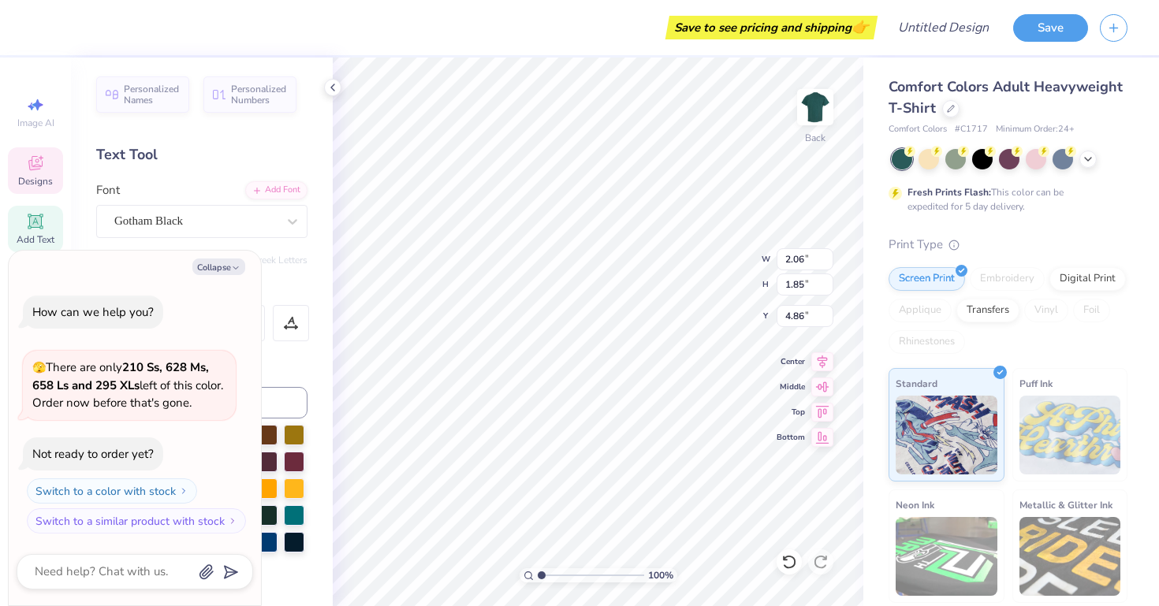
type input "1.92"
type input "4.83"
type textarea "x"
type input "2.63"
type textarea "x"
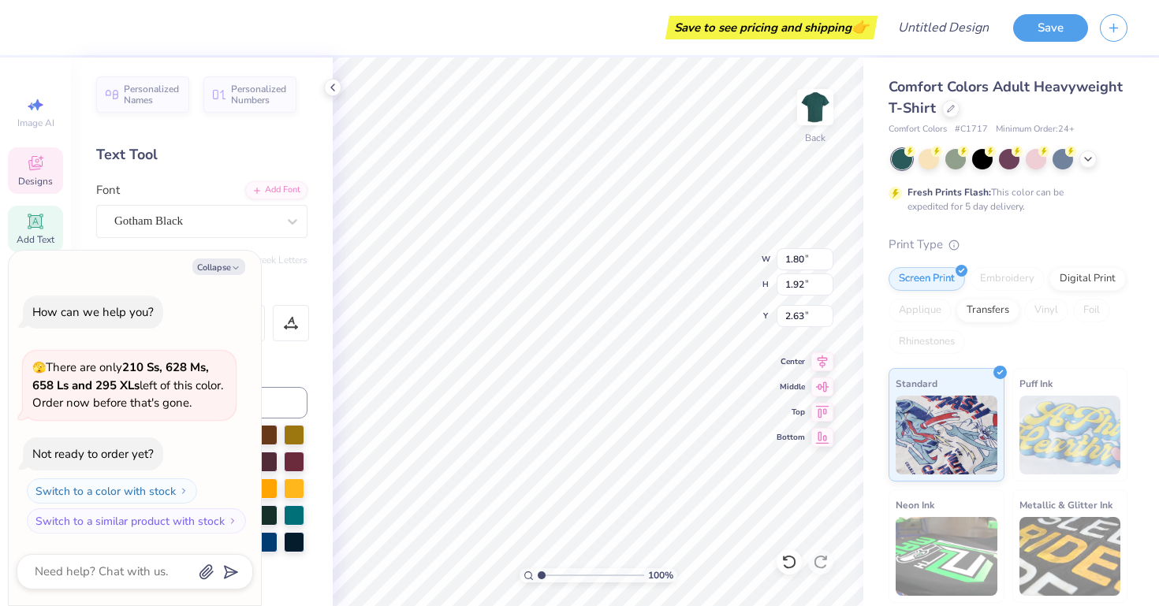
type textarea "x"
type textarea "A"
type textarea "x"
type input "3.00"
type textarea "x"
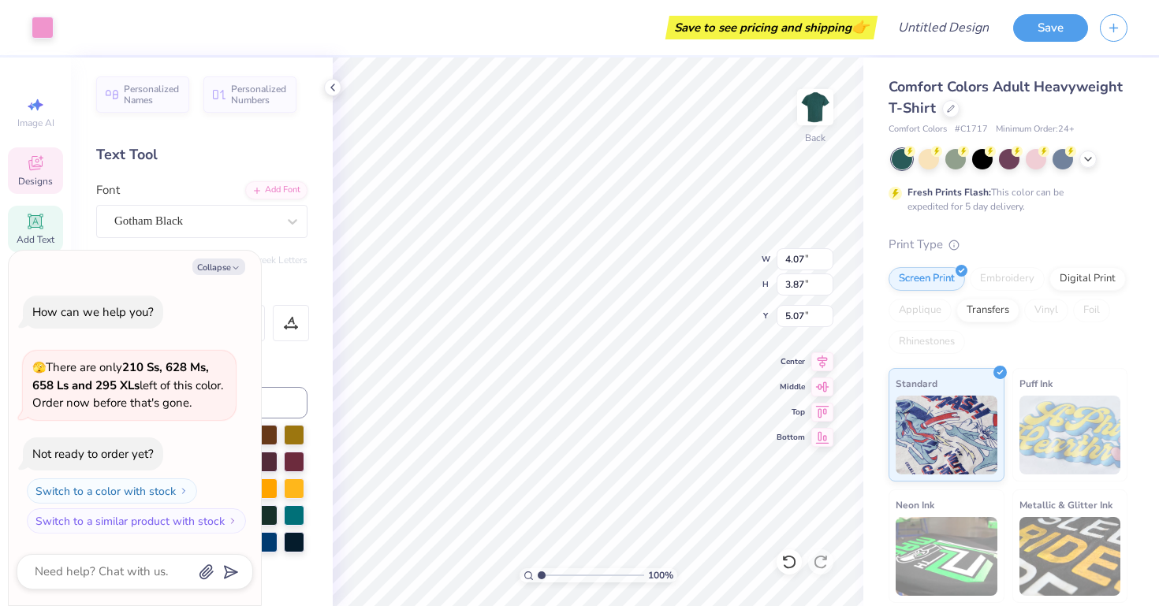
type input "3.78"
type input "3.59"
type textarea "x"
type input "4.92"
type textarea "x"
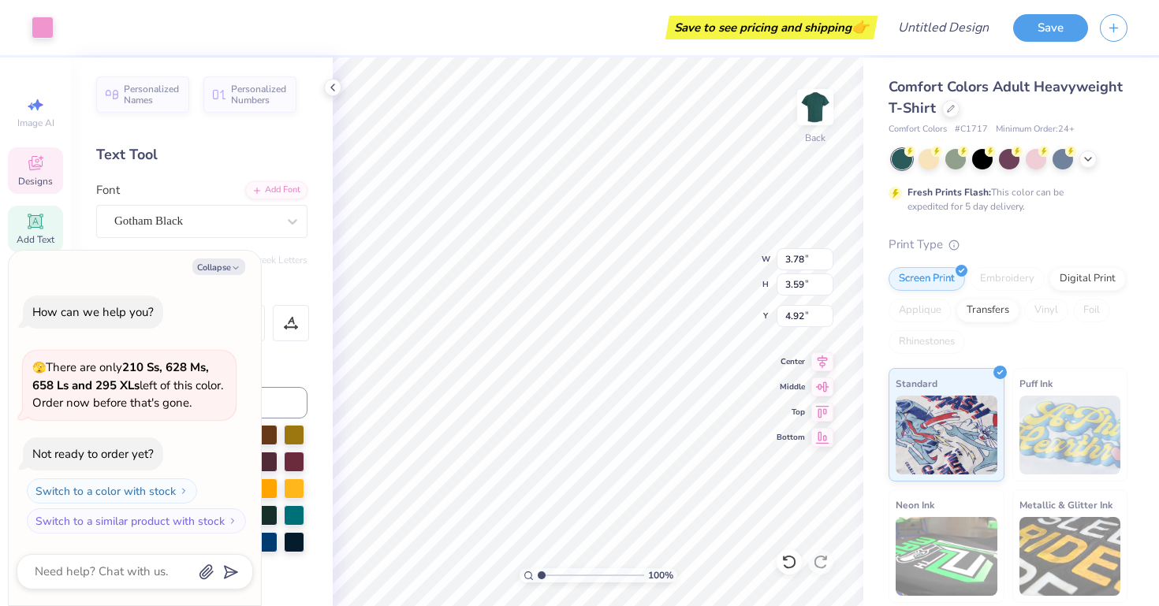
type input "1.85"
type input "0.59"
type input "6.82"
type textarea "x"
type input "6.72"
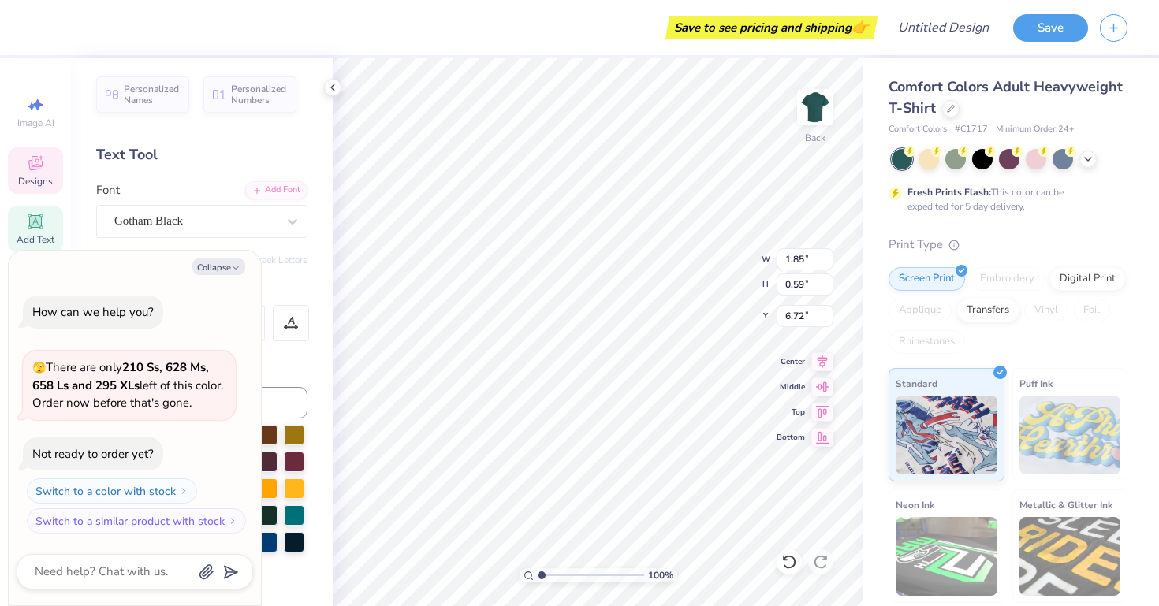
type textarea "x"
type input "3.78"
type input "3.59"
type input "4.92"
type textarea "x"
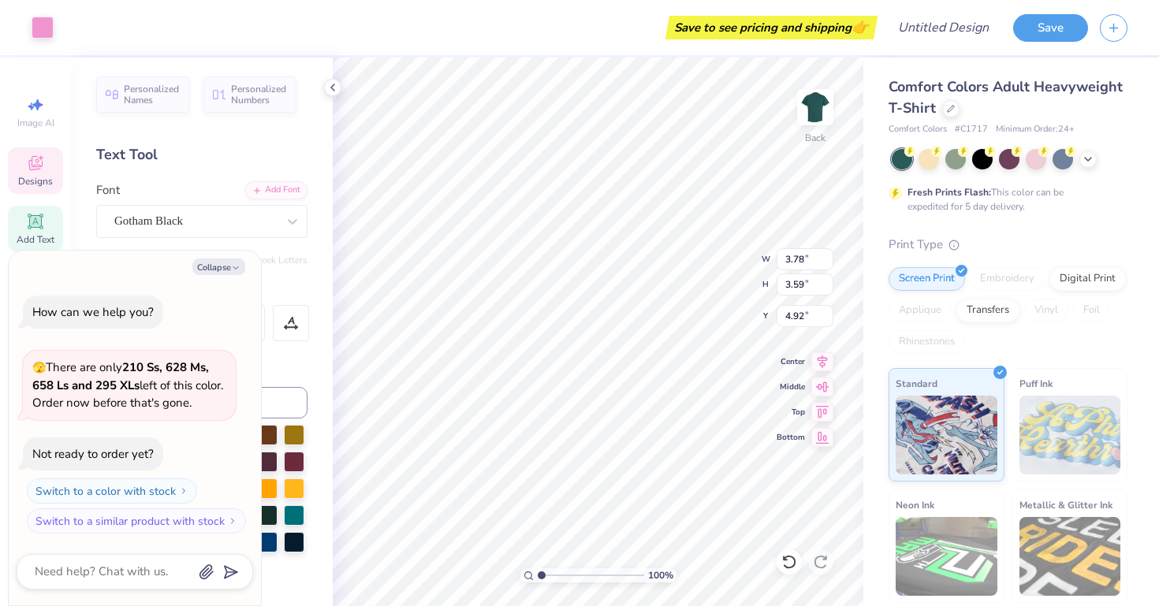
type input "2.06"
type input "1.85"
type input "3.00"
type textarea "x"
type input "3.94"
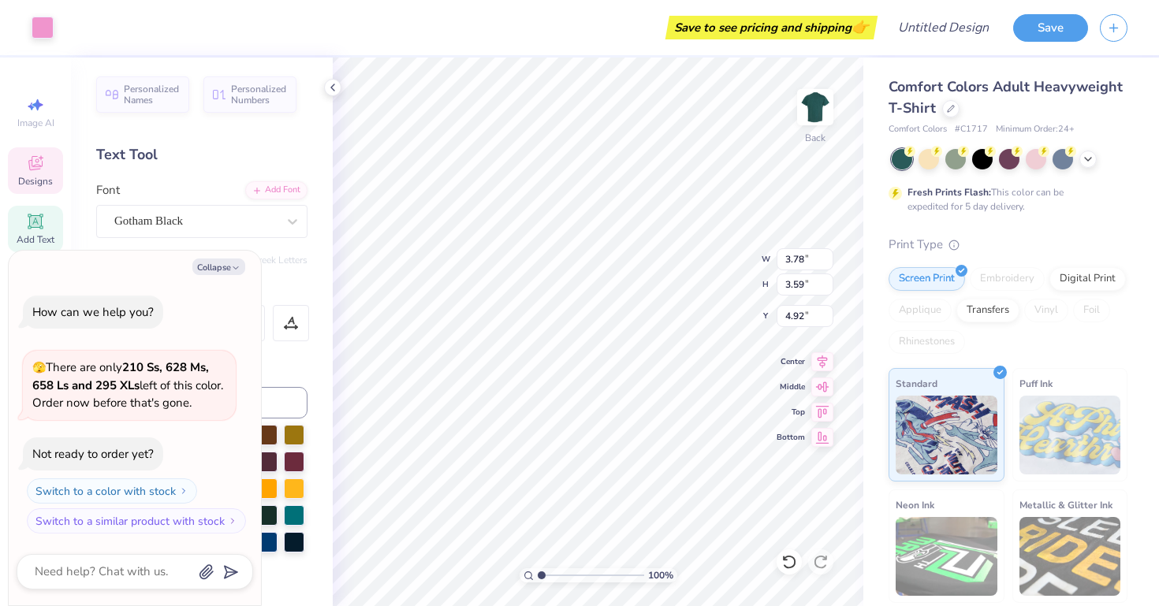
type textarea "x"
type input "2.92"
type input "2.77"
type input "5.74"
type textarea "x"
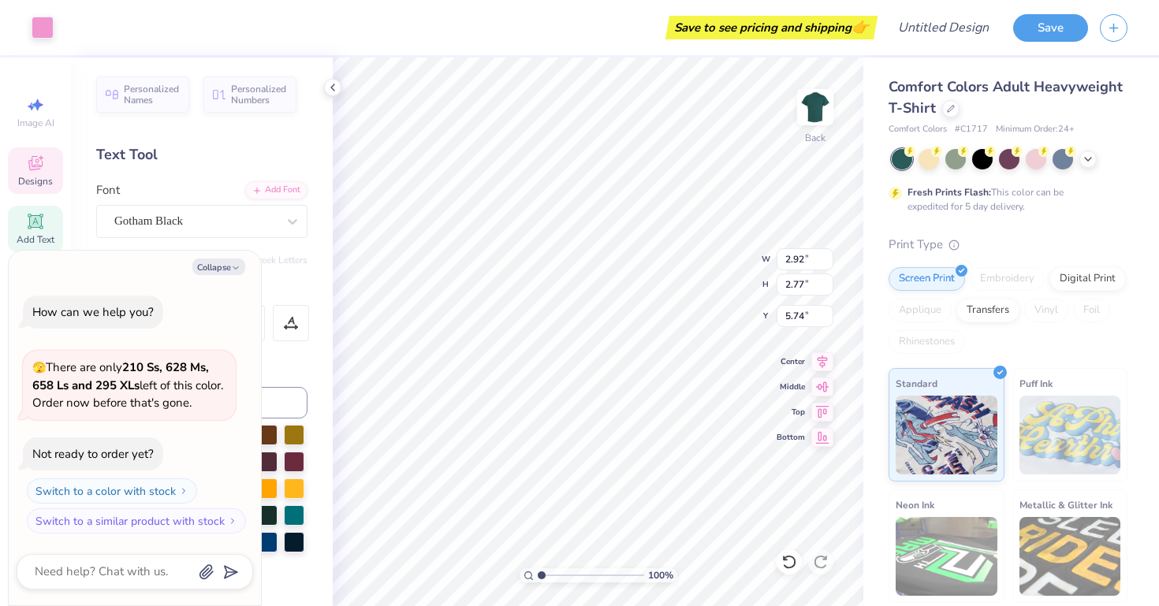
type input "6.39"
type textarea "x"
type input "2.65"
type input "2.52"
type input "6.64"
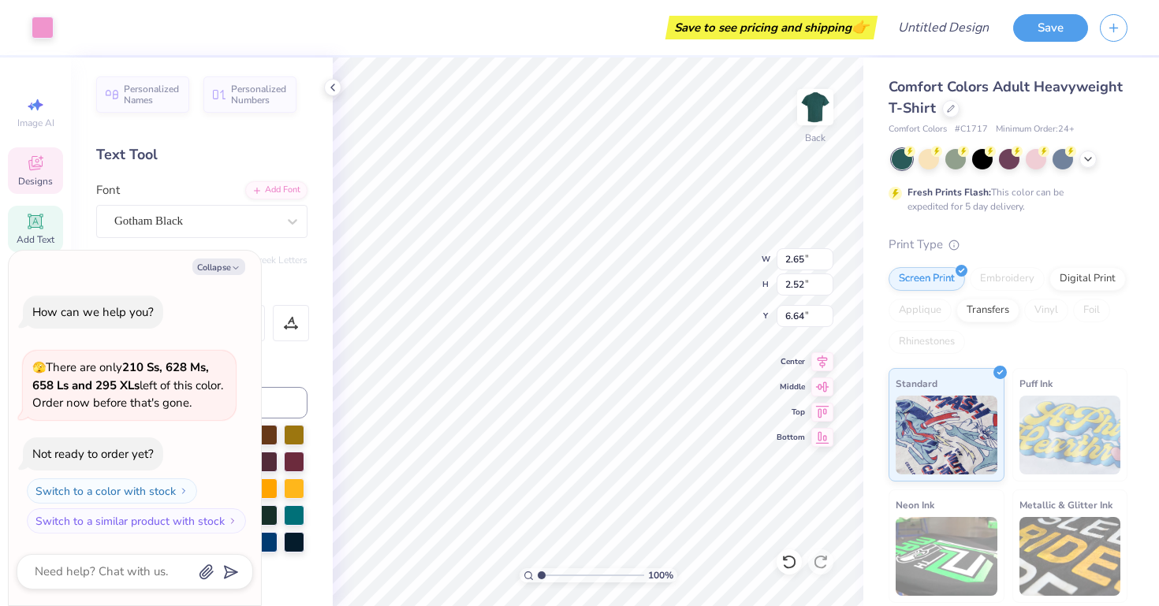
type textarea "x"
type input "6.39"
type textarea "x"
type input "1.51"
type input "0.48"
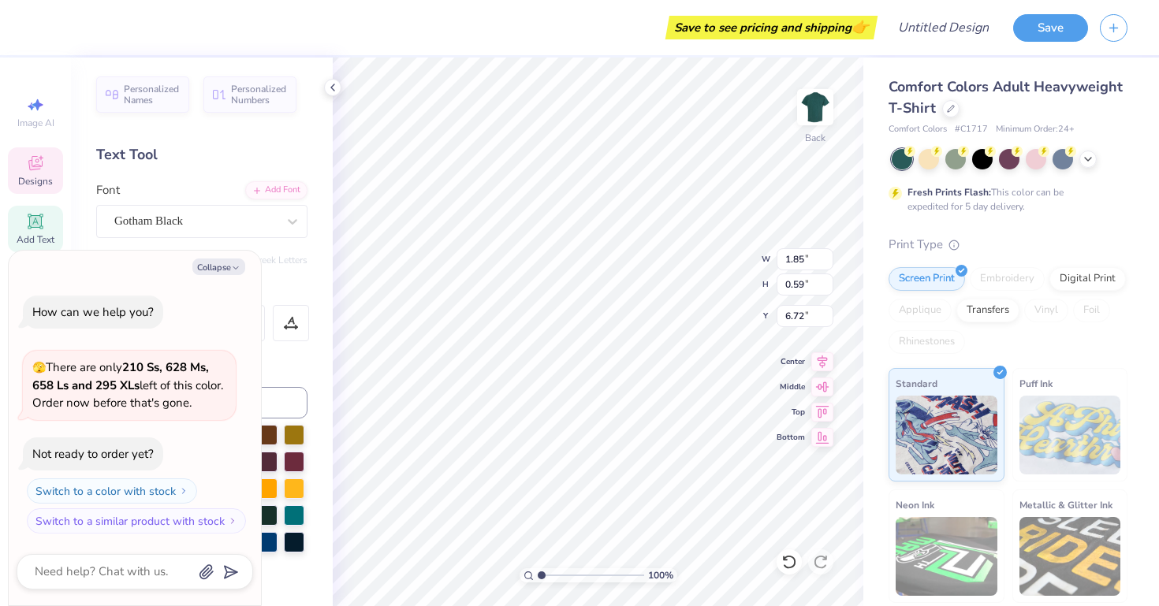
type input "6.83"
type textarea "x"
type input "7.31"
type textarea "x"
type input "4.65"
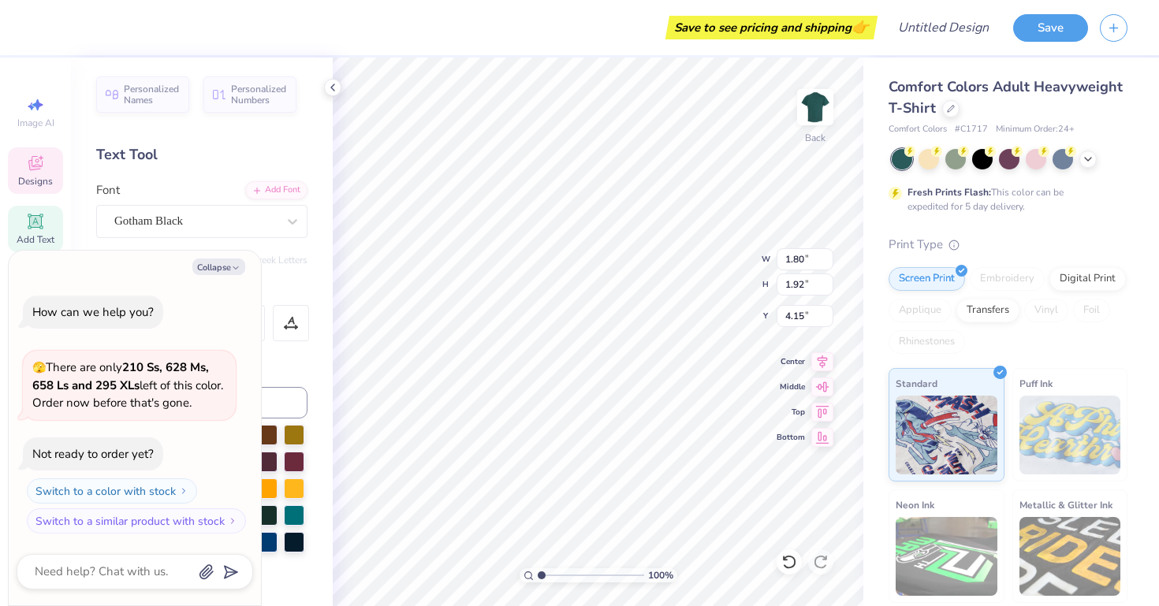
click at [253, 411] on div "Collapse How can we help you? 🫣 There are only 210 Ss, 628 Ms, 658 Ls and 295 X…" at bounding box center [135, 428] width 252 height 355
click at [224, 262] on button "Collapse" at bounding box center [218, 267] width 53 height 17
type textarea "x"
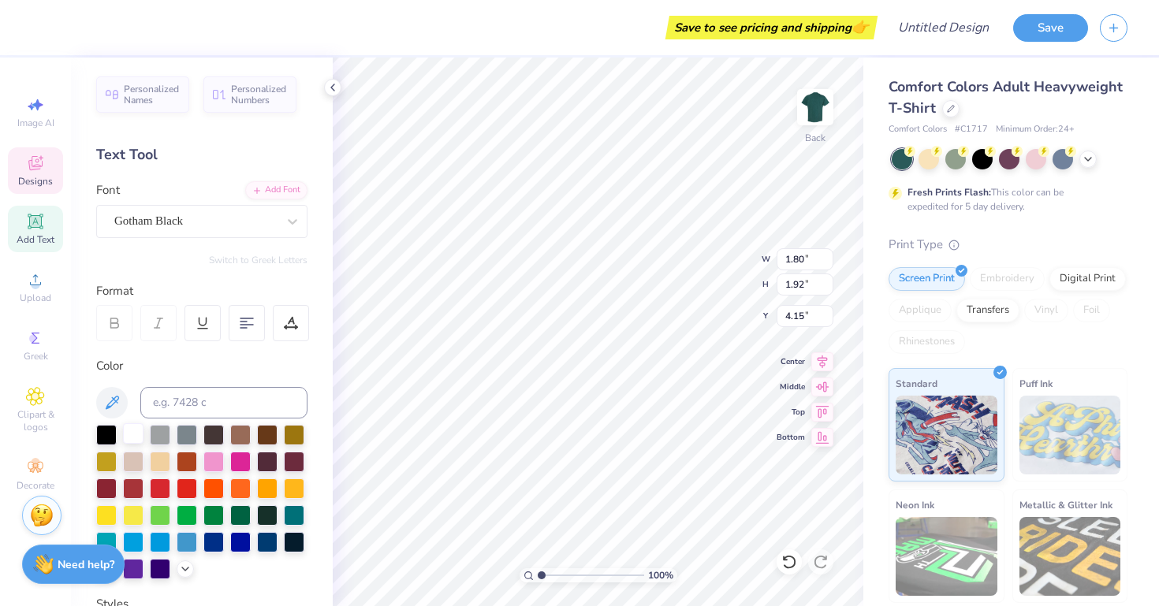
click at [135, 433] on div at bounding box center [133, 433] width 20 height 20
click at [134, 433] on div at bounding box center [133, 433] width 20 height 20
click at [136, 434] on div at bounding box center [133, 433] width 20 height 20
click at [320, 476] on div "Personalized Names Personalized Numbers Text Tool Add Font Font Gotham Black Sw…" at bounding box center [202, 332] width 262 height 549
drag, startPoint x: 139, startPoint y: 433, endPoint x: 169, endPoint y: 419, distance: 33.5
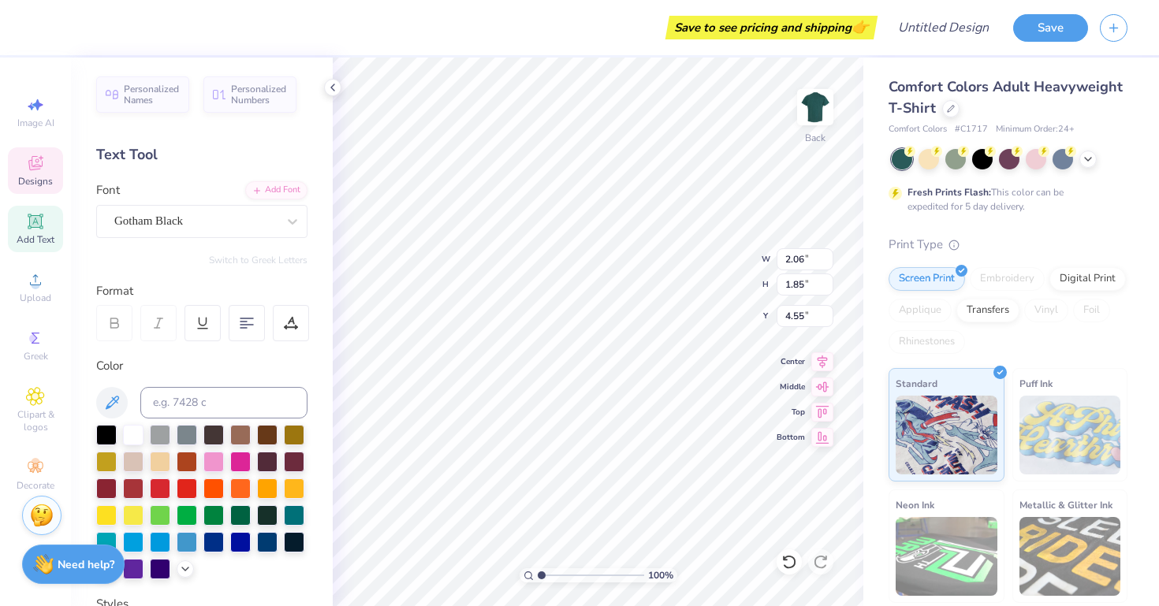
click at [138, 433] on div at bounding box center [133, 435] width 20 height 20
type input "1.96"
type input "1.84"
click at [130, 432] on div at bounding box center [133, 433] width 20 height 20
type input "4.56"
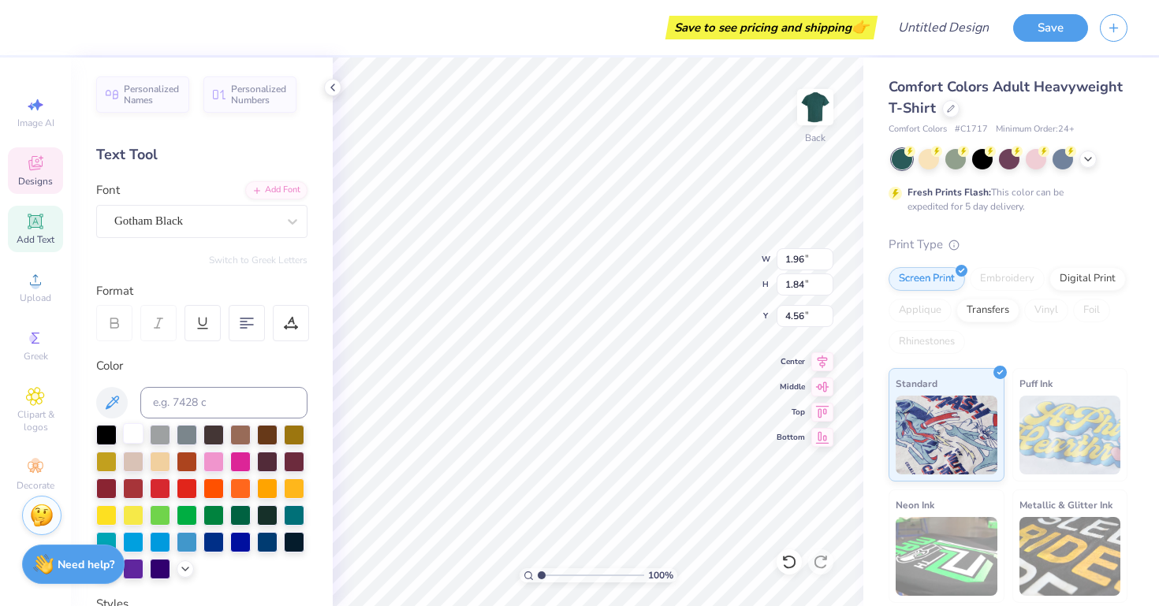
click at [137, 440] on div at bounding box center [133, 433] width 20 height 20
type input "2.06"
type input "1.85"
type input "4.14"
click at [130, 437] on div at bounding box center [133, 433] width 20 height 20
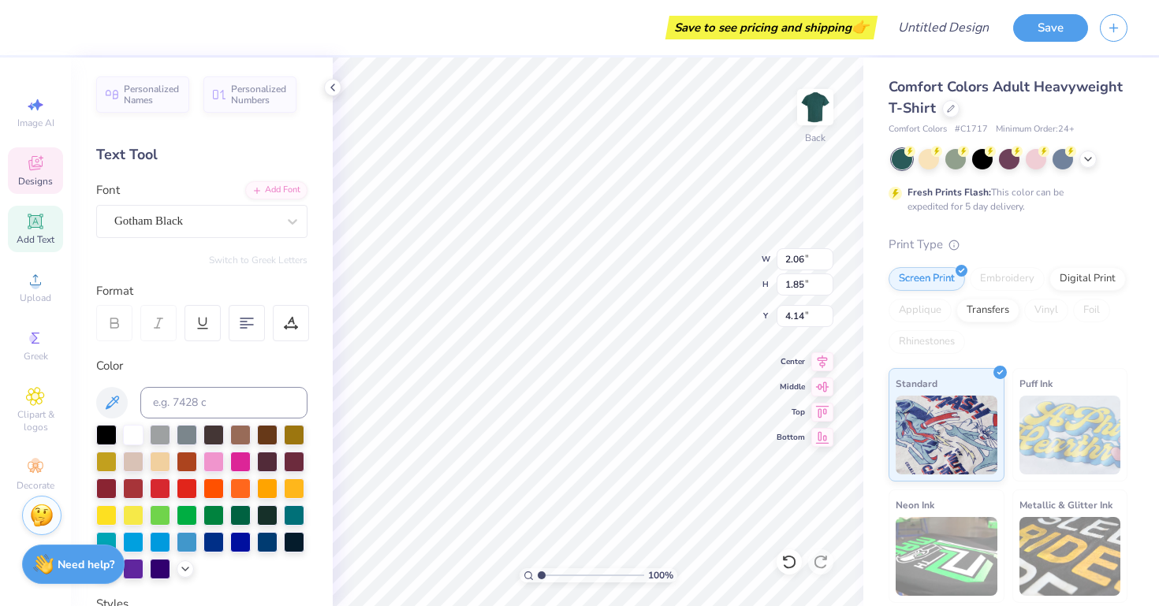
type input "1.65"
type input "1.96"
click at [132, 433] on div at bounding box center [133, 433] width 20 height 20
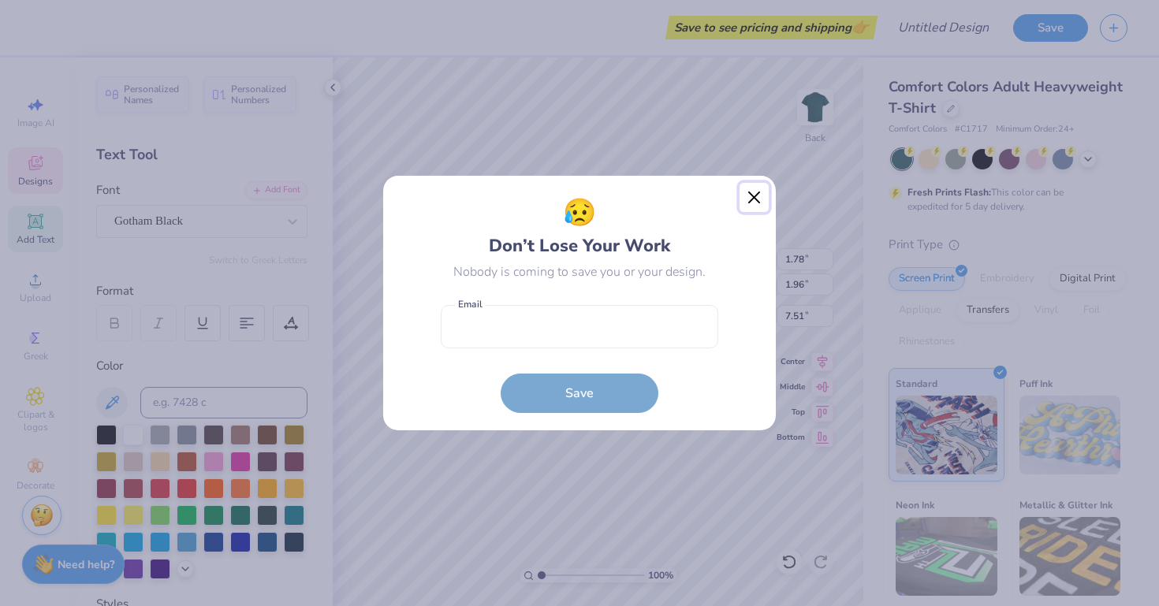
click at [759, 196] on button "Close" at bounding box center [754, 198] width 30 height 30
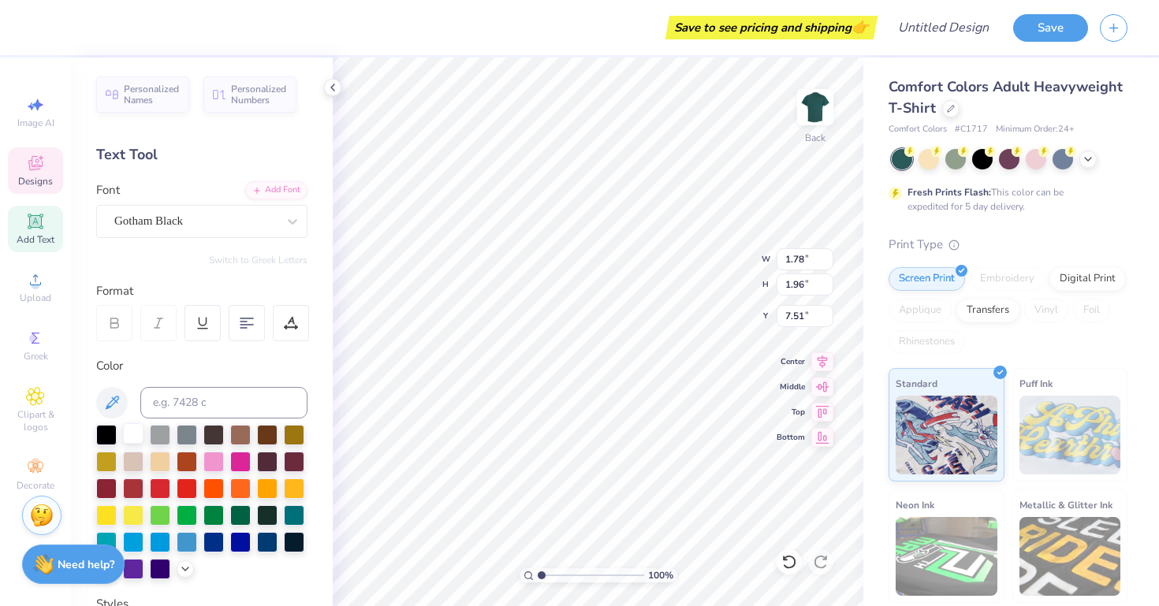
click at [131, 432] on div at bounding box center [133, 433] width 20 height 20
click at [132, 436] on div at bounding box center [133, 433] width 20 height 20
click at [136, 437] on div at bounding box center [133, 433] width 20 height 20
click at [135, 430] on div at bounding box center [133, 433] width 20 height 20
click at [138, 428] on div at bounding box center [133, 433] width 20 height 20
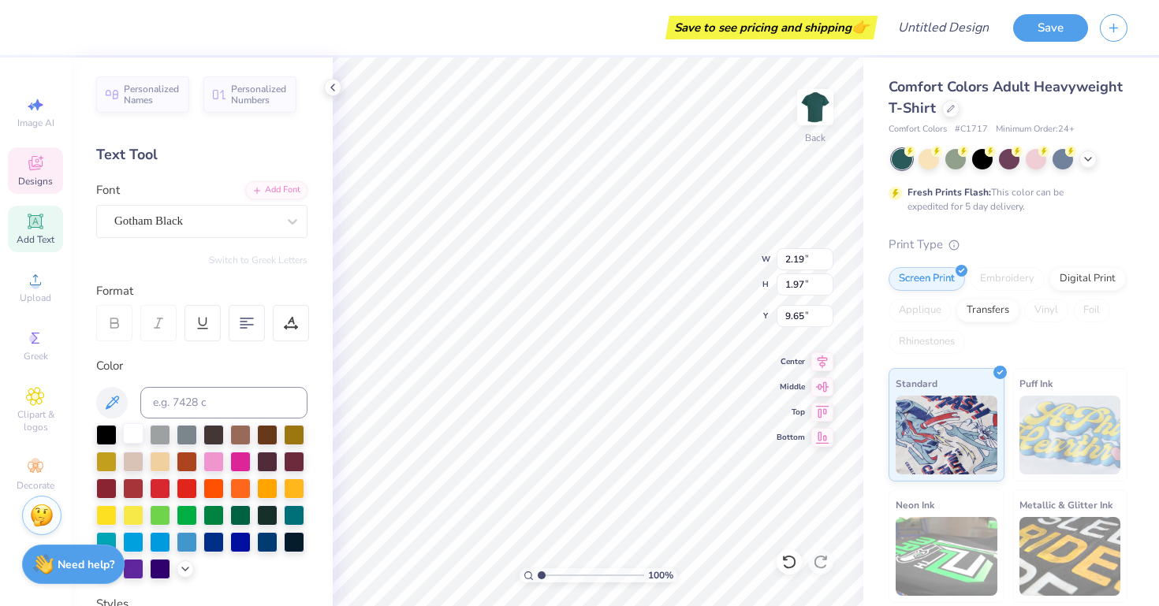
click at [136, 440] on div at bounding box center [133, 433] width 20 height 20
click at [236, 537] on div at bounding box center [240, 540] width 20 height 20
click at [218, 534] on div at bounding box center [213, 540] width 20 height 20
click at [242, 540] on div at bounding box center [240, 540] width 20 height 20
click at [240, 540] on div at bounding box center [240, 540] width 20 height 20
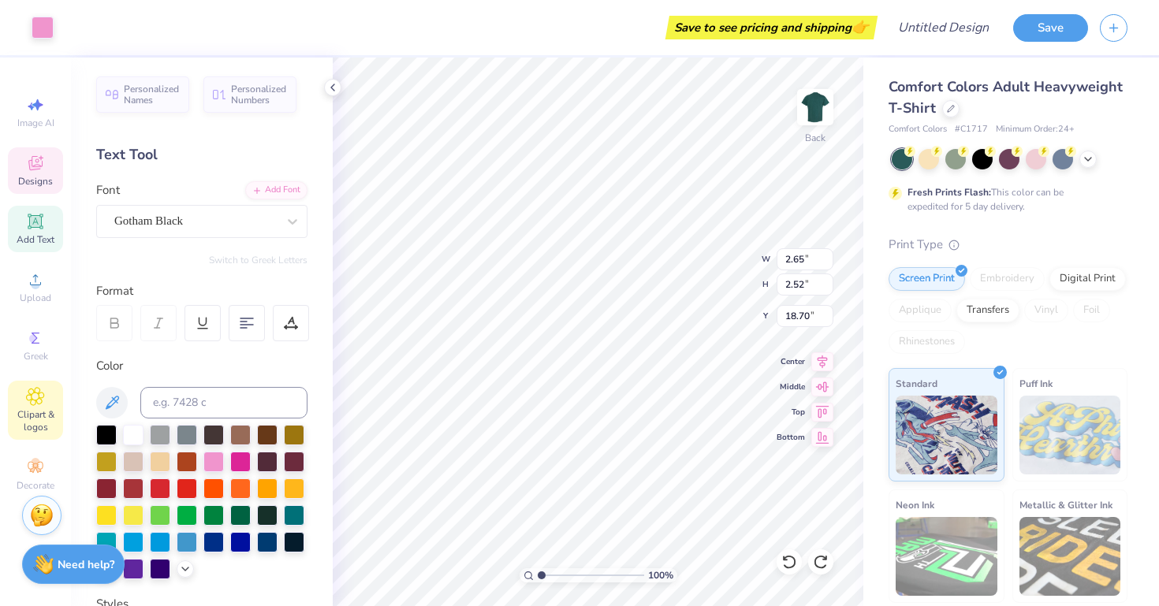
click at [43, 399] on icon at bounding box center [35, 396] width 18 height 19
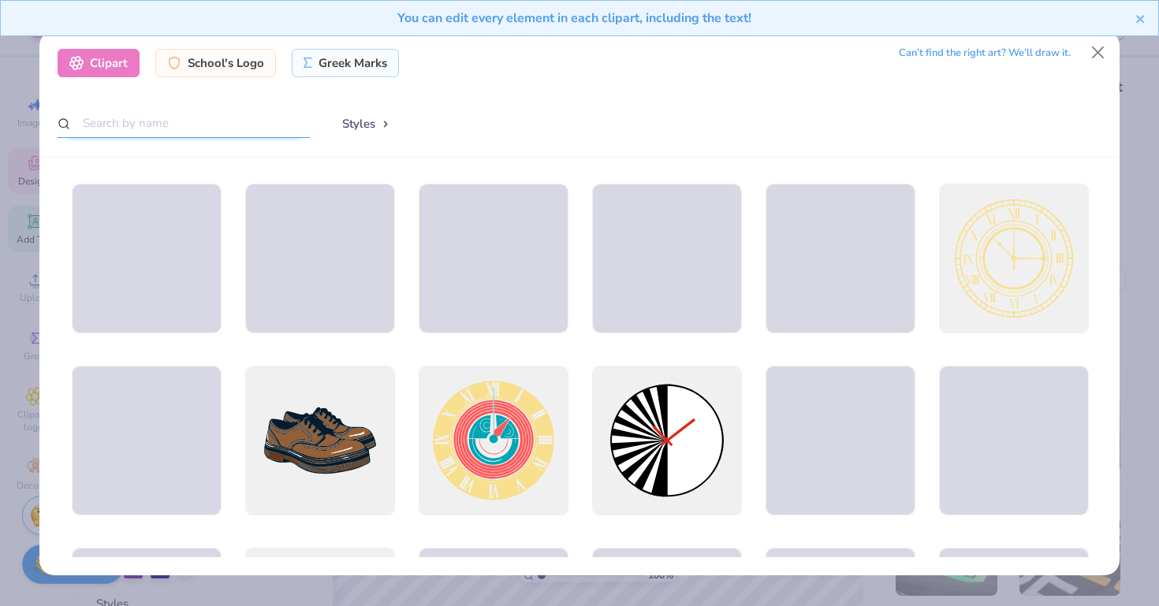
click at [169, 129] on input "text" at bounding box center [184, 123] width 252 height 29
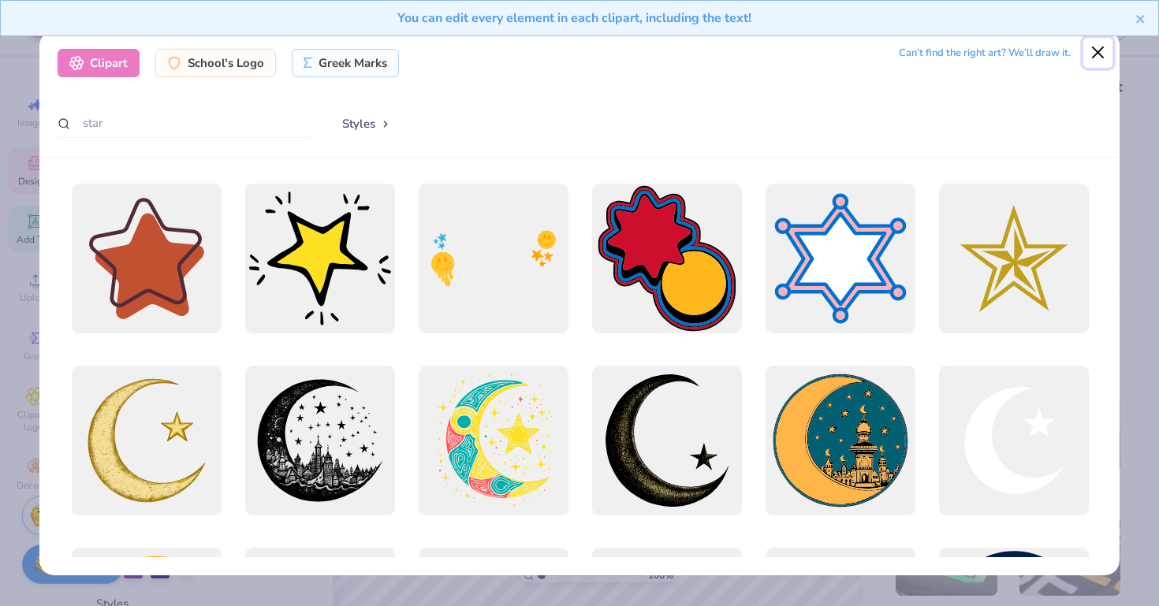
click at [1103, 51] on button "Close" at bounding box center [1098, 53] width 30 height 30
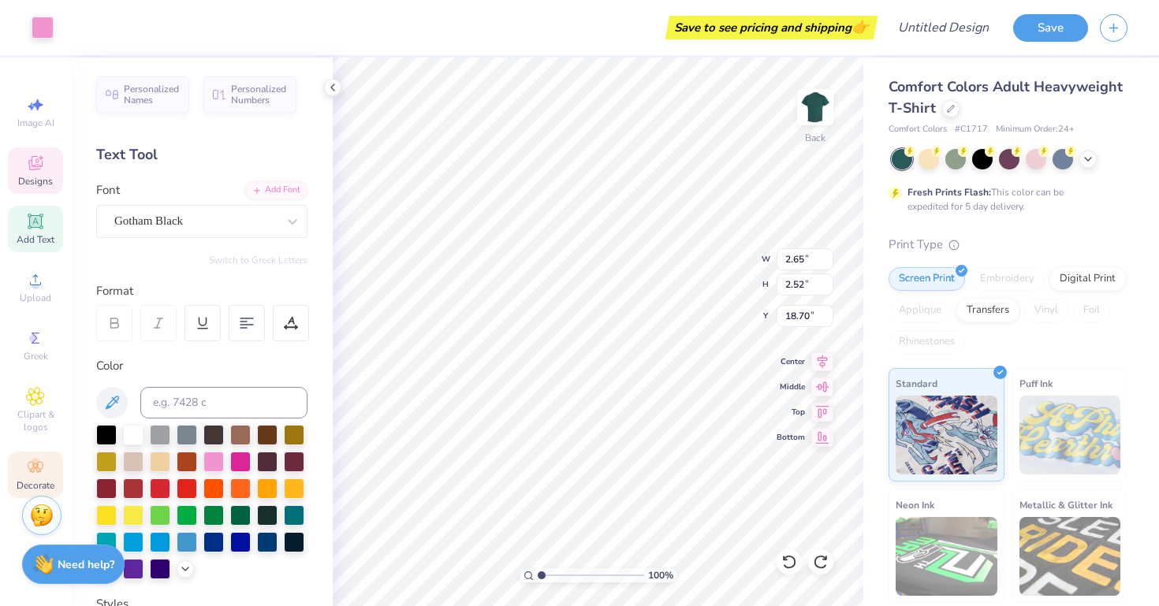
click at [30, 460] on icon at bounding box center [35, 467] width 19 height 19
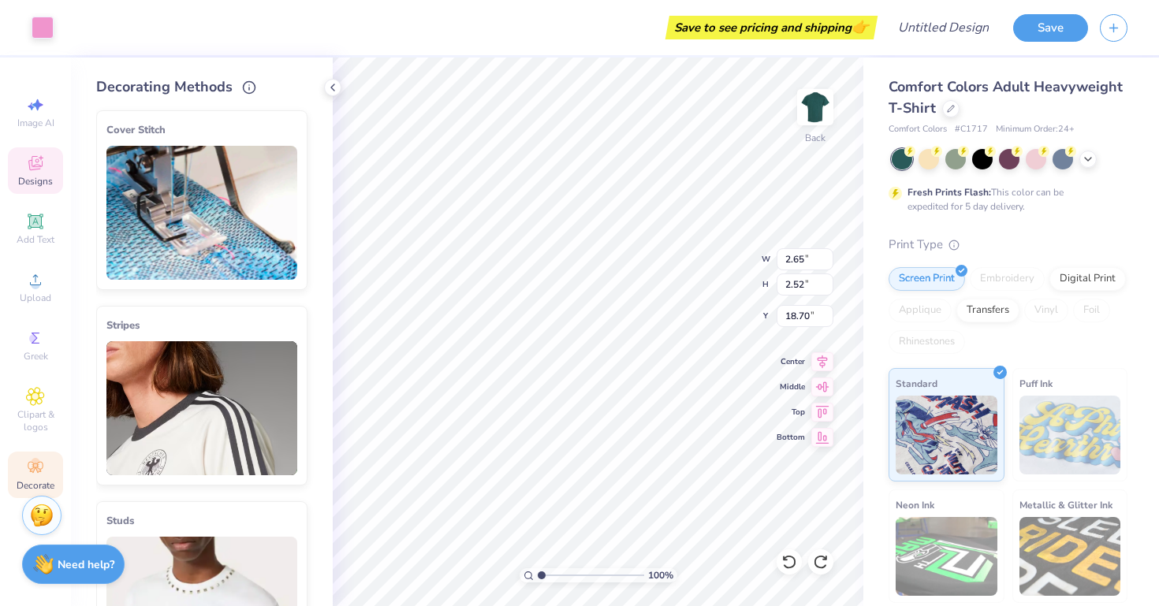
click at [37, 161] on icon at bounding box center [35, 163] width 19 height 19
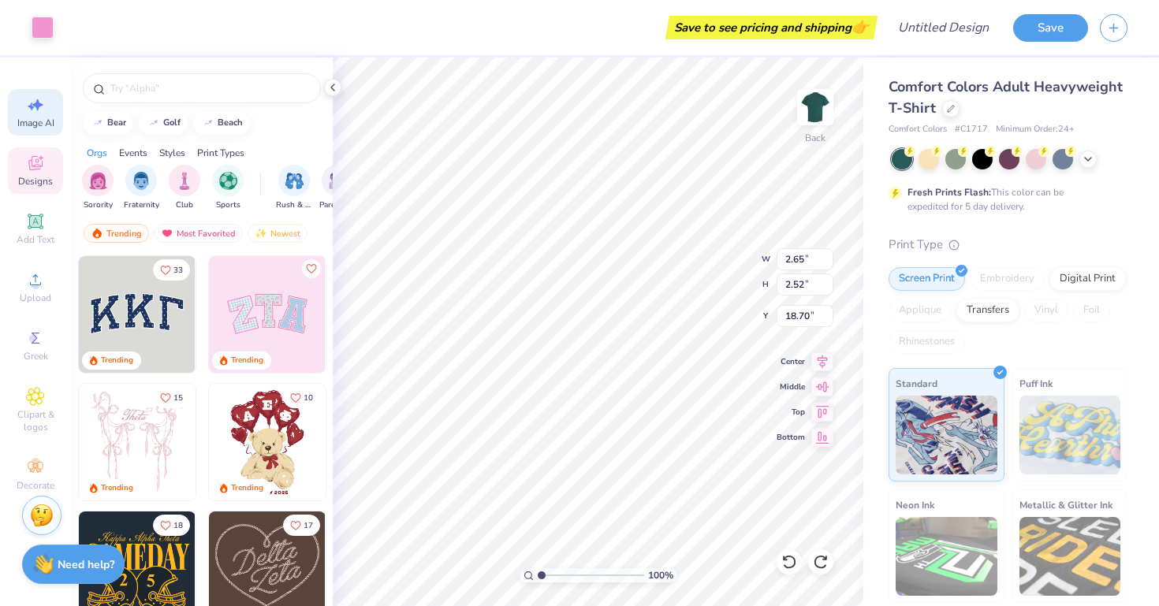
click at [31, 115] on div "Image AI" at bounding box center [35, 112] width 55 height 46
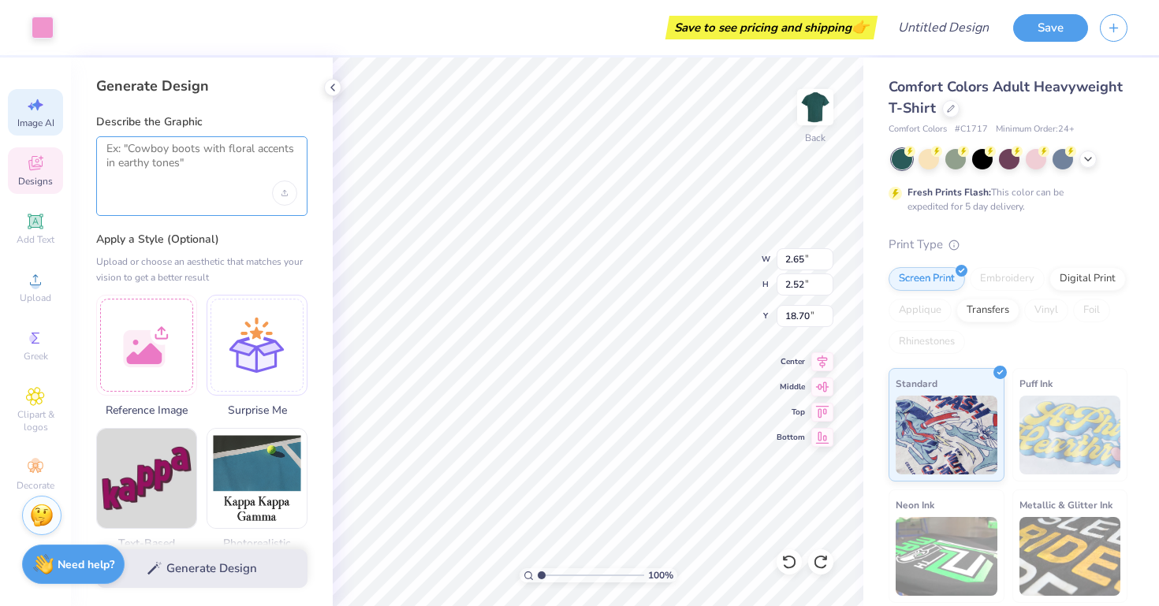
click at [171, 153] on textarea at bounding box center [201, 161] width 191 height 39
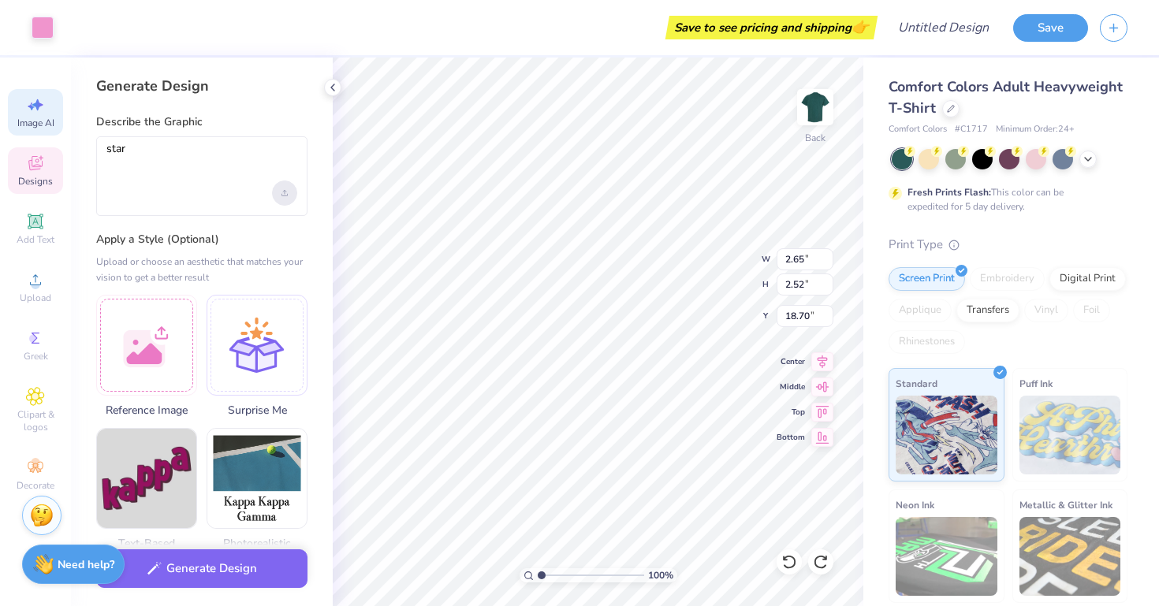
click at [281, 196] on div "Upload image" at bounding box center [284, 192] width 25 height 25
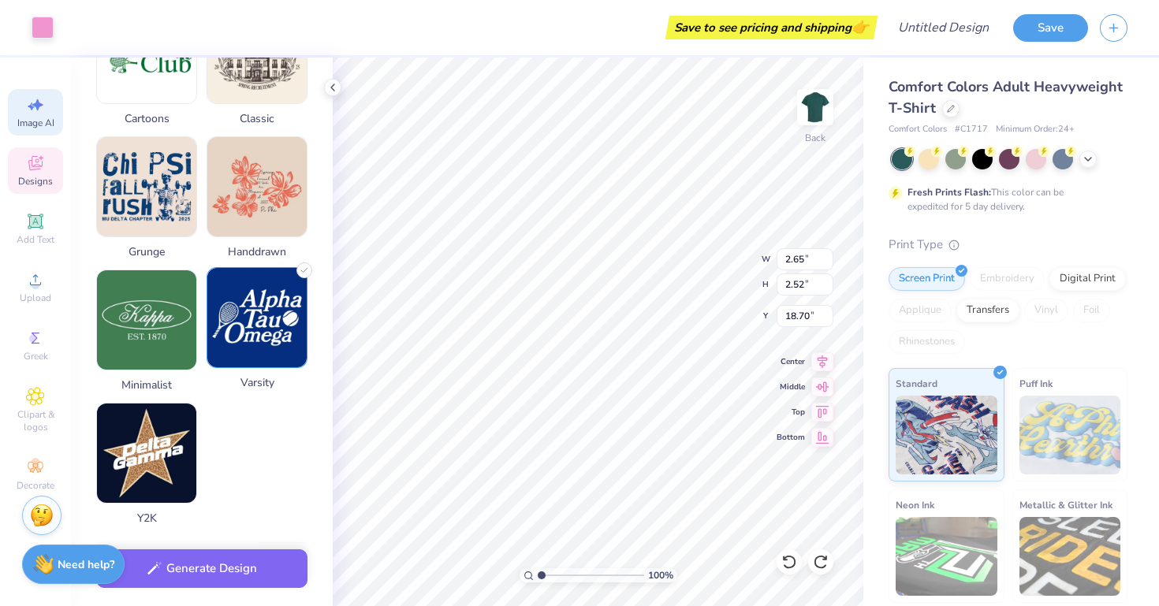
scroll to position [692, 0]
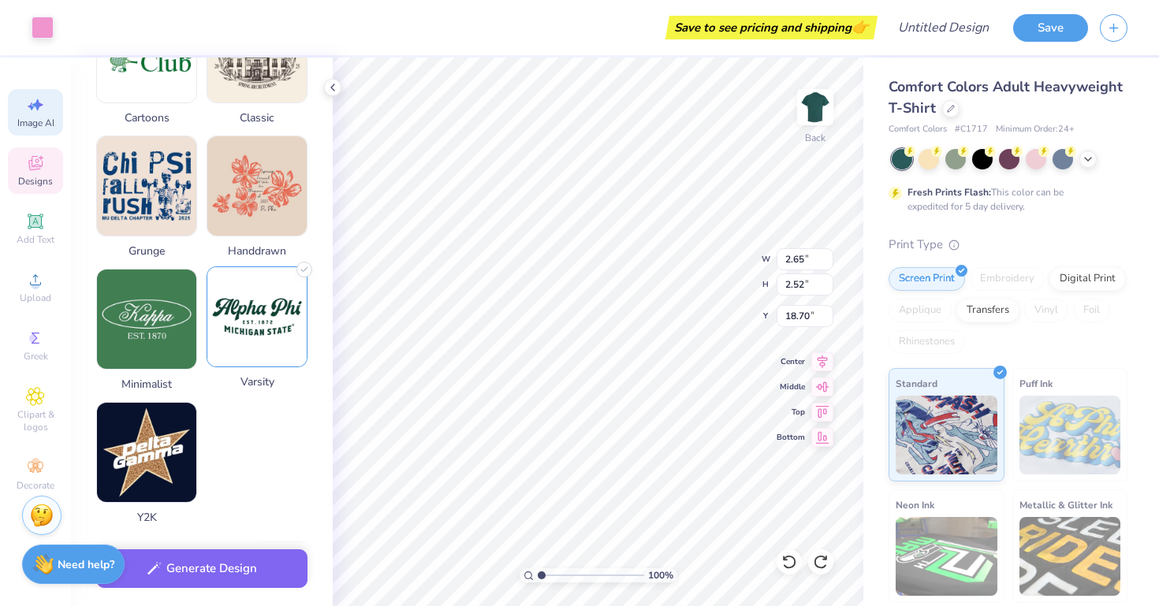
click at [293, 357] on img at bounding box center [256, 316] width 99 height 99
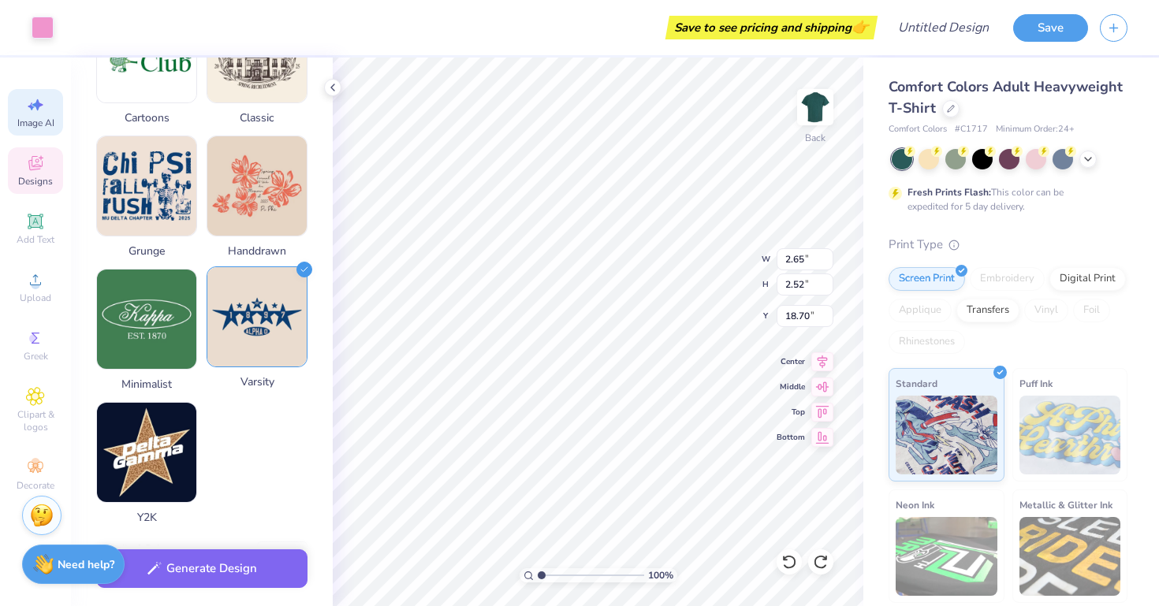
click at [253, 351] on img at bounding box center [256, 316] width 99 height 99
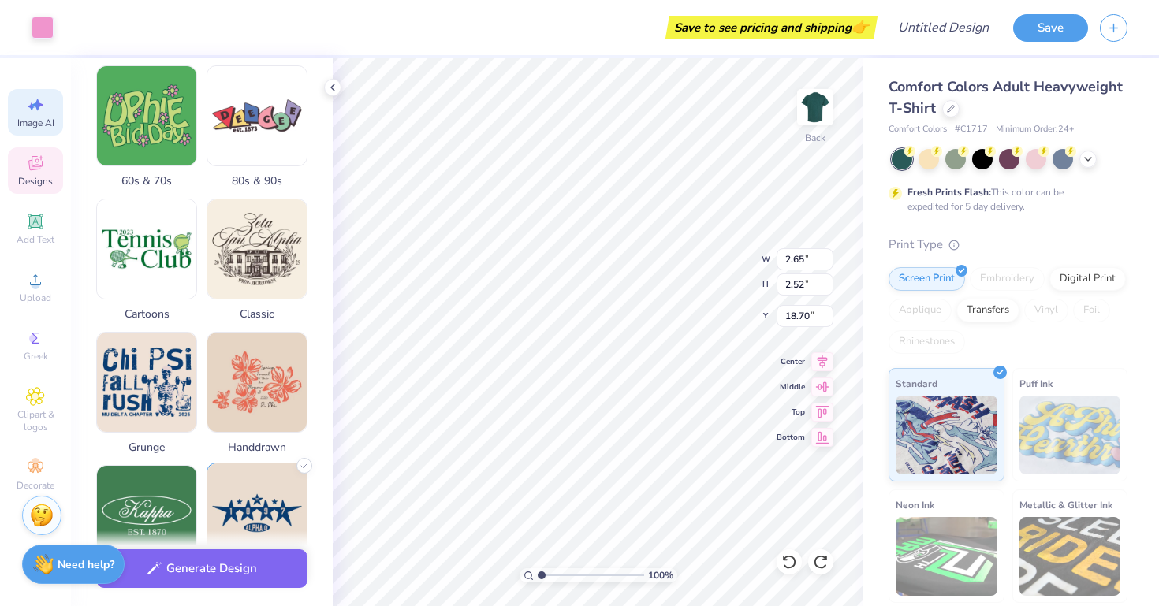
scroll to position [0, 0]
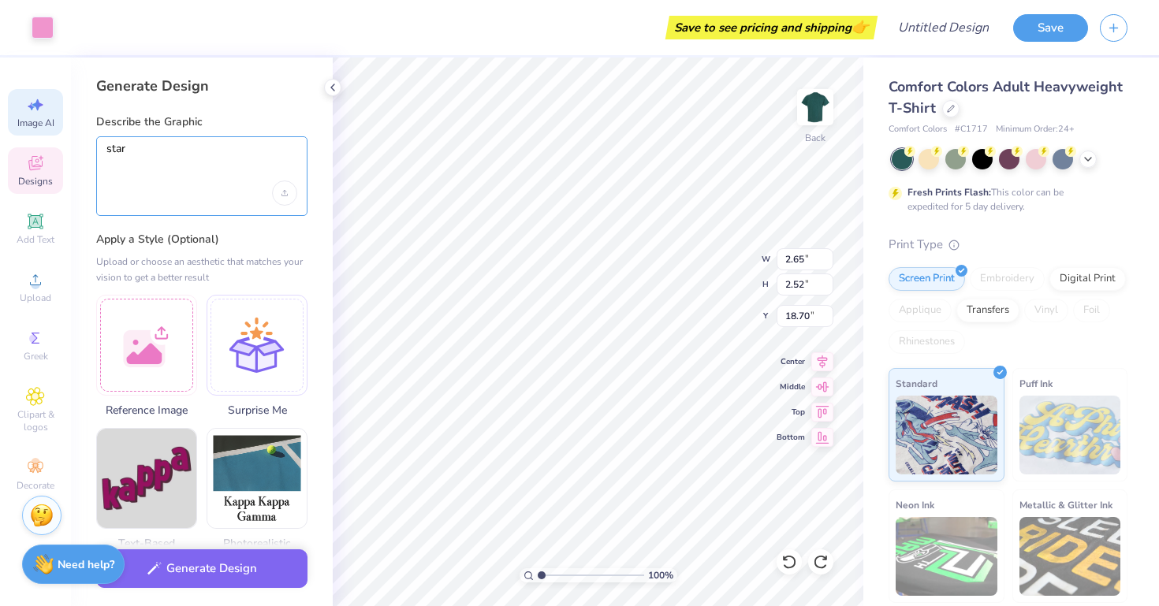
click at [236, 166] on textarea "star" at bounding box center [201, 161] width 191 height 39
click at [235, 158] on textarea "star" at bounding box center [201, 161] width 191 height 39
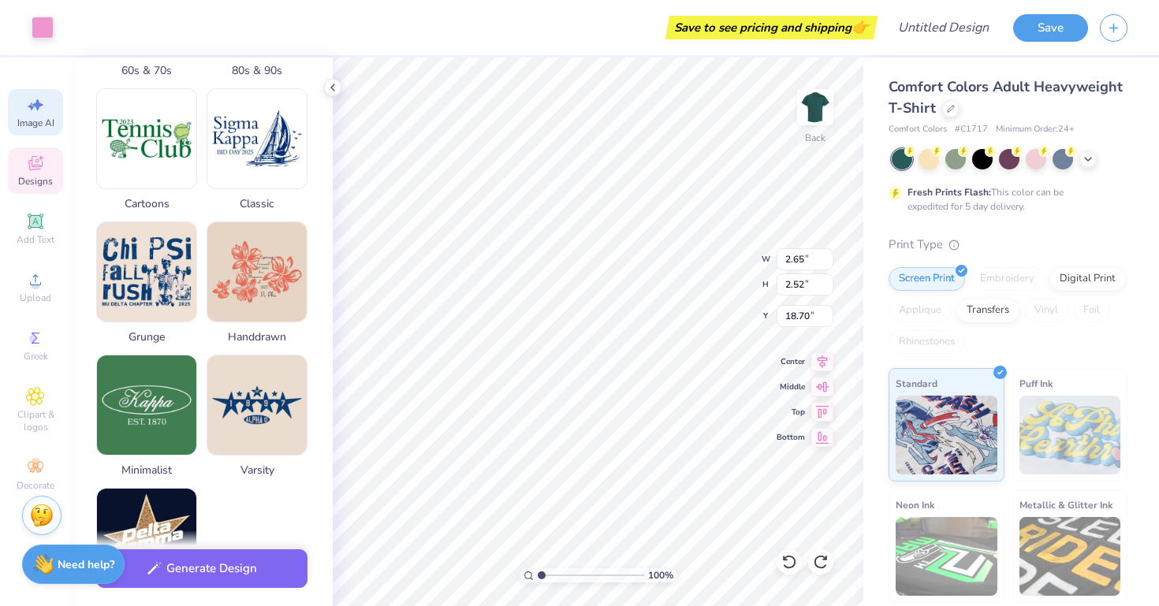
scroll to position [620, 0]
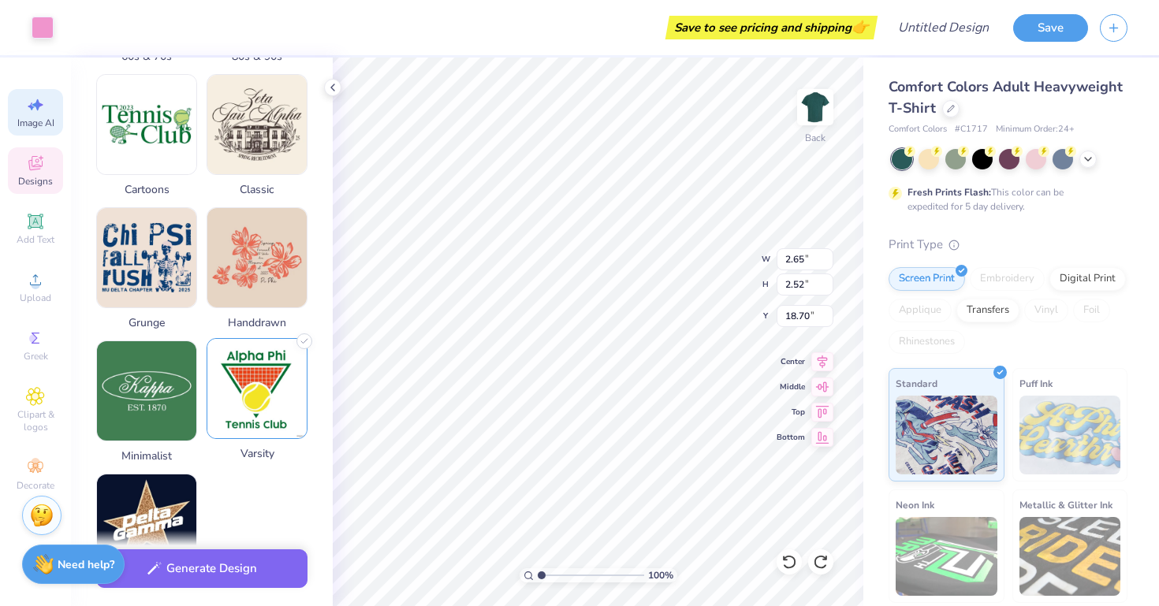
click at [258, 357] on img at bounding box center [256, 388] width 99 height 99
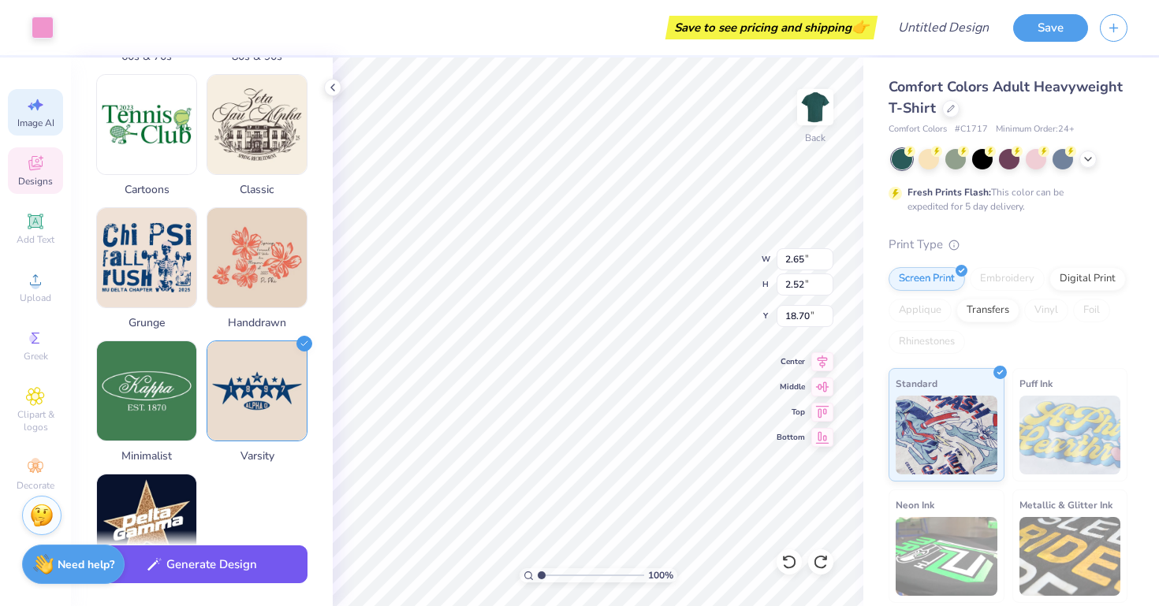
click at [229, 575] on button "Generate Design" at bounding box center [201, 564] width 211 height 39
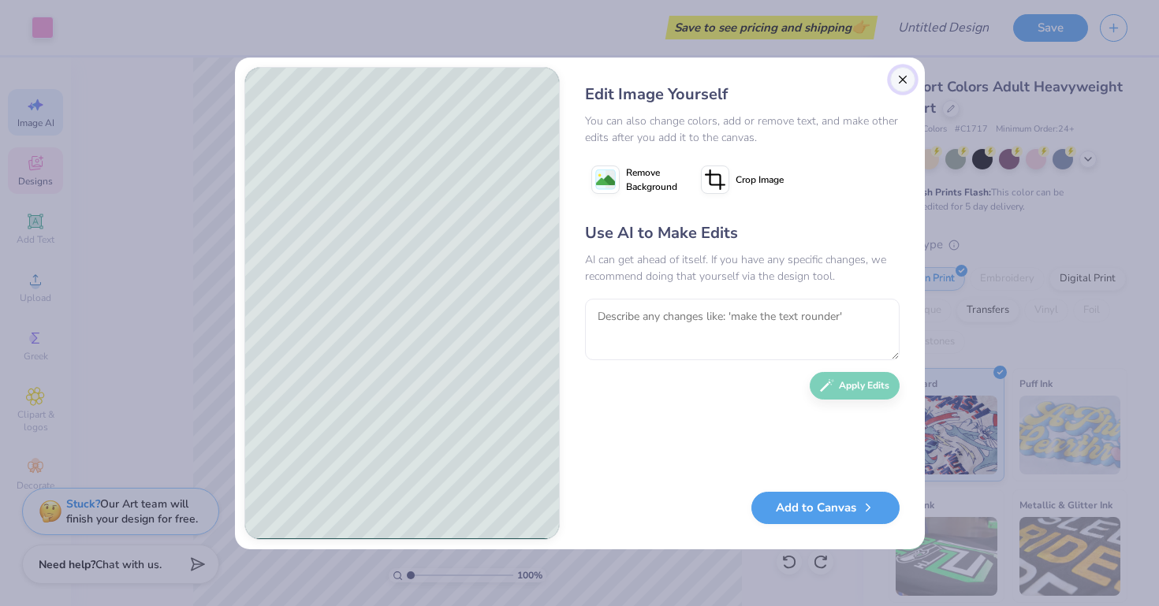
click at [913, 76] on button "Close" at bounding box center [902, 79] width 25 height 25
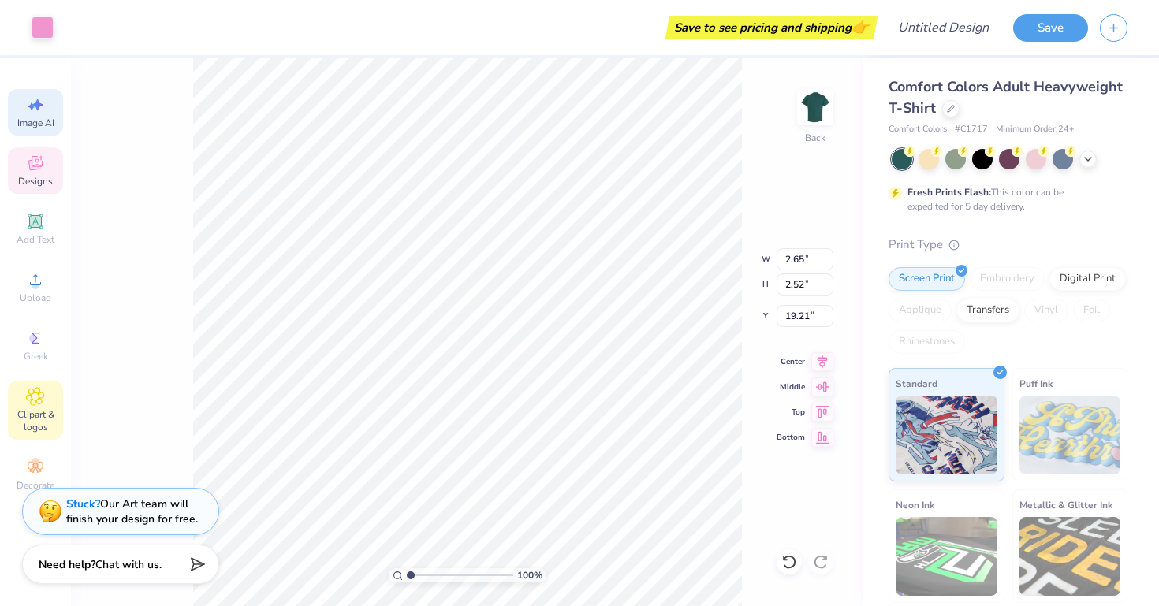
click at [30, 392] on icon at bounding box center [35, 396] width 18 height 19
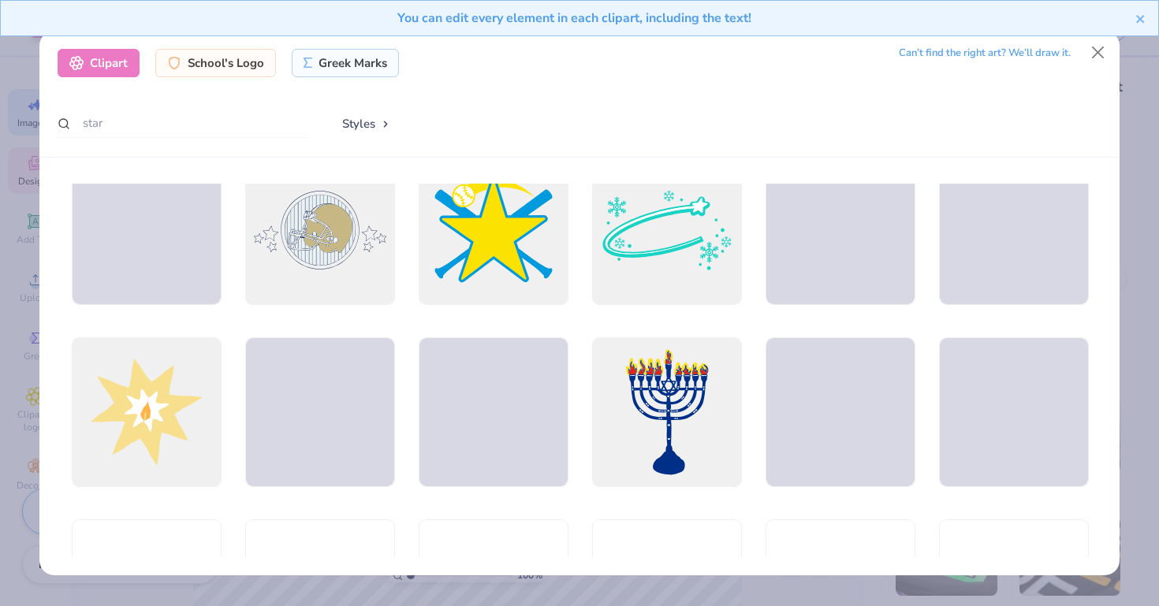
scroll to position [4223, 0]
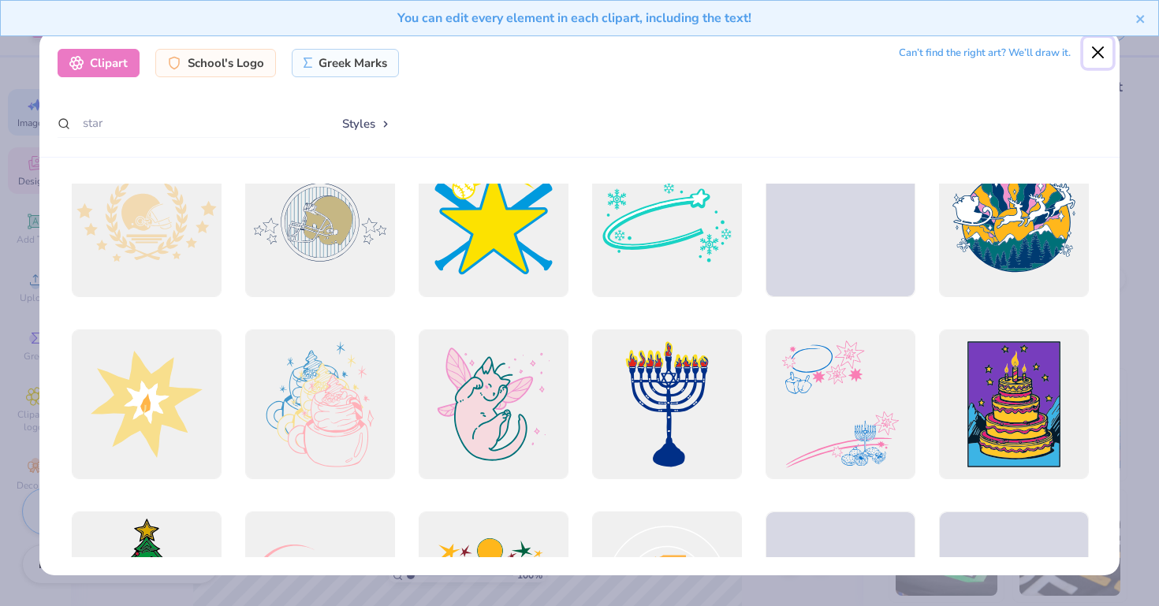
click at [1099, 57] on button "Close" at bounding box center [1098, 53] width 30 height 30
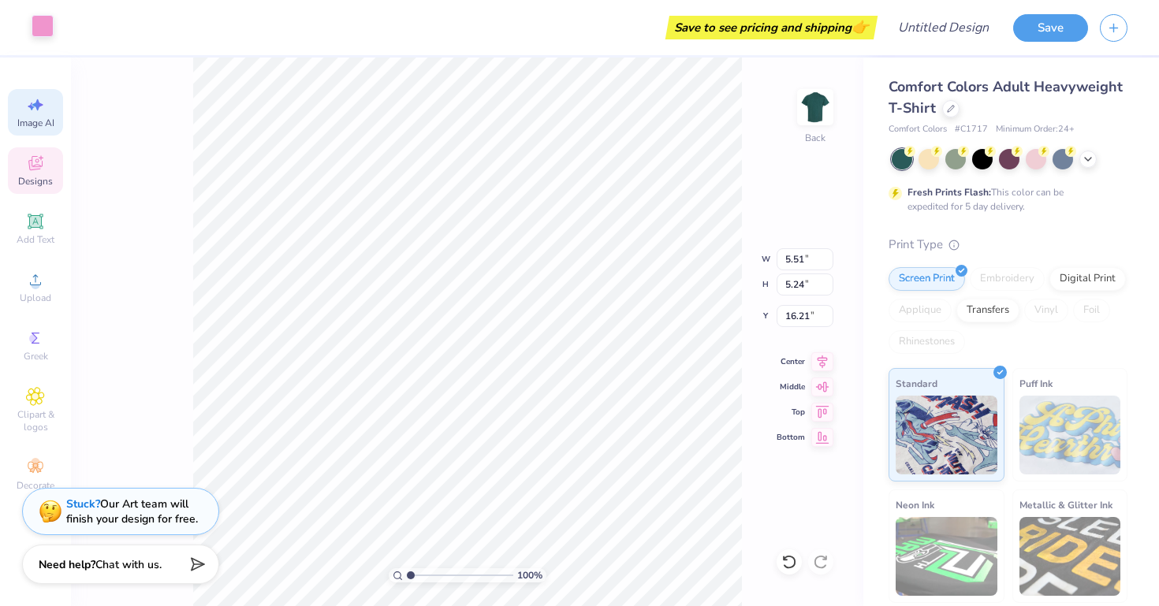
click at [41, 31] on div at bounding box center [43, 26] width 22 height 22
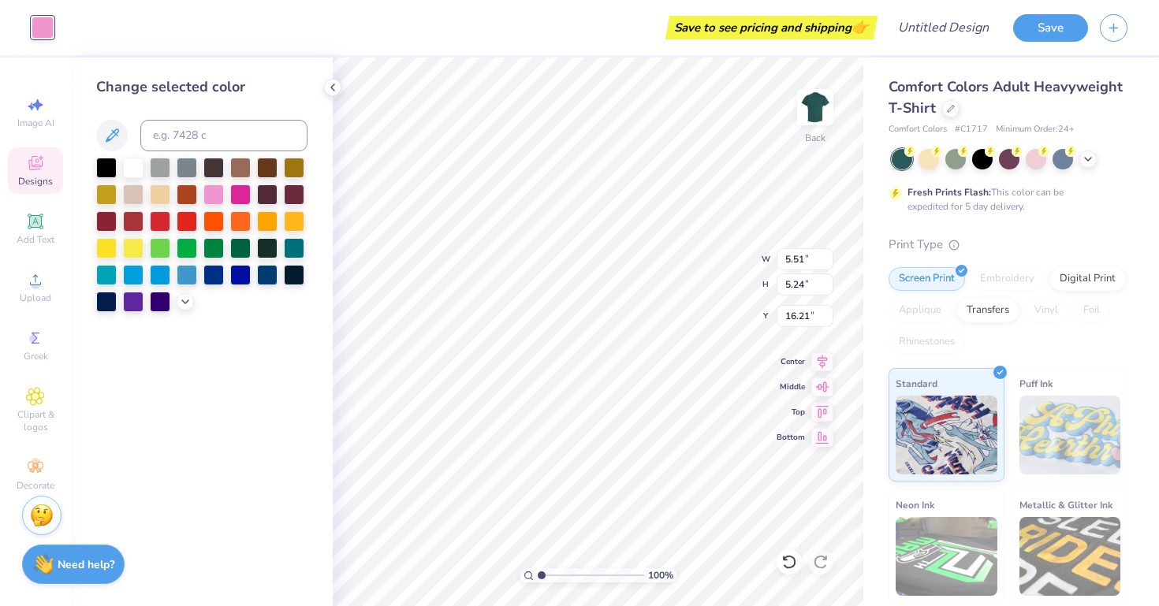
scroll to position [0, 0]
click at [233, 270] on div at bounding box center [240, 273] width 20 height 20
click at [262, 276] on div at bounding box center [267, 273] width 20 height 20
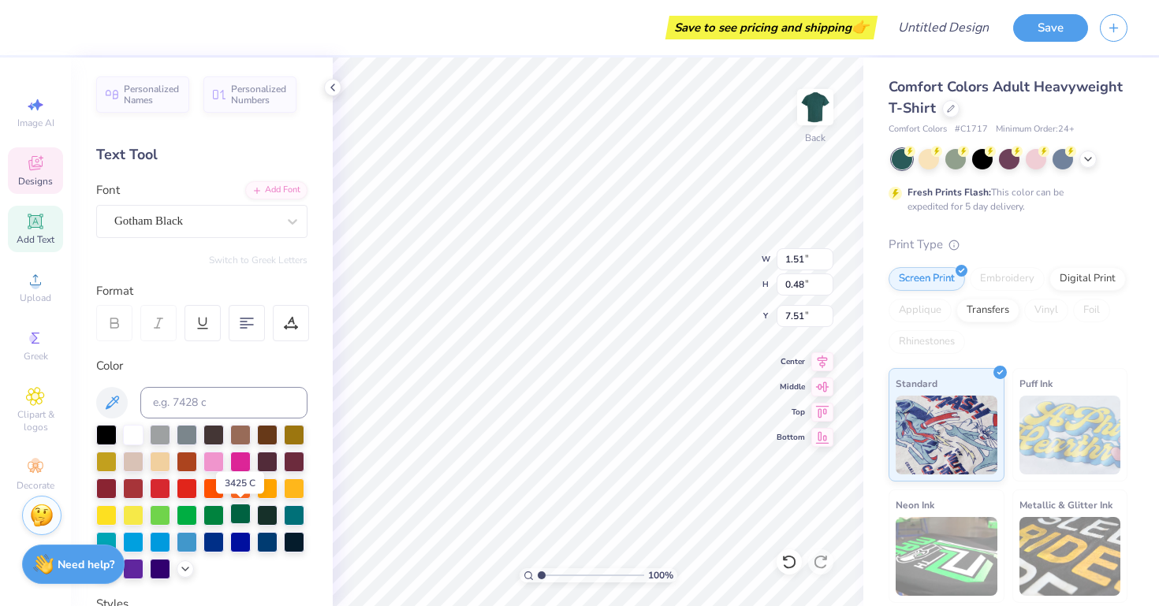
click at [236, 513] on div at bounding box center [240, 514] width 20 height 20
click at [263, 542] on div at bounding box center [267, 540] width 20 height 20
click at [265, 542] on div at bounding box center [267, 540] width 20 height 20
click at [270, 541] on div at bounding box center [267, 540] width 20 height 20
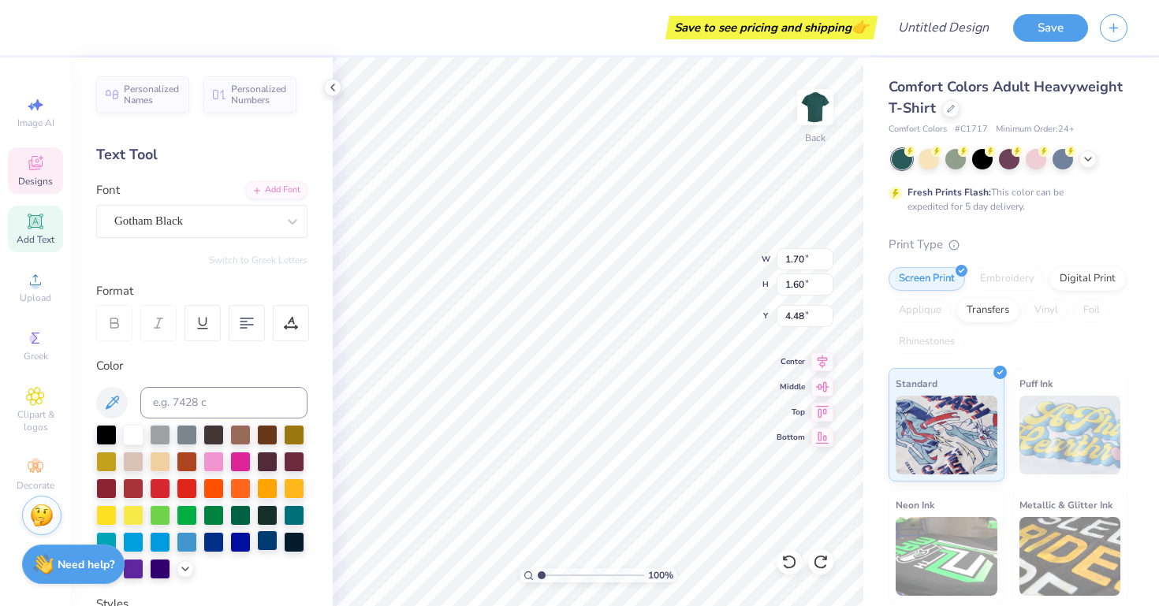
click at [261, 543] on div at bounding box center [267, 540] width 20 height 20
click at [260, 551] on div at bounding box center [267, 540] width 20 height 20
click at [263, 541] on div at bounding box center [267, 540] width 20 height 20
click at [266, 549] on div at bounding box center [267, 540] width 20 height 20
click at [267, 536] on div at bounding box center [267, 540] width 20 height 20
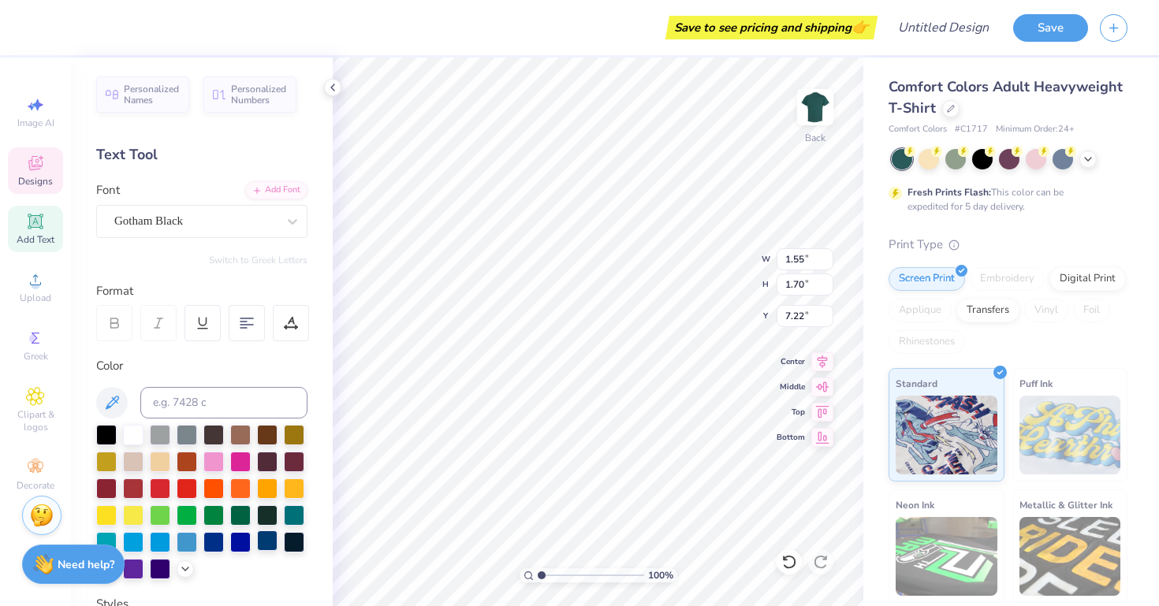
click at [265, 542] on div at bounding box center [267, 540] width 20 height 20
click at [270, 537] on div at bounding box center [267, 540] width 20 height 20
click at [266, 541] on div at bounding box center [267, 540] width 20 height 20
click at [270, 552] on div at bounding box center [201, 502] width 211 height 154
click at [266, 533] on div at bounding box center [267, 540] width 20 height 20
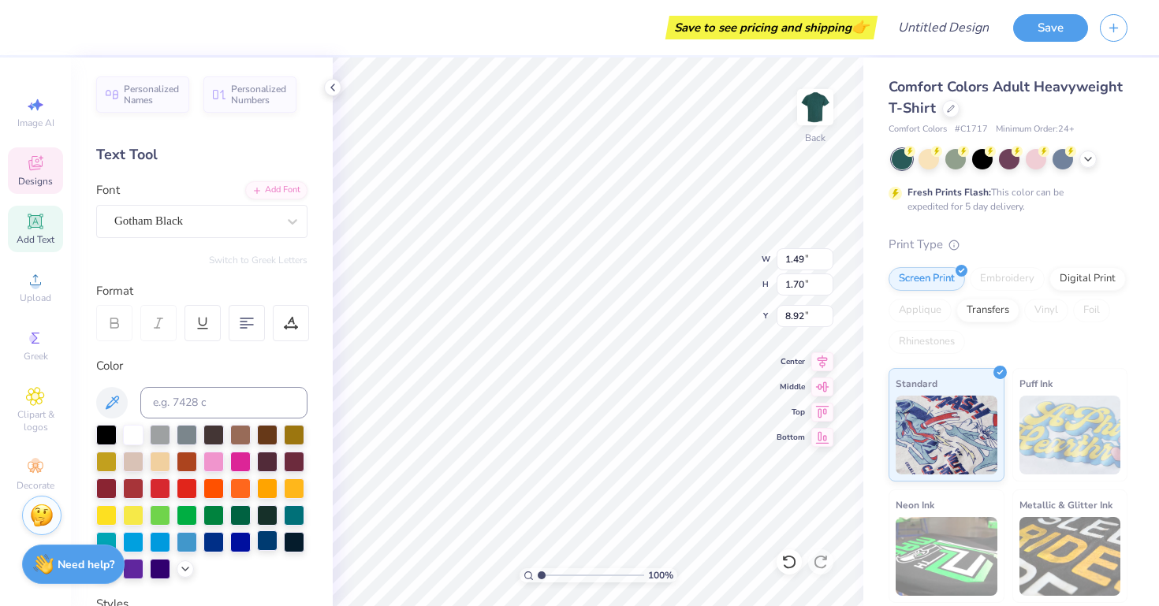
click at [265, 534] on div at bounding box center [267, 540] width 20 height 20
click at [267, 534] on div at bounding box center [267, 540] width 20 height 20
click at [136, 431] on div at bounding box center [133, 433] width 20 height 20
click at [39, 21] on div at bounding box center [43, 26] width 22 height 22
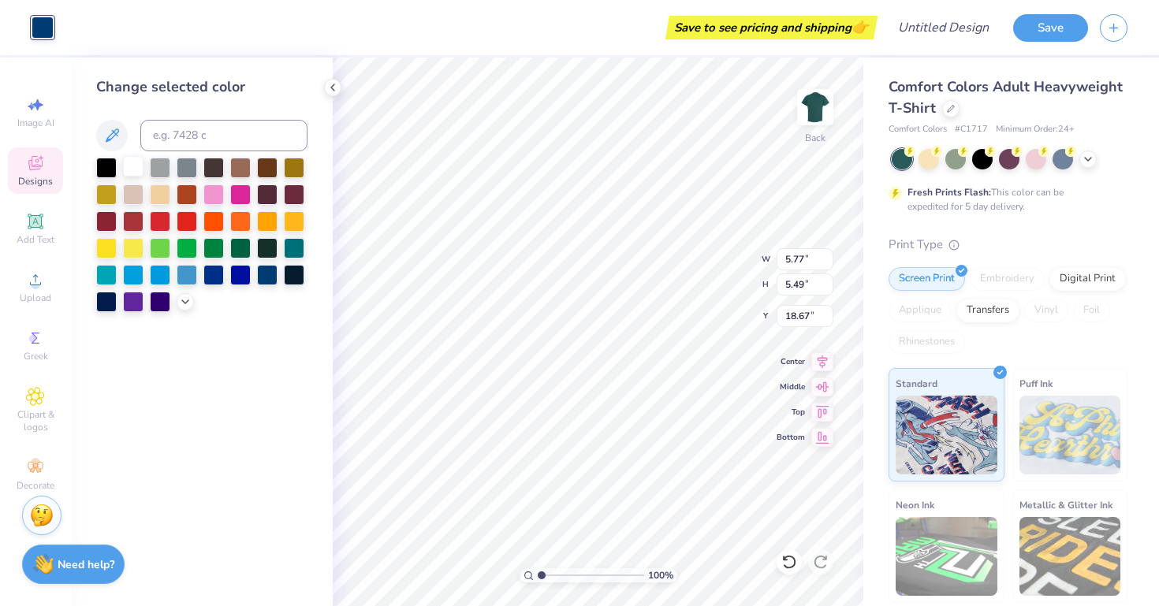
click at [132, 168] on div at bounding box center [133, 166] width 20 height 20
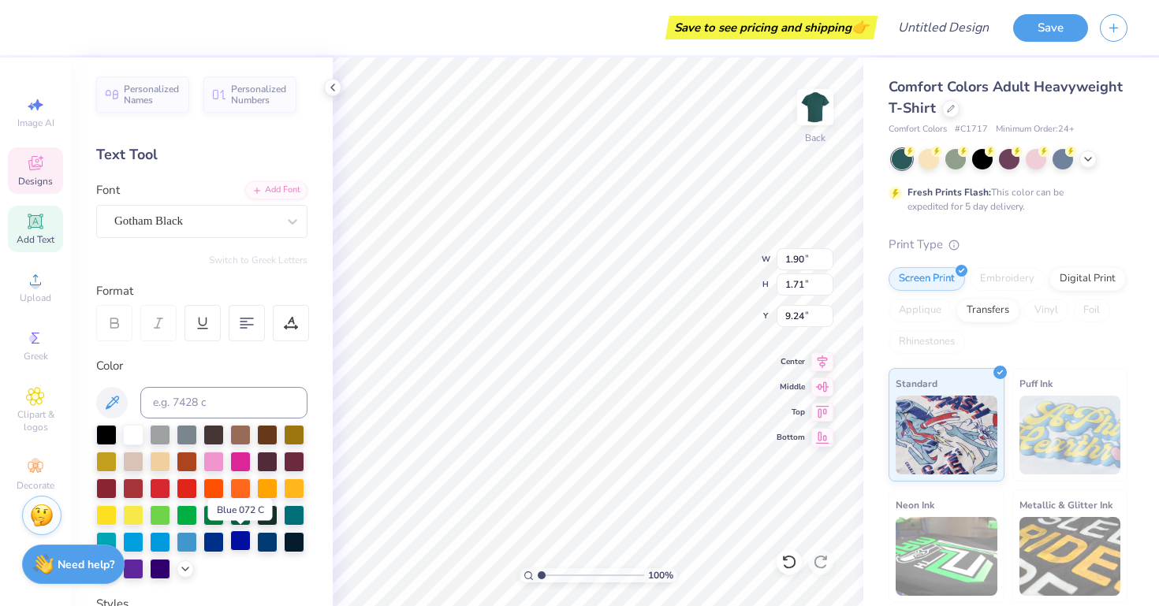
click at [235, 545] on div at bounding box center [240, 540] width 20 height 20
click at [266, 547] on div at bounding box center [267, 540] width 20 height 20
click at [288, 408] on input at bounding box center [223, 403] width 167 height 32
click at [314, 428] on div "Personalized Names Personalized Numbers Text Tool Add Font Font Gotham Black Sw…" at bounding box center [202, 332] width 262 height 549
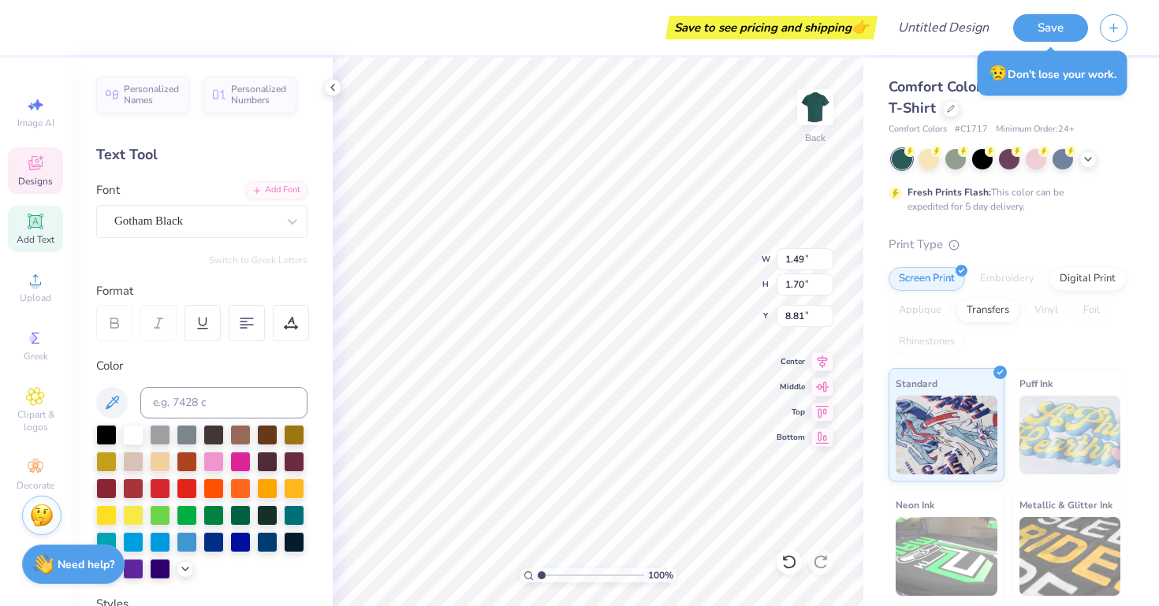
click at [314, 413] on div "Personalized Names Personalized Numbers Text Tool Add Font Font Gotham Black Sw…" at bounding box center [202, 332] width 262 height 549
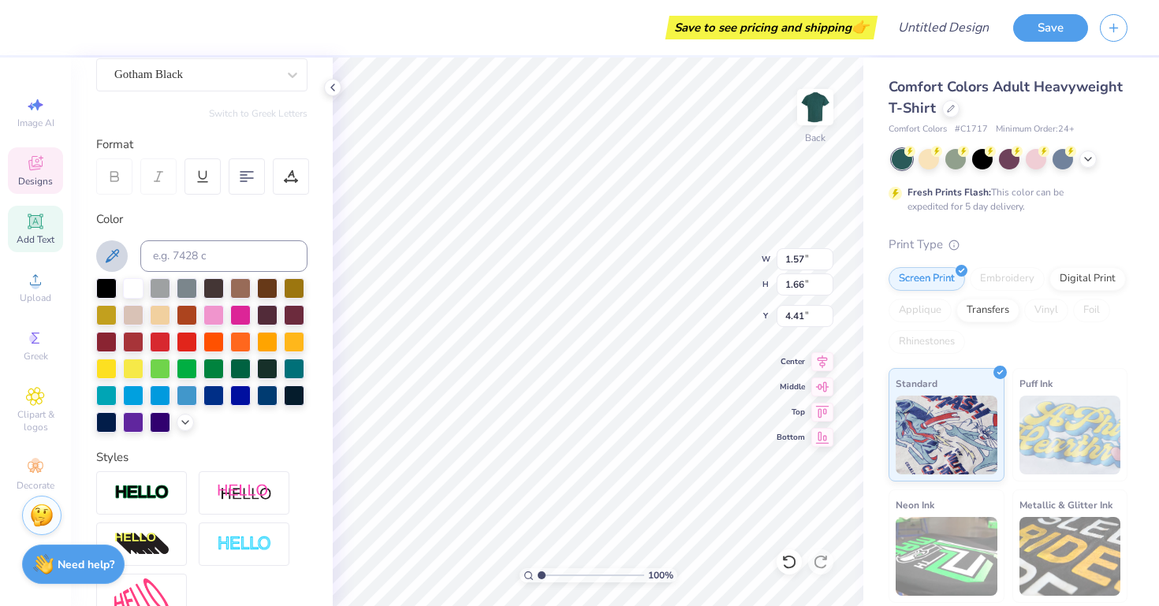
scroll to position [155, 0]
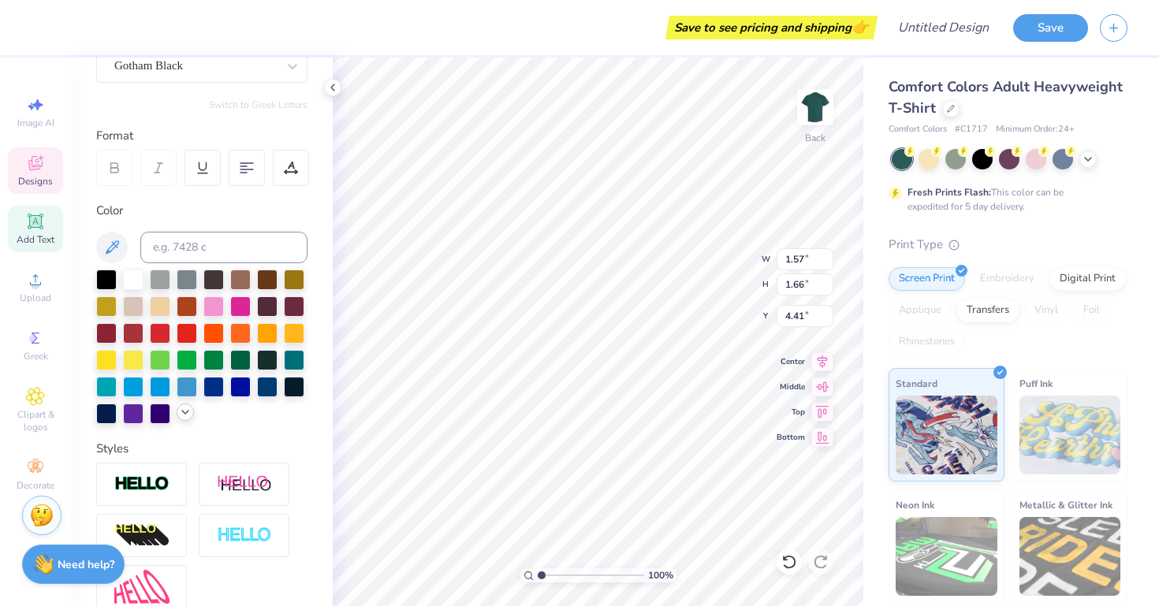
click at [184, 412] on icon at bounding box center [185, 412] width 13 height 13
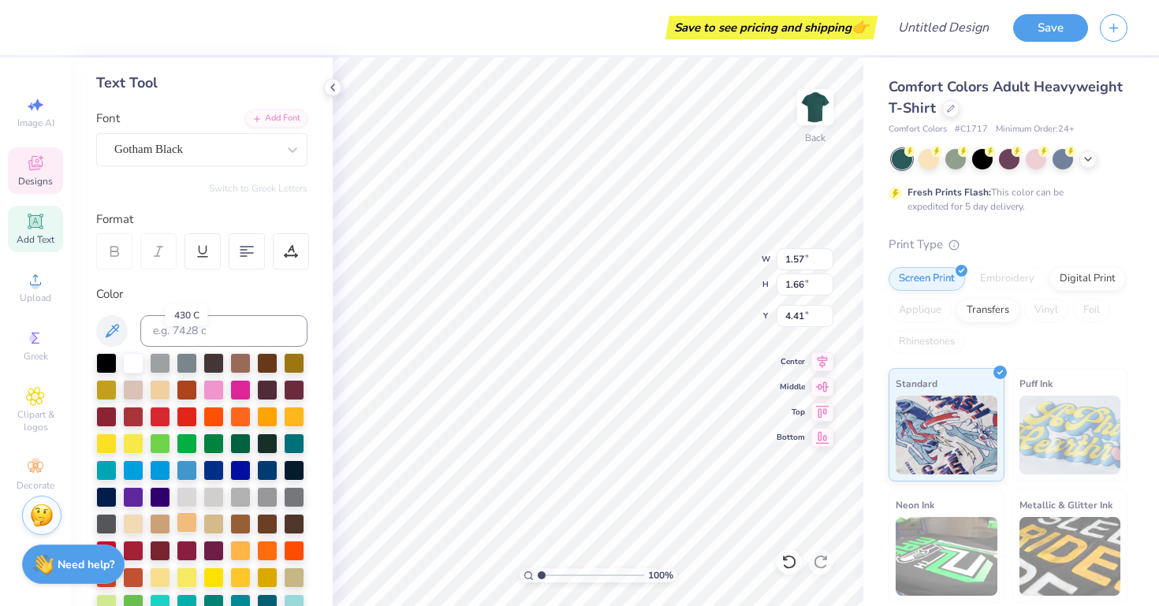
scroll to position [96, 0]
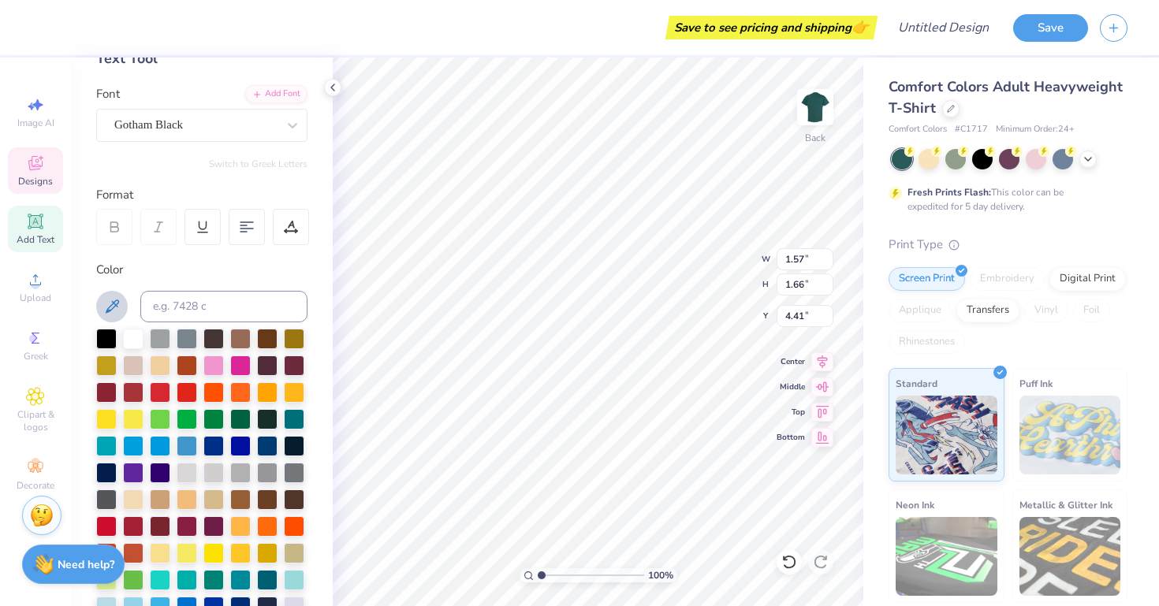
click at [113, 311] on icon at bounding box center [111, 306] width 19 height 19
click at [125, 296] on div at bounding box center [201, 307] width 211 height 32
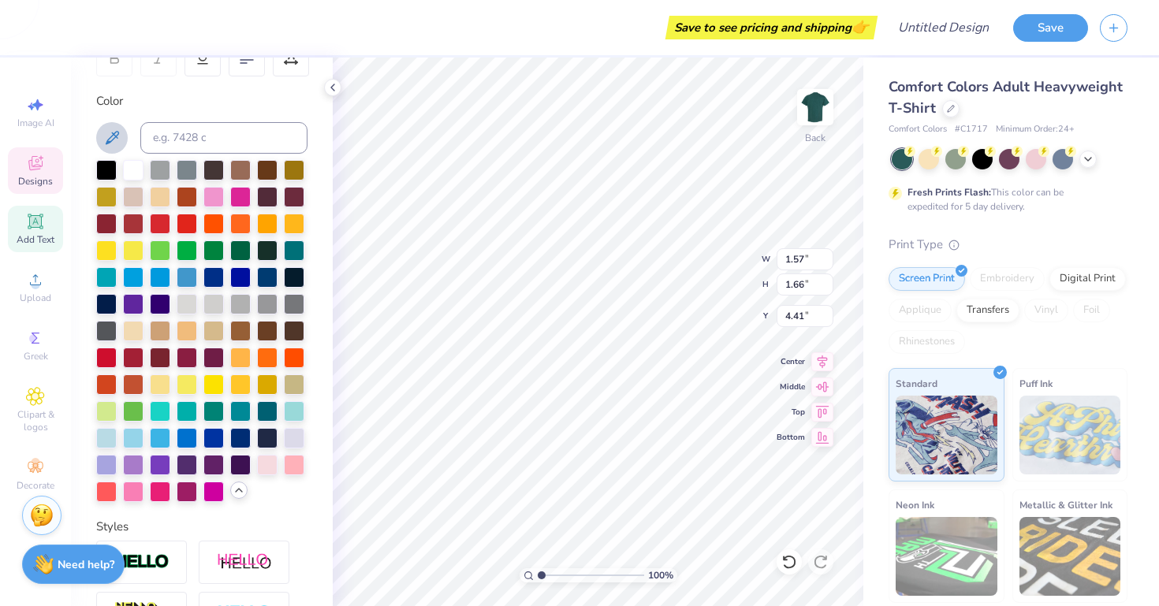
scroll to position [266, 0]
click at [245, 271] on div at bounding box center [240, 275] width 20 height 20
click at [209, 277] on div at bounding box center [213, 275] width 20 height 20
click at [177, 279] on div at bounding box center [187, 275] width 20 height 20
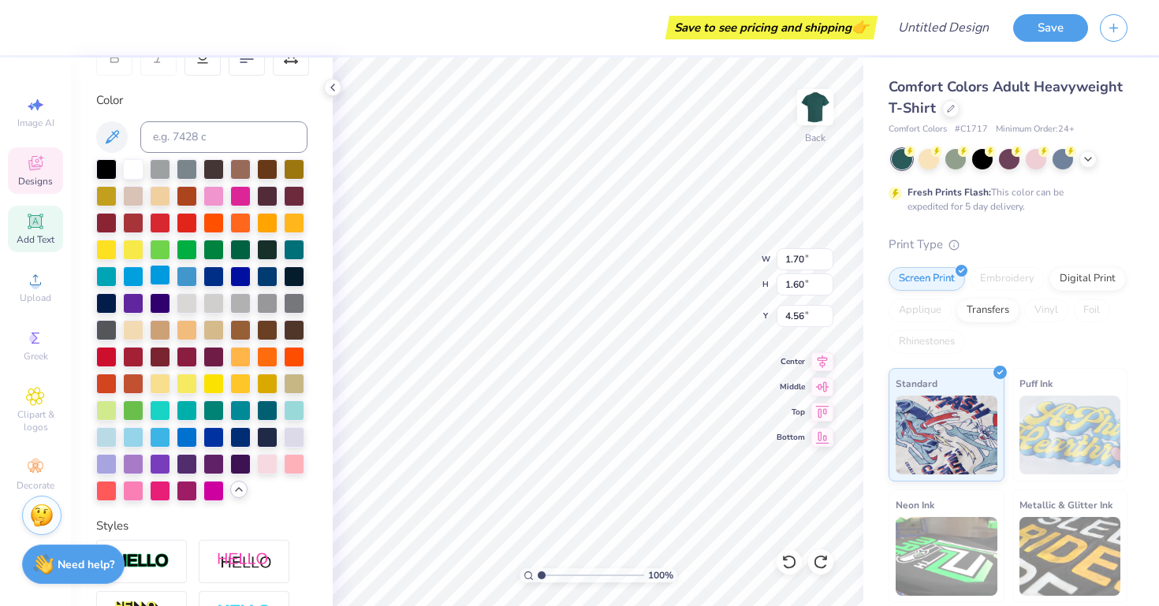
click at [161, 270] on div at bounding box center [160, 275] width 20 height 20
click at [109, 434] on div at bounding box center [106, 436] width 20 height 20
click at [298, 402] on div at bounding box center [294, 409] width 20 height 20
click at [180, 433] on div at bounding box center [187, 436] width 20 height 20
click at [187, 277] on div at bounding box center [187, 275] width 20 height 20
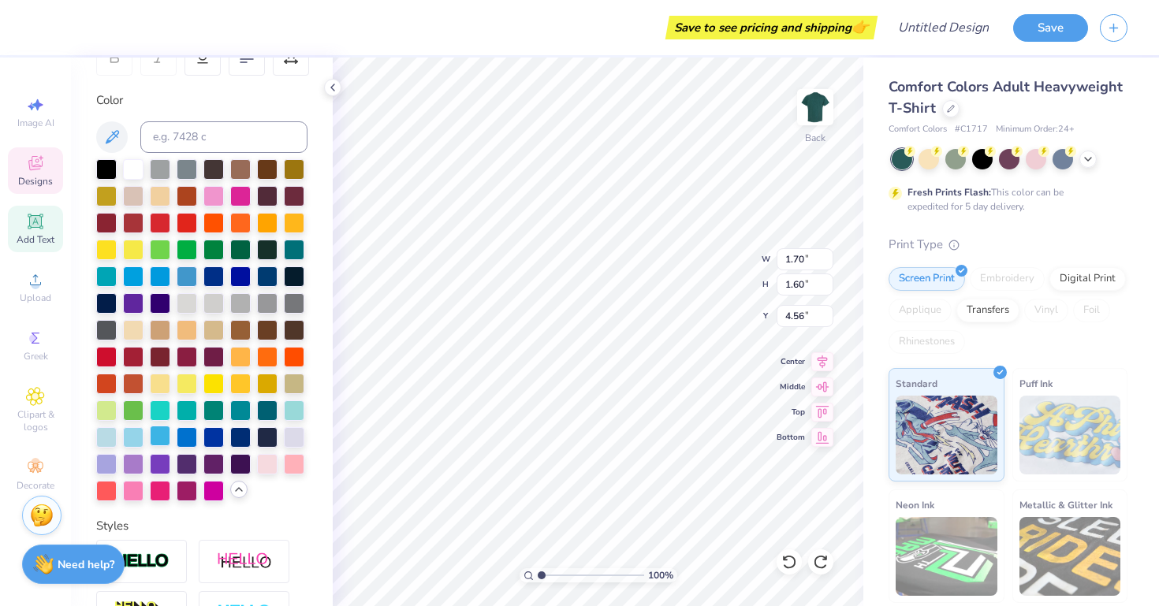
click at [158, 440] on div at bounding box center [160, 436] width 20 height 20
click at [189, 434] on div at bounding box center [187, 436] width 20 height 20
click at [114, 435] on div at bounding box center [106, 436] width 20 height 20
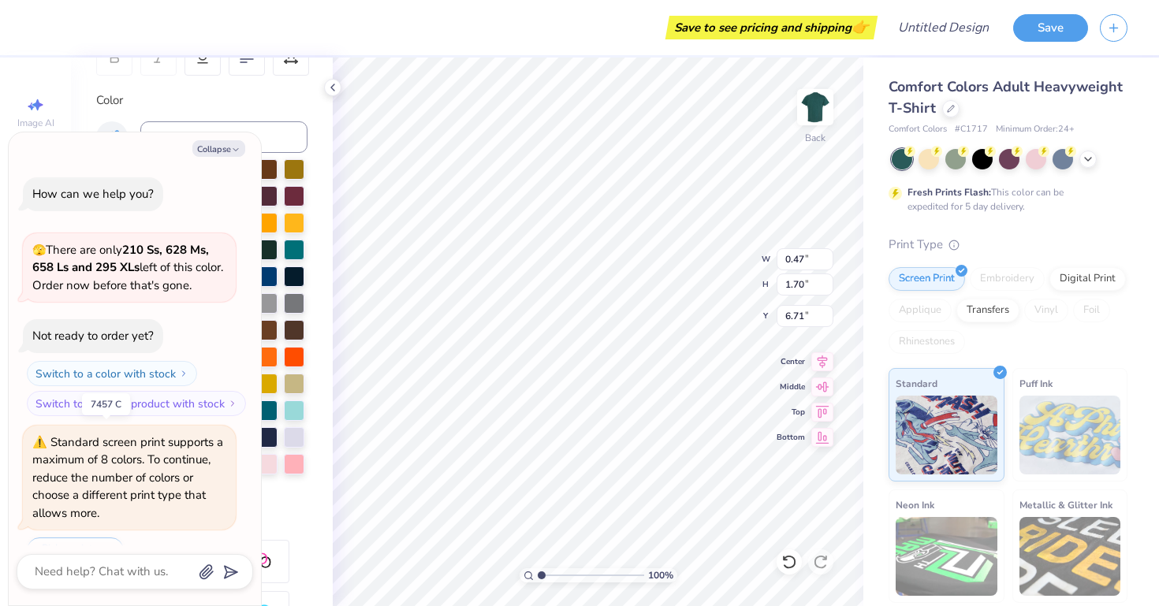
scroll to position [39, 0]
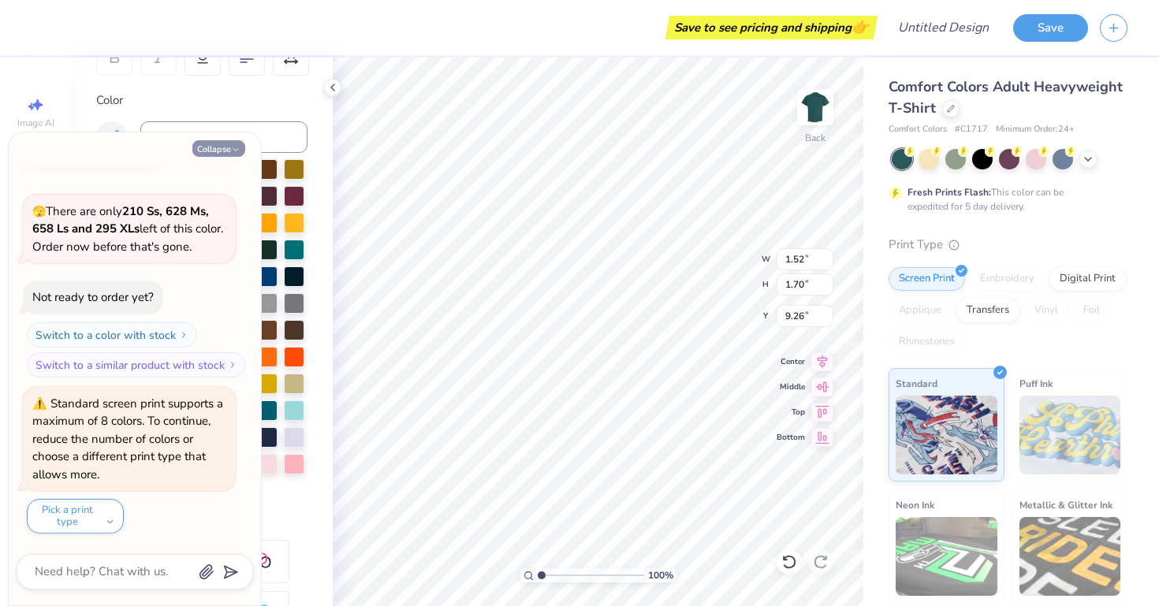
click at [232, 154] on icon "button" at bounding box center [235, 149] width 9 height 9
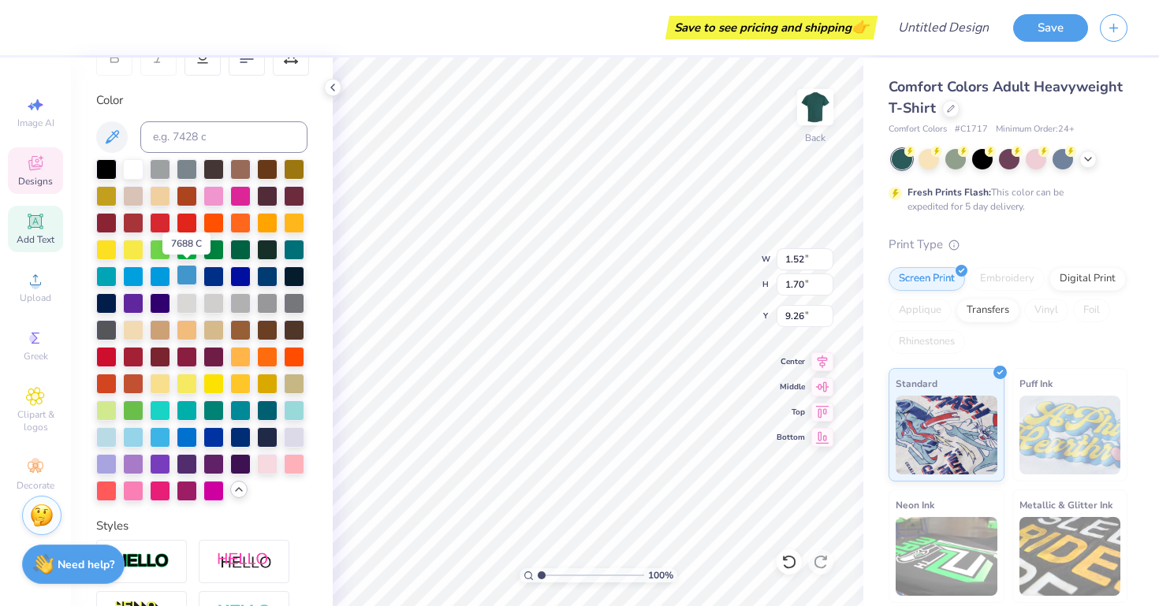
click at [192, 278] on div at bounding box center [187, 275] width 20 height 20
click at [167, 273] on div at bounding box center [160, 275] width 20 height 20
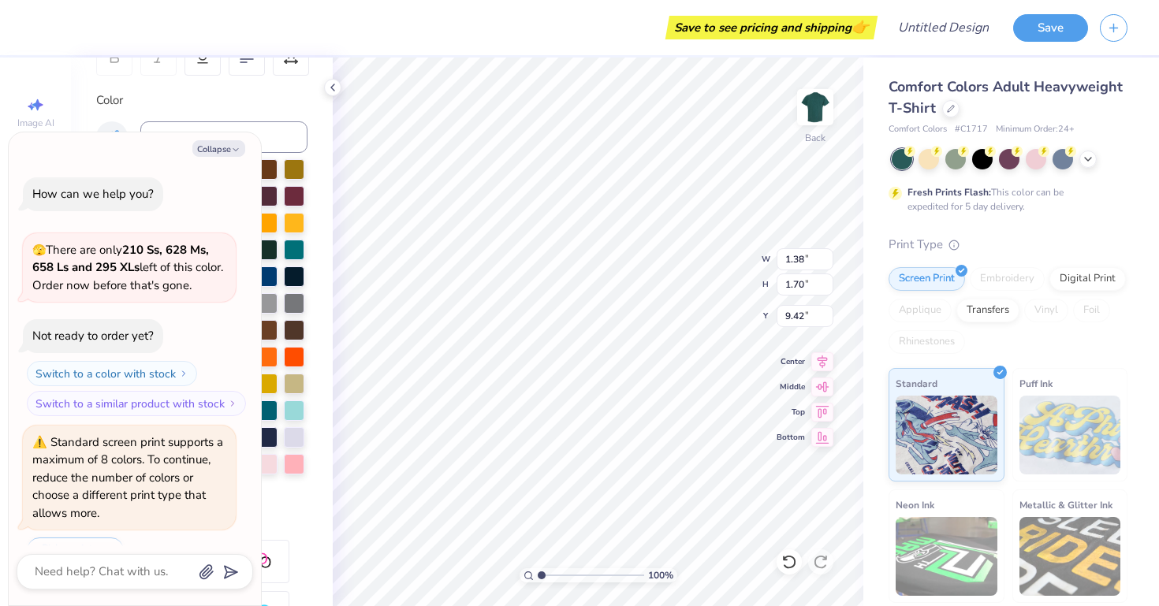
scroll to position [195, 0]
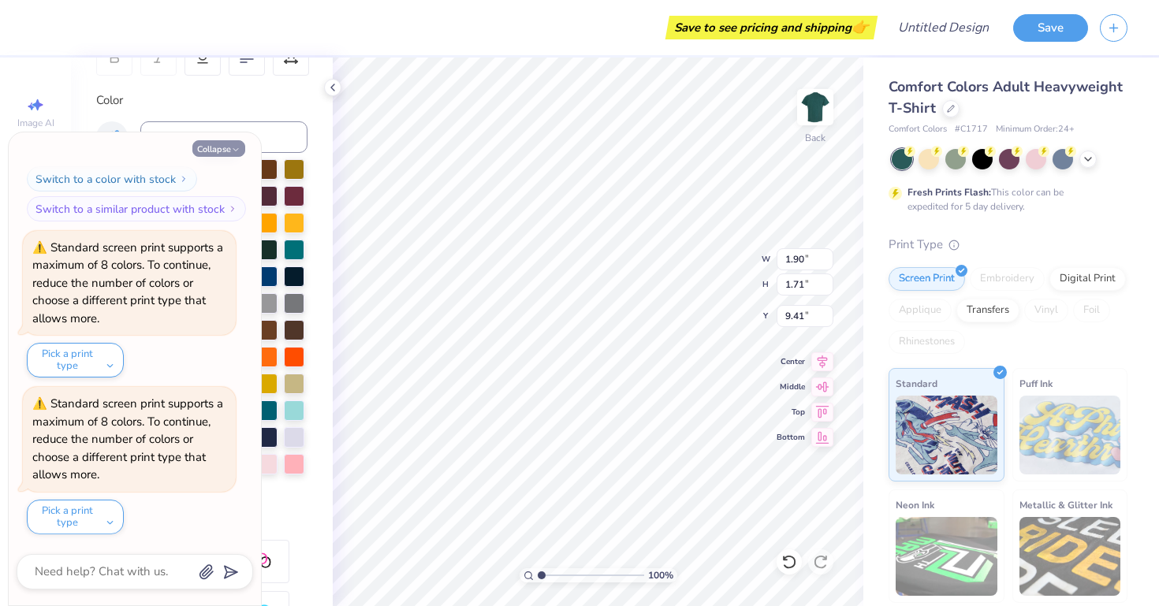
click at [233, 150] on icon "button" at bounding box center [235, 149] width 9 height 9
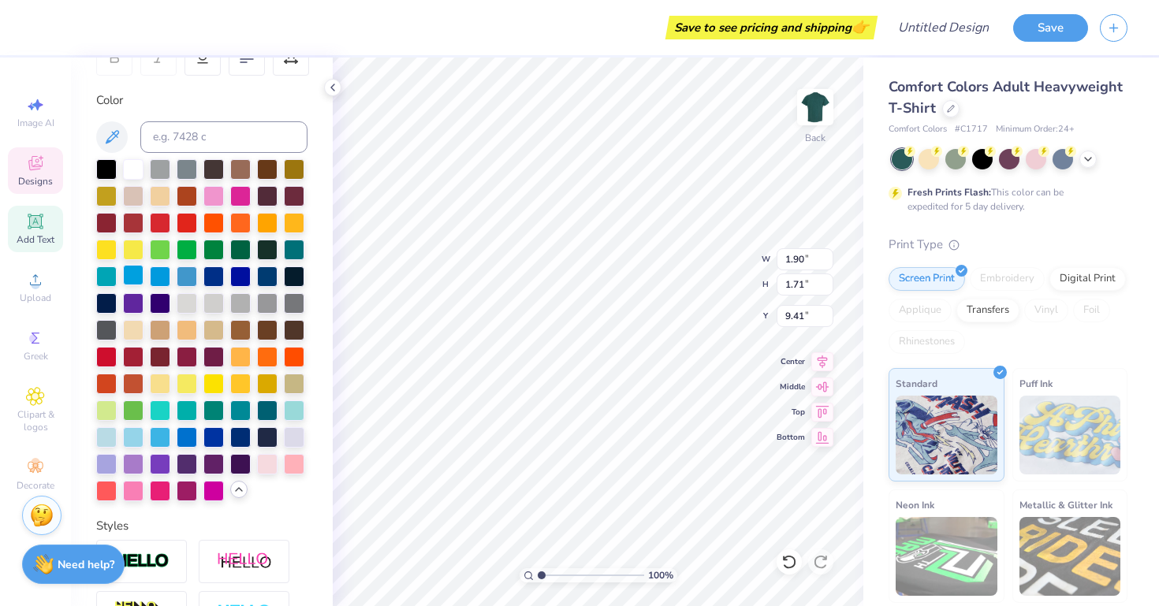
click at [134, 277] on div at bounding box center [133, 275] width 20 height 20
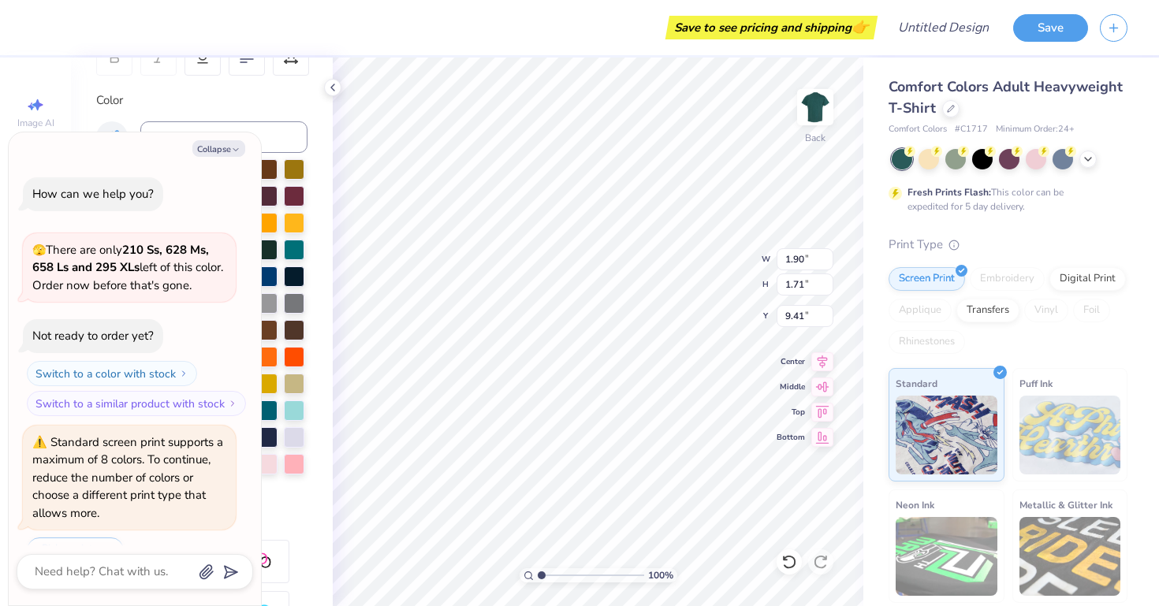
scroll to position [351, 0]
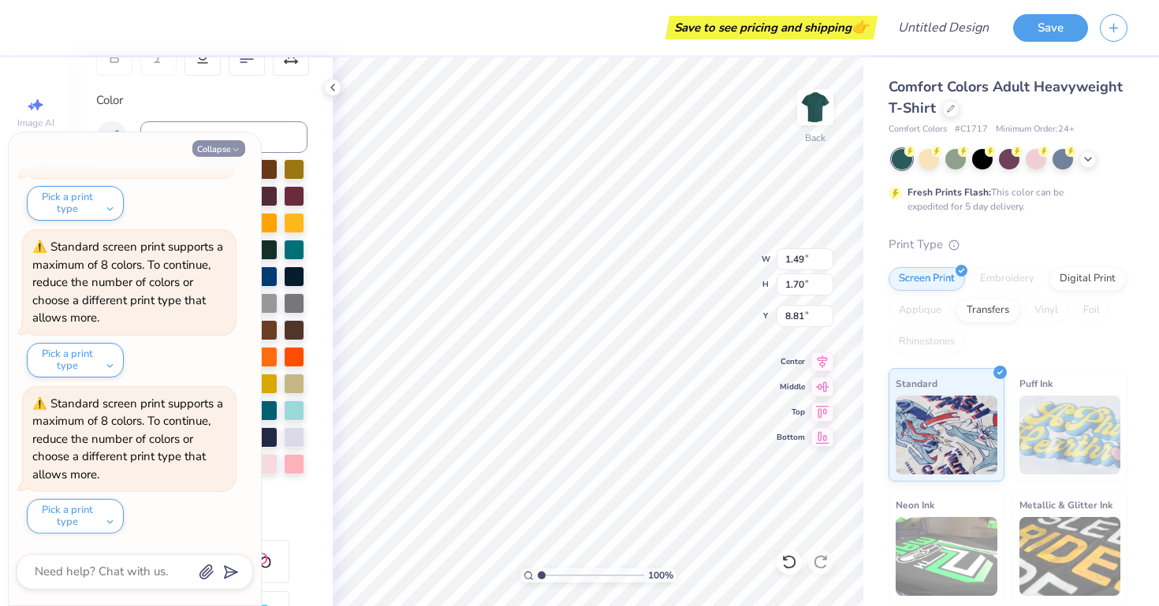
click at [240, 151] on button "Collapse" at bounding box center [218, 148] width 53 height 17
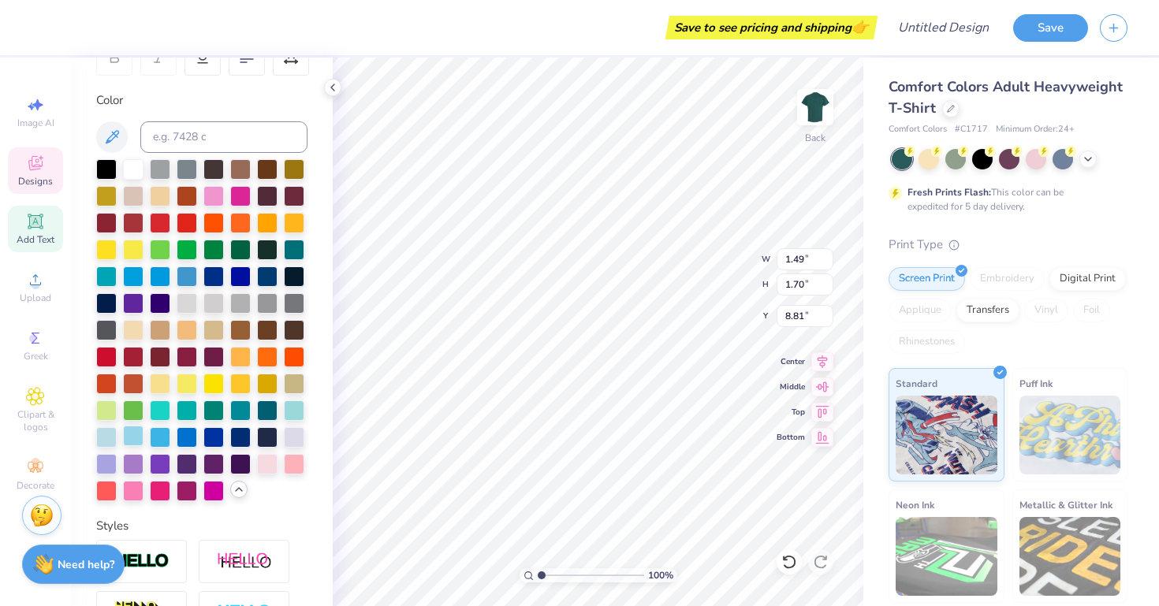
click at [130, 430] on div at bounding box center [133, 436] width 20 height 20
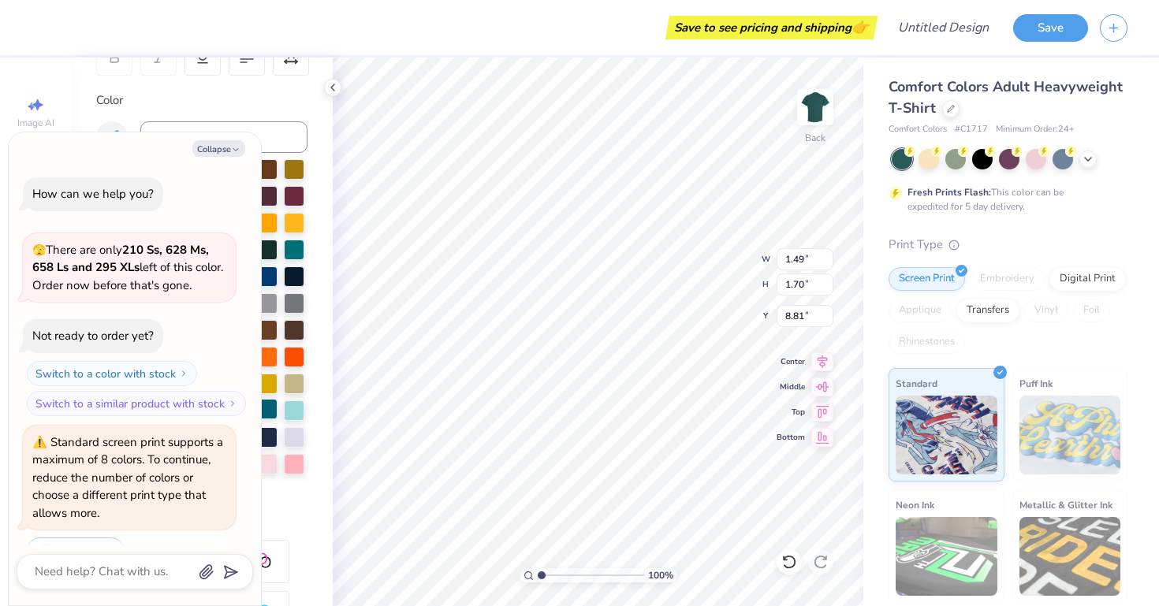
scroll to position [508, 0]
